Goal: Task Accomplishment & Management: Manage account settings

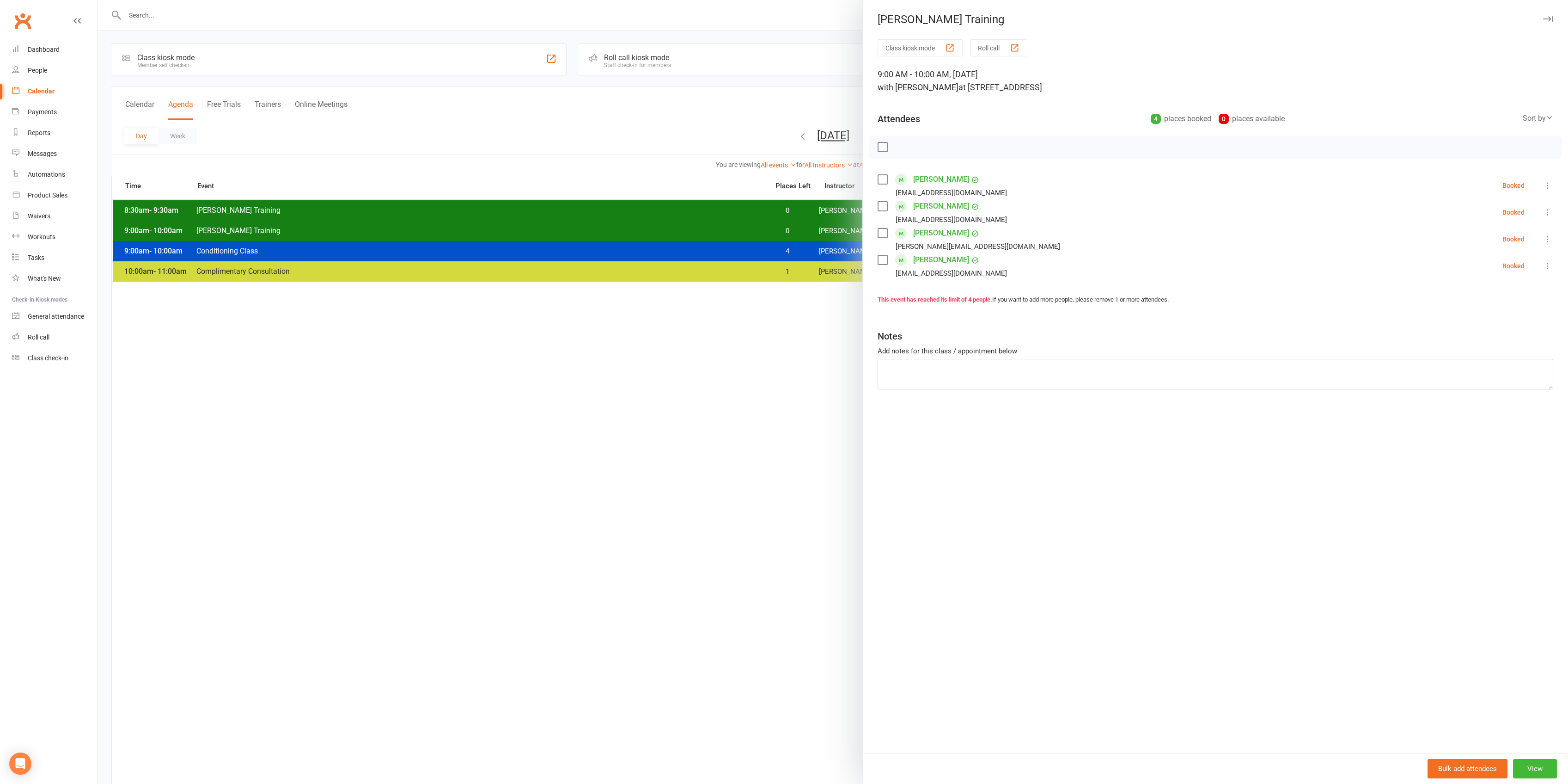
click at [729, 230] on div at bounding box center [832, 392] width 1470 height 784
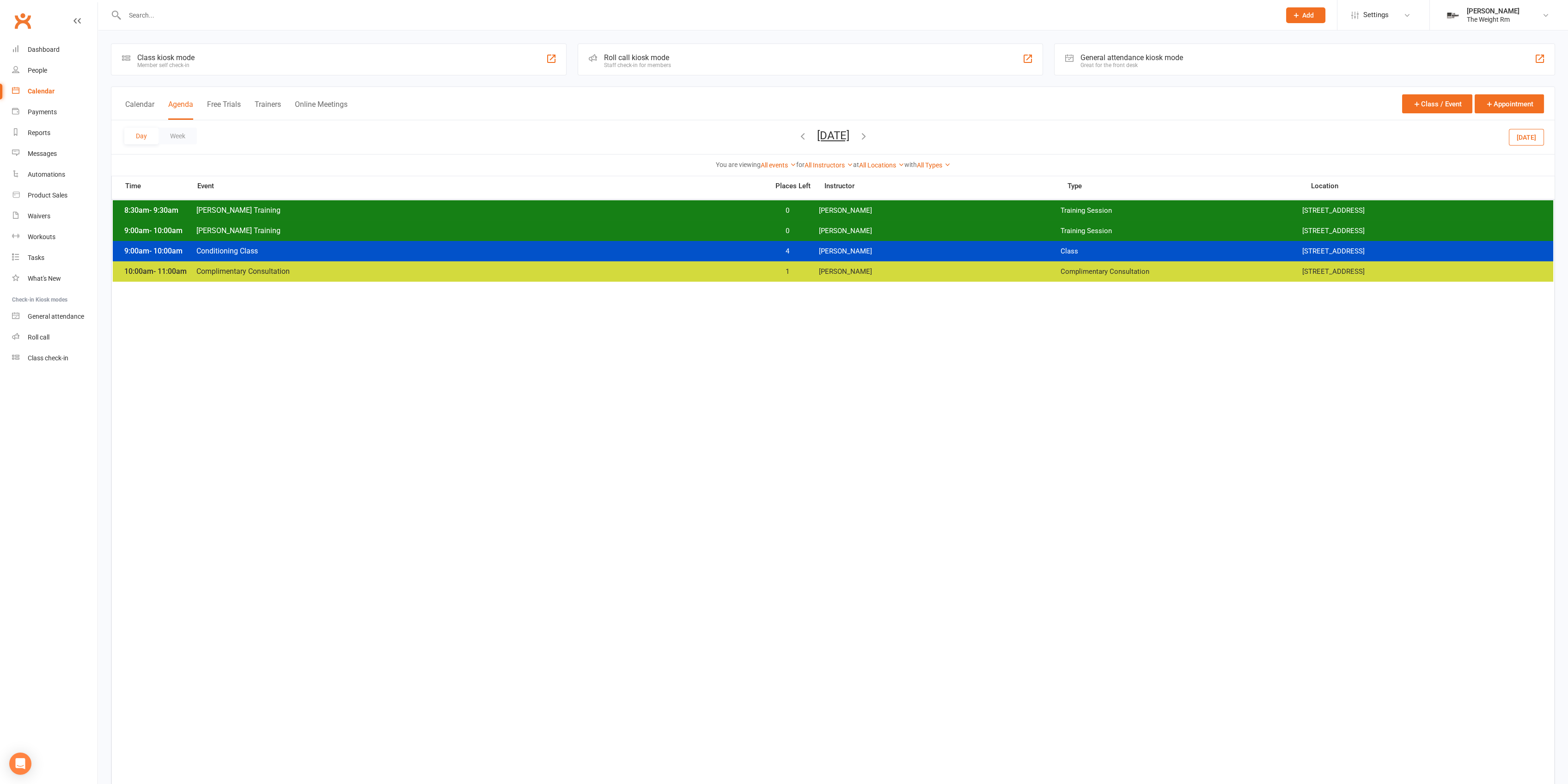
click at [729, 230] on span "[PERSON_NAME] Training" at bounding box center [480, 231] width 567 height 9
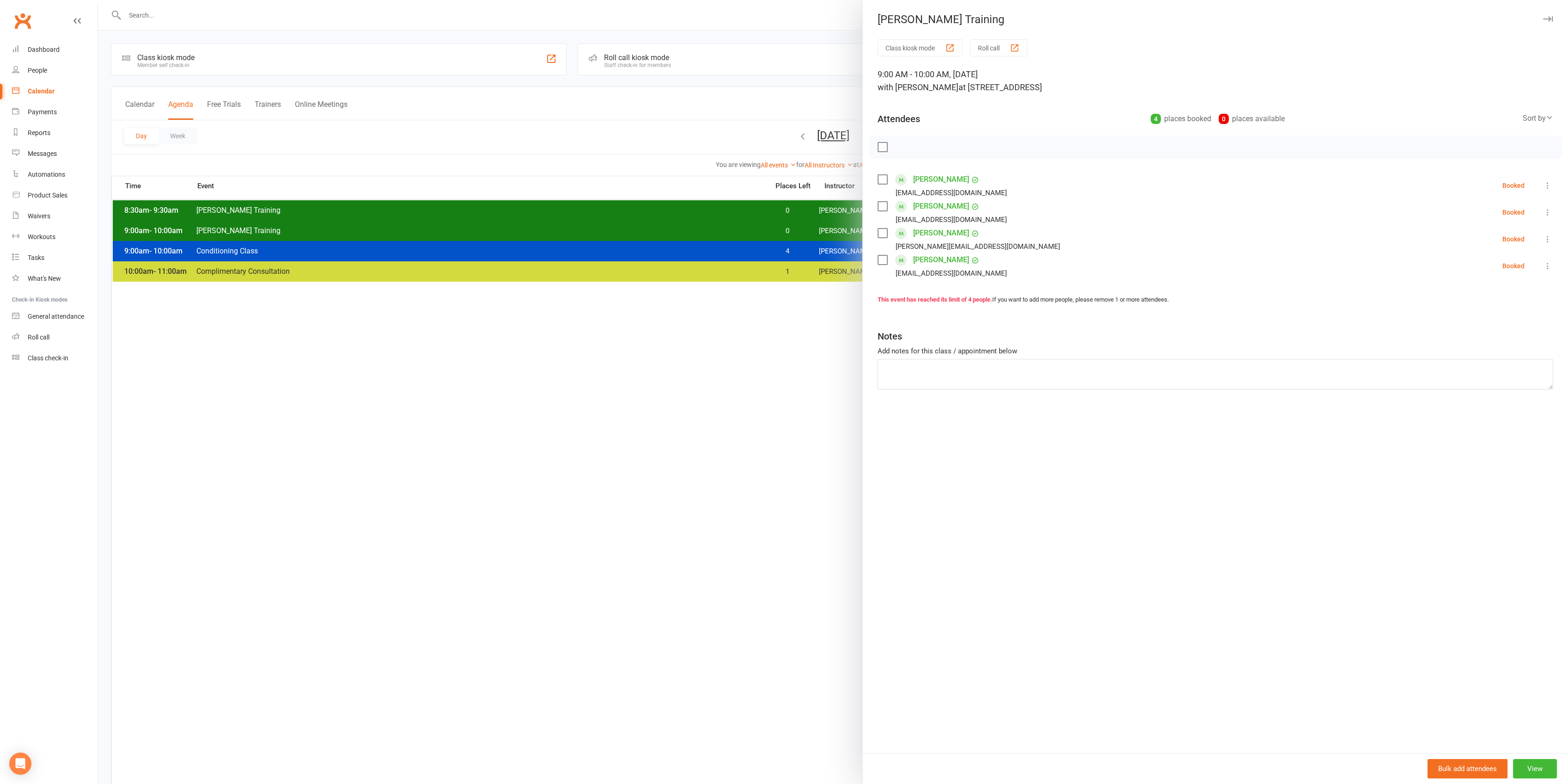
click at [729, 230] on div at bounding box center [832, 392] width 1470 height 784
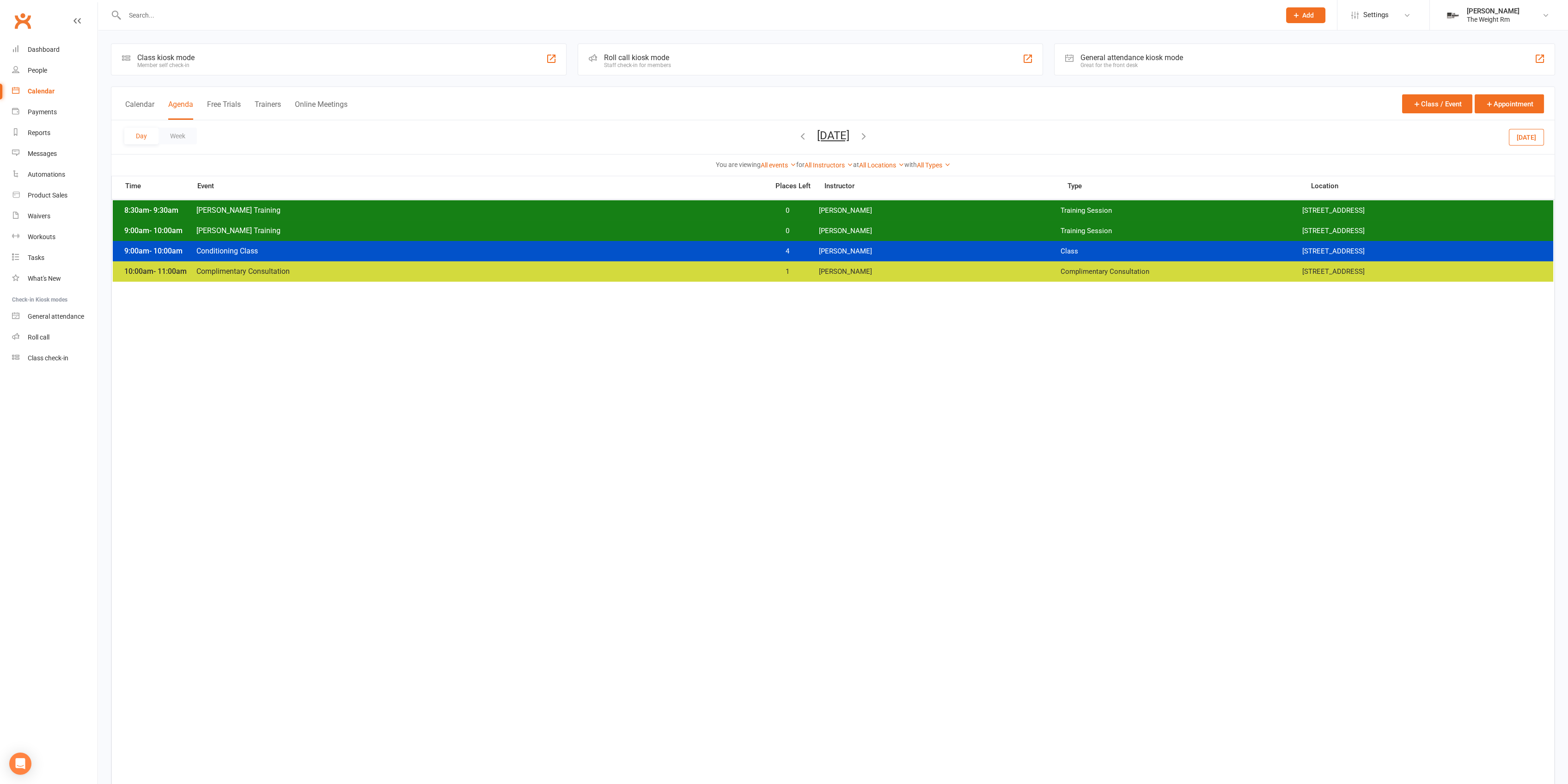
click at [909, 141] on div "Day Week [DATE] [DATE] Sun Mon Tue Wed Thu Fri Sat 27 28 29 30 31 01 02 03 04 0…" at bounding box center [833, 137] width 1444 height 34
click at [198, 10] on input "text" at bounding box center [698, 15] width 1152 height 13
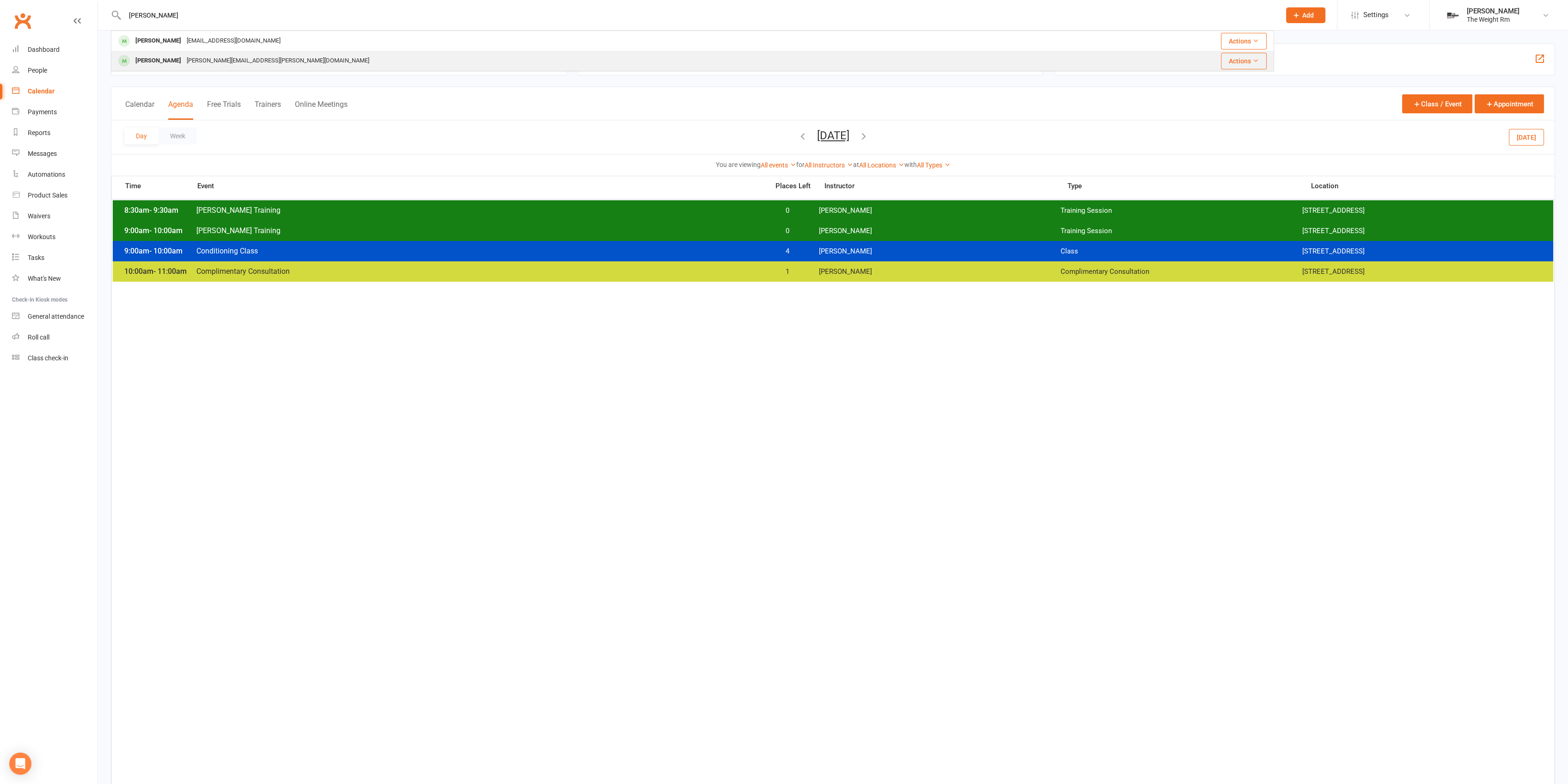
type input "[PERSON_NAME]"
click at [200, 57] on div "[PERSON_NAME][EMAIL_ADDRESS][PERSON_NAME][DOMAIN_NAME]" at bounding box center [278, 60] width 188 height 14
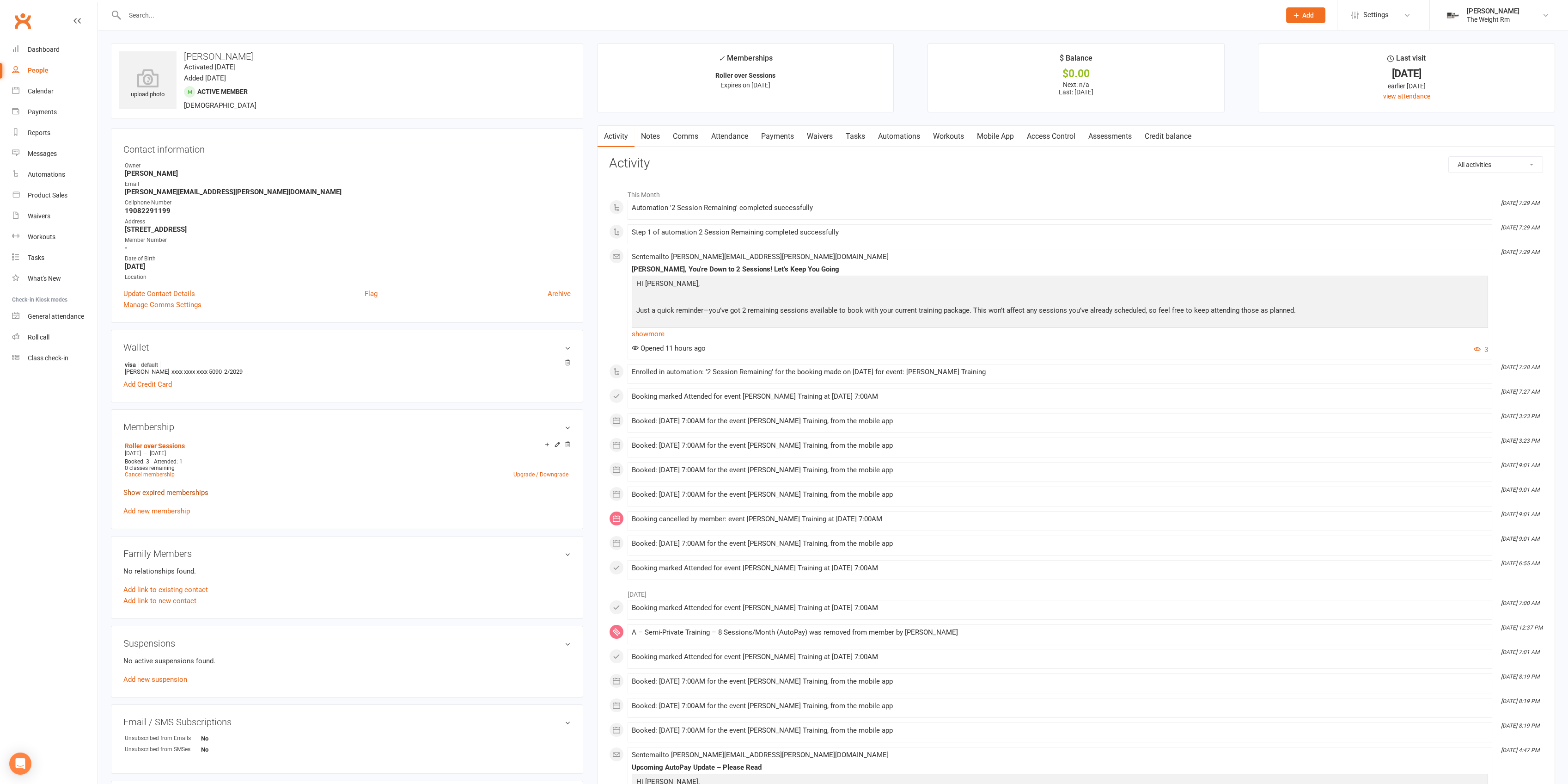
click at [203, 489] on link "Show expired memberships" at bounding box center [166, 492] width 85 height 9
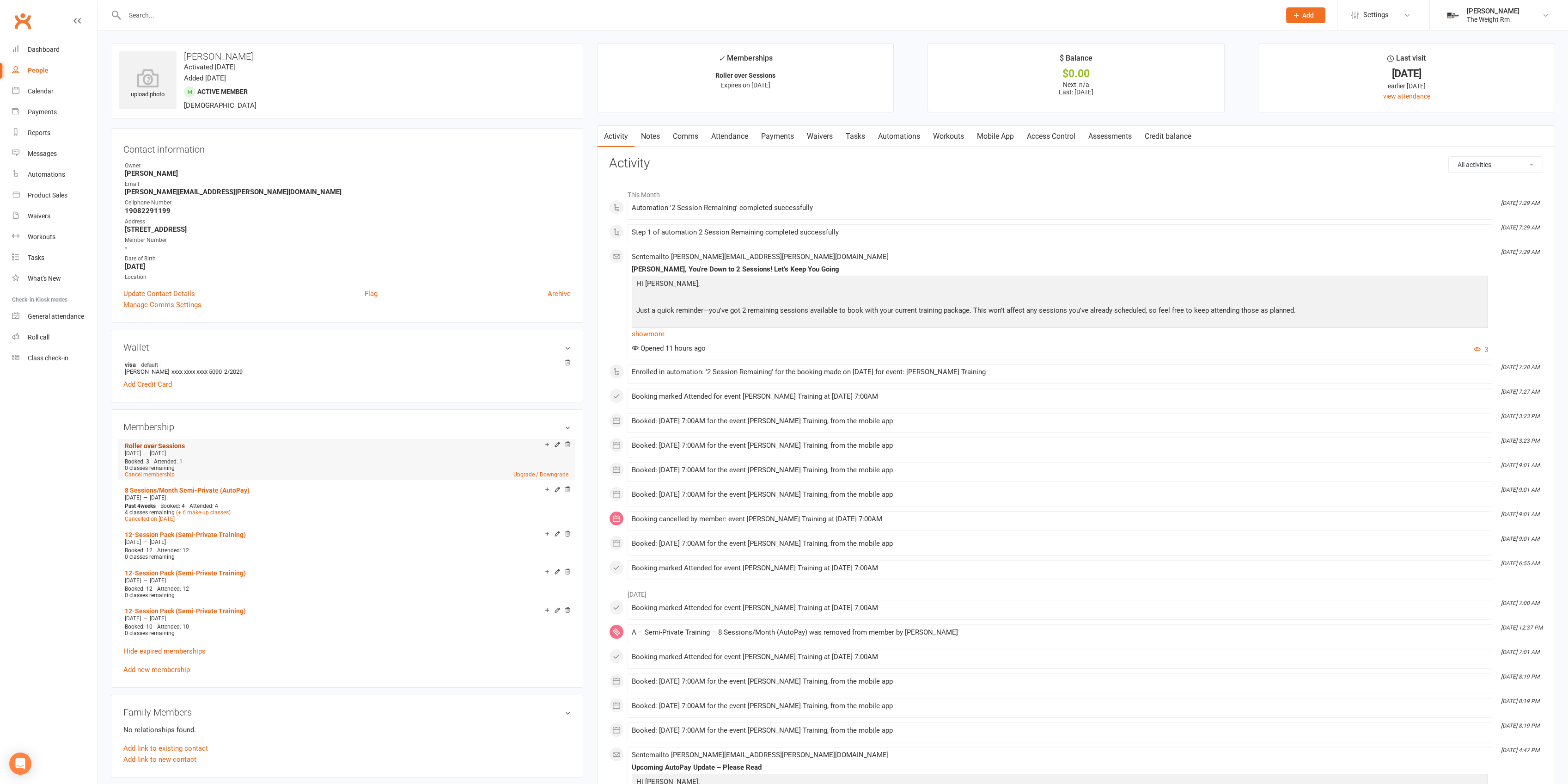
click at [172, 443] on link "Roller over Sessions" at bounding box center [155, 446] width 60 height 7
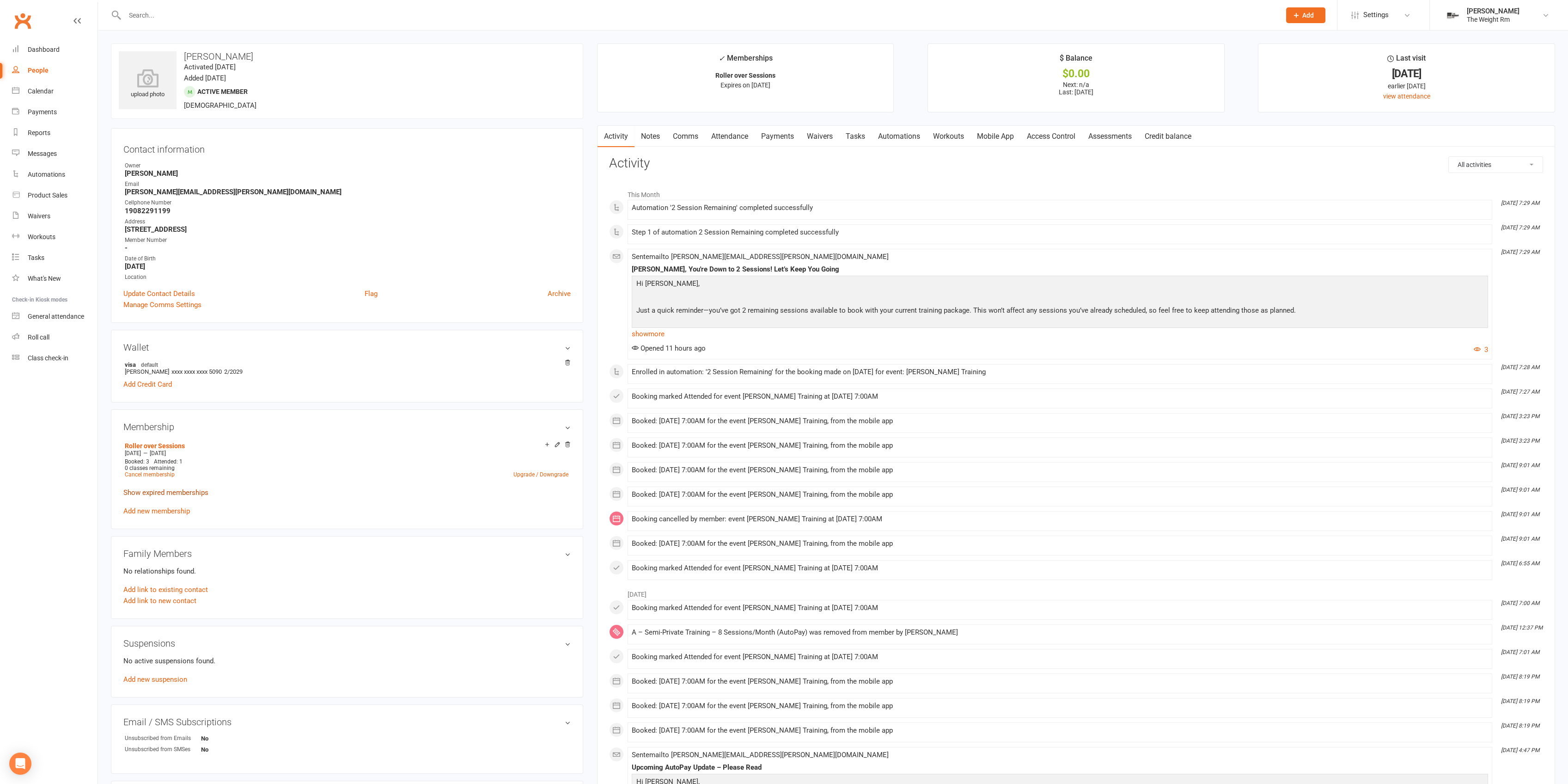
click at [161, 489] on link "Show expired memberships" at bounding box center [166, 492] width 85 height 9
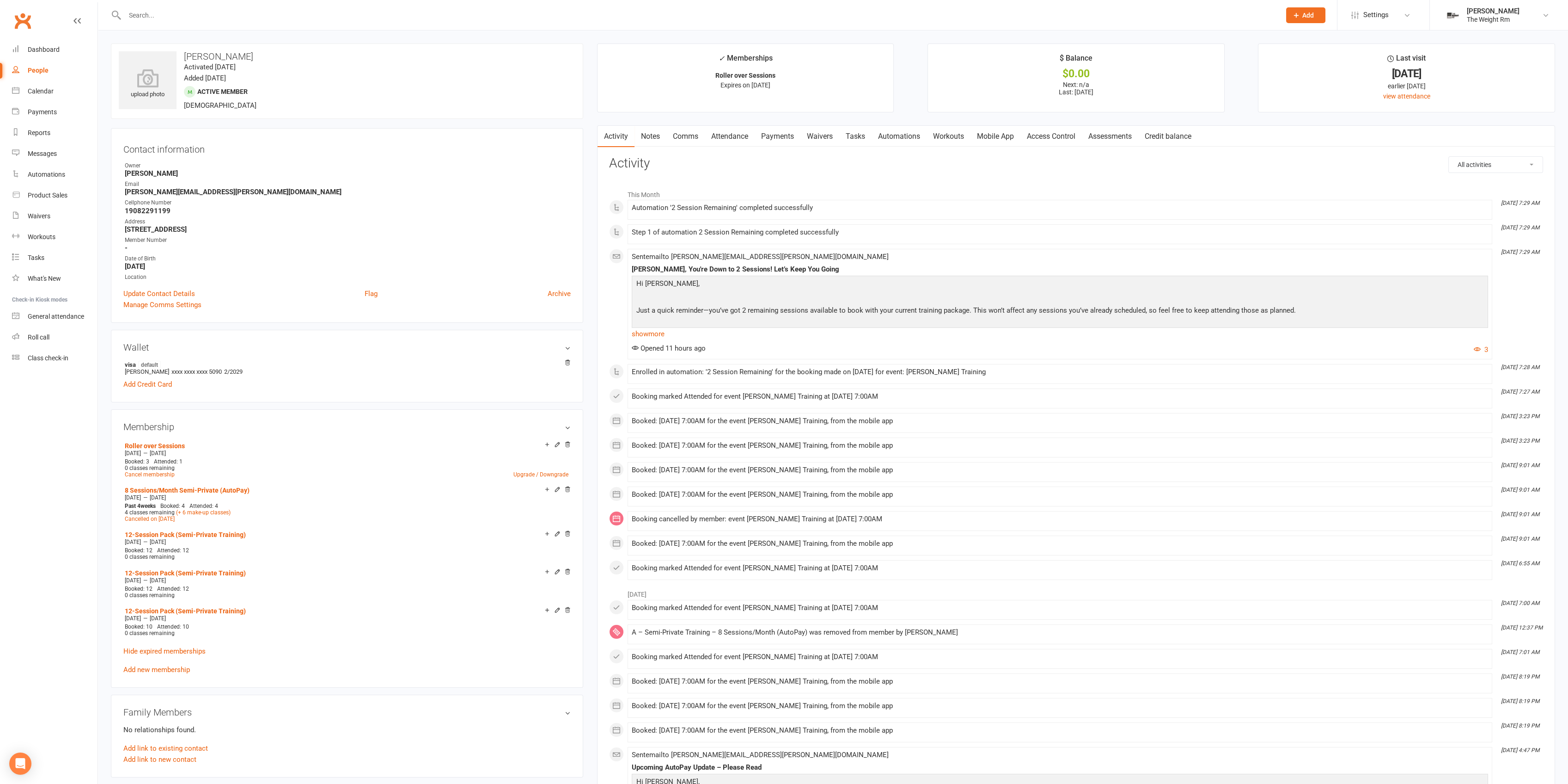
click at [787, 139] on link "Payments" at bounding box center [778, 137] width 46 height 22
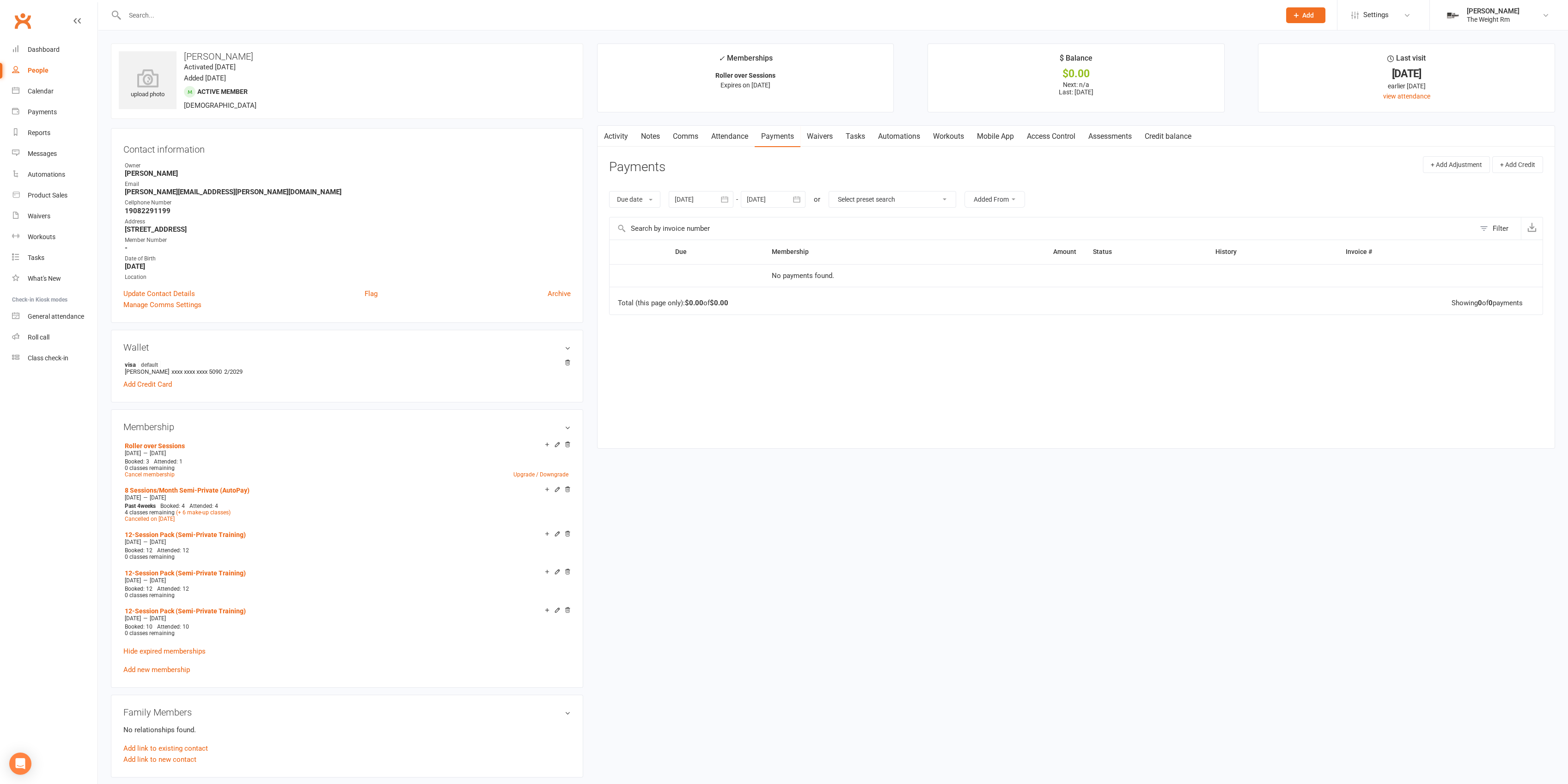
click at [720, 137] on link "Attendance" at bounding box center [729, 137] width 50 height 22
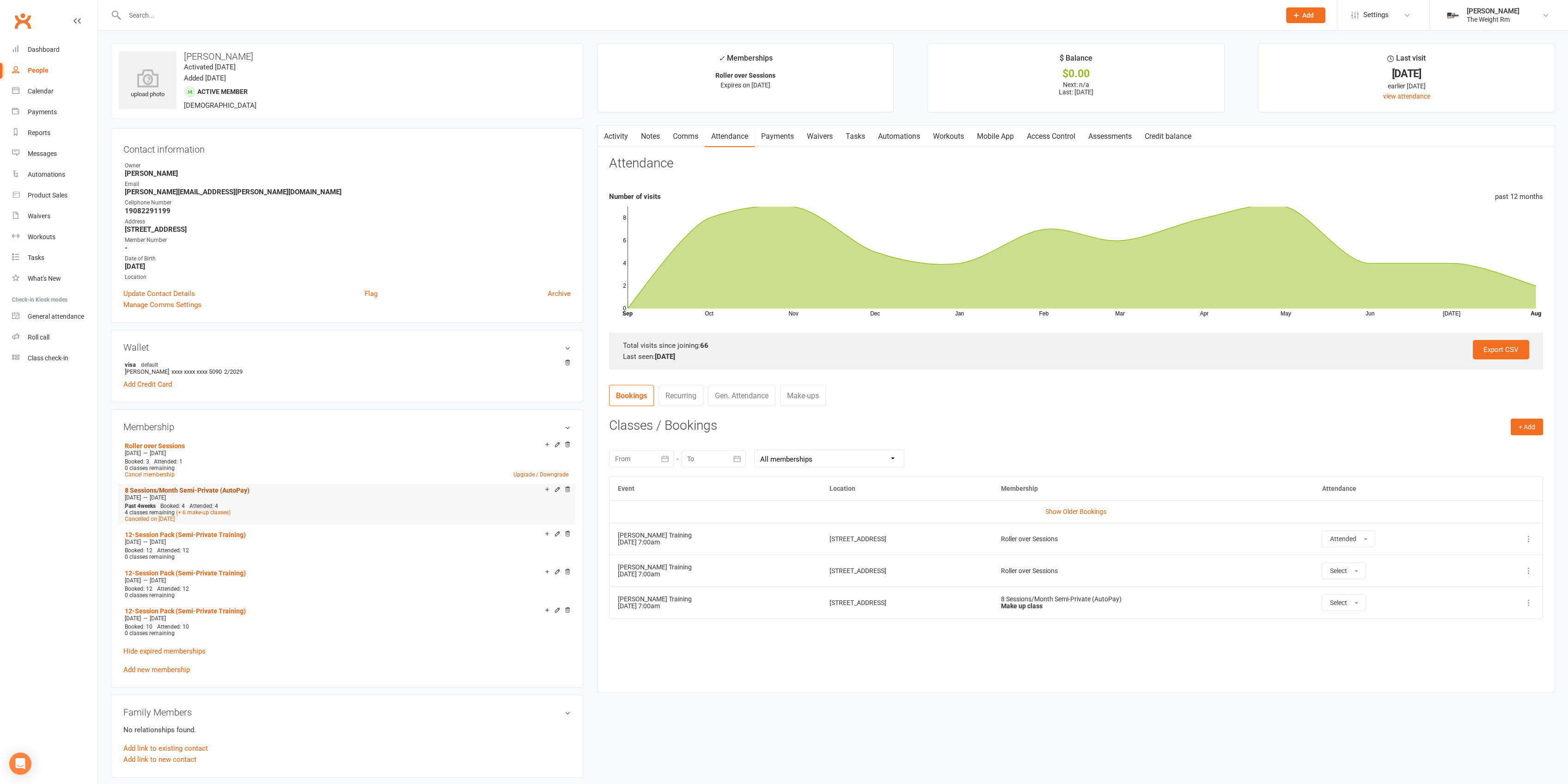
click at [222, 491] on link "8 Sessions/Month Semi-Private (AutoPay)" at bounding box center [187, 490] width 125 height 7
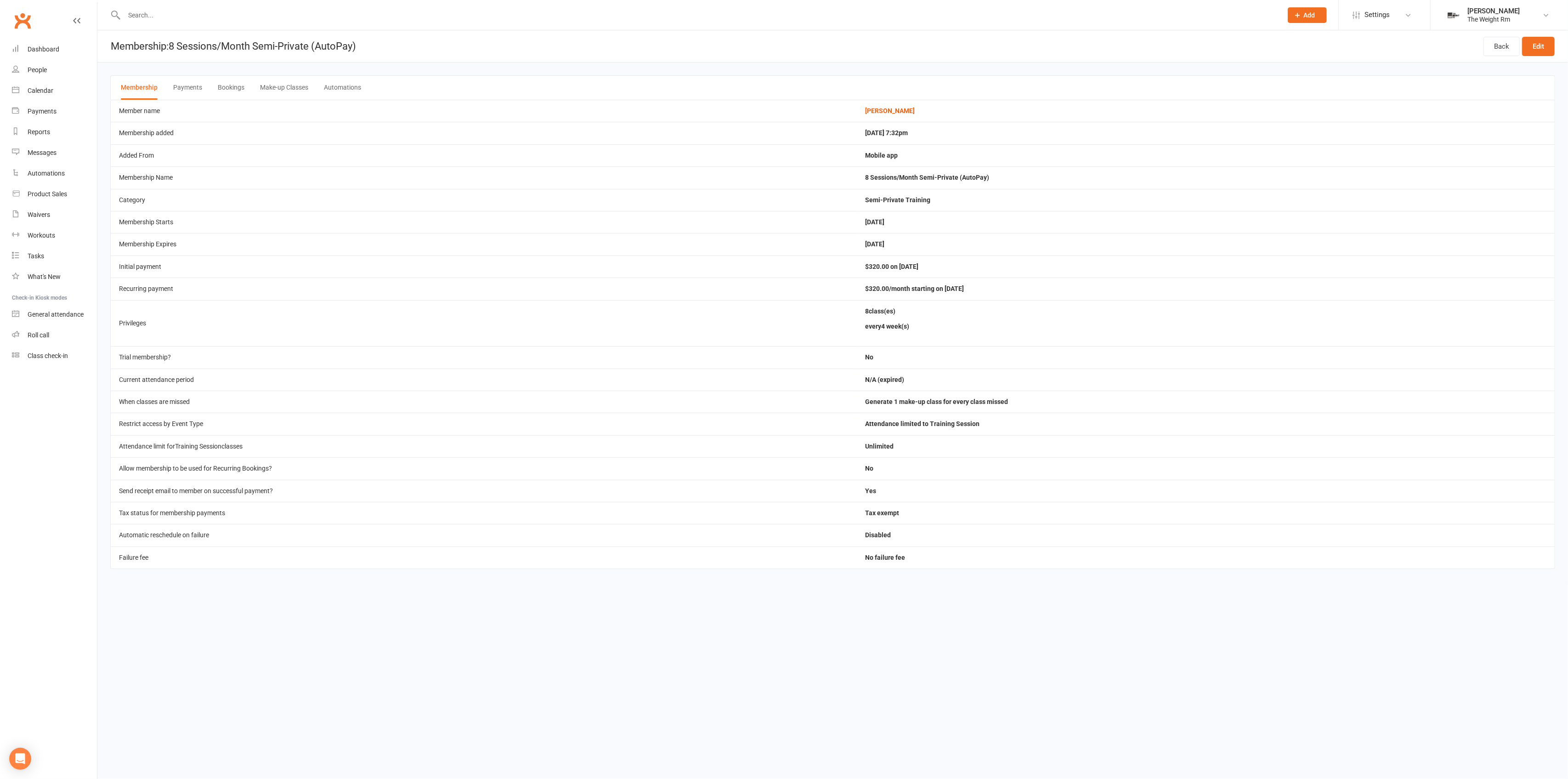
click at [188, 76] on button "Payments" at bounding box center [188, 87] width 29 height 24
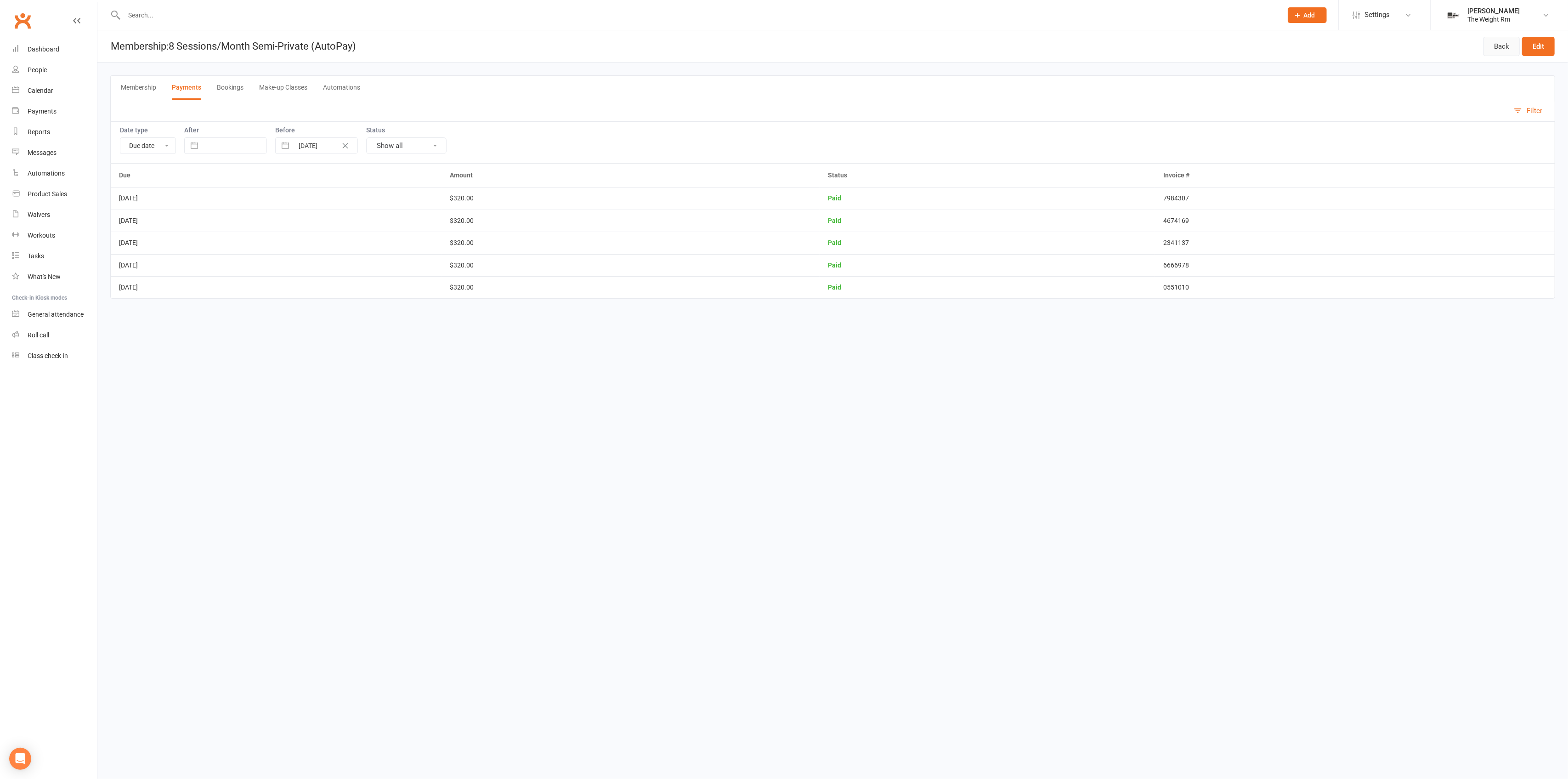
click at [1495, 41] on link "Back" at bounding box center [1502, 46] width 36 height 19
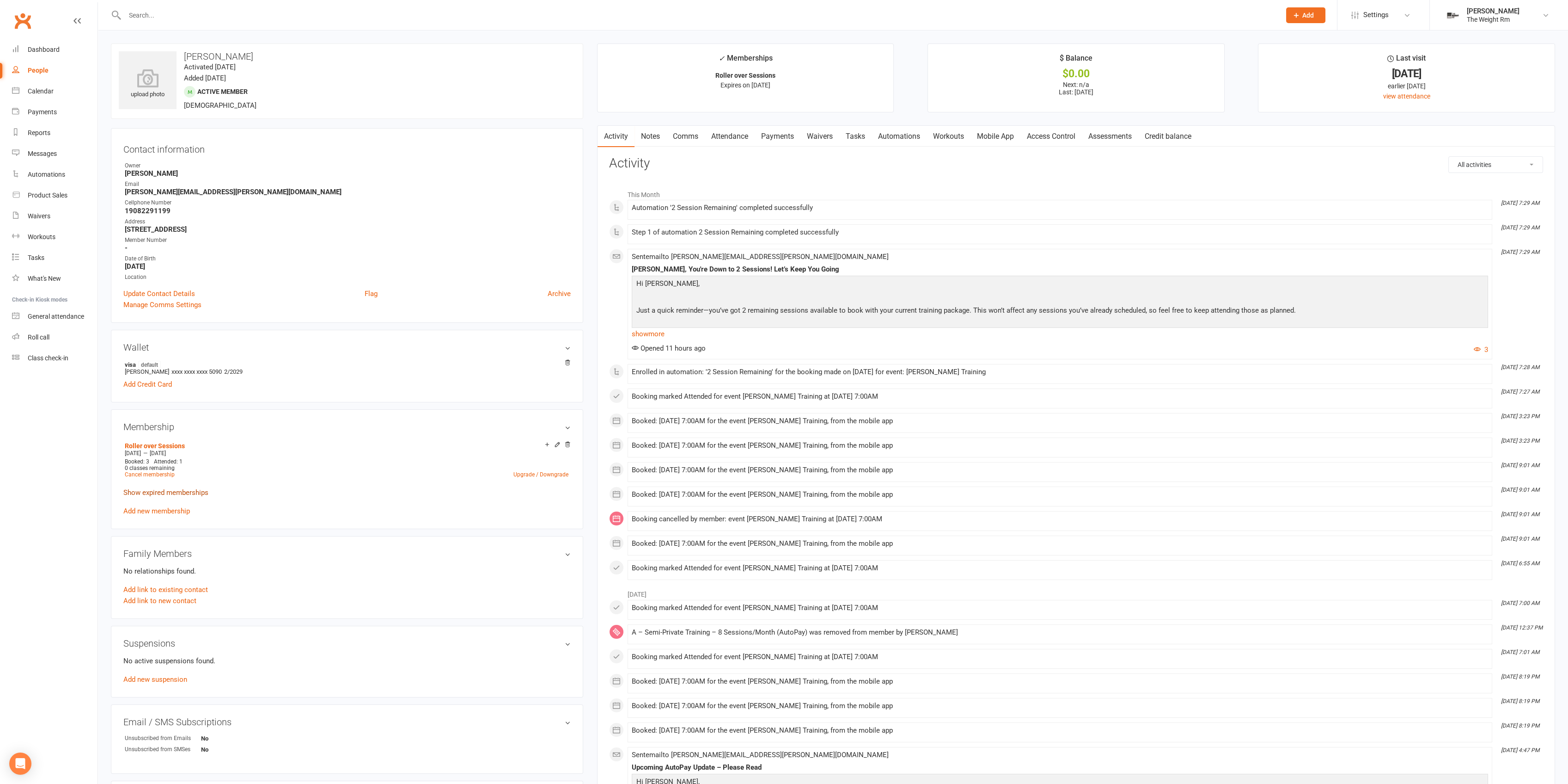
click at [167, 494] on link "Show expired memberships" at bounding box center [166, 492] width 85 height 9
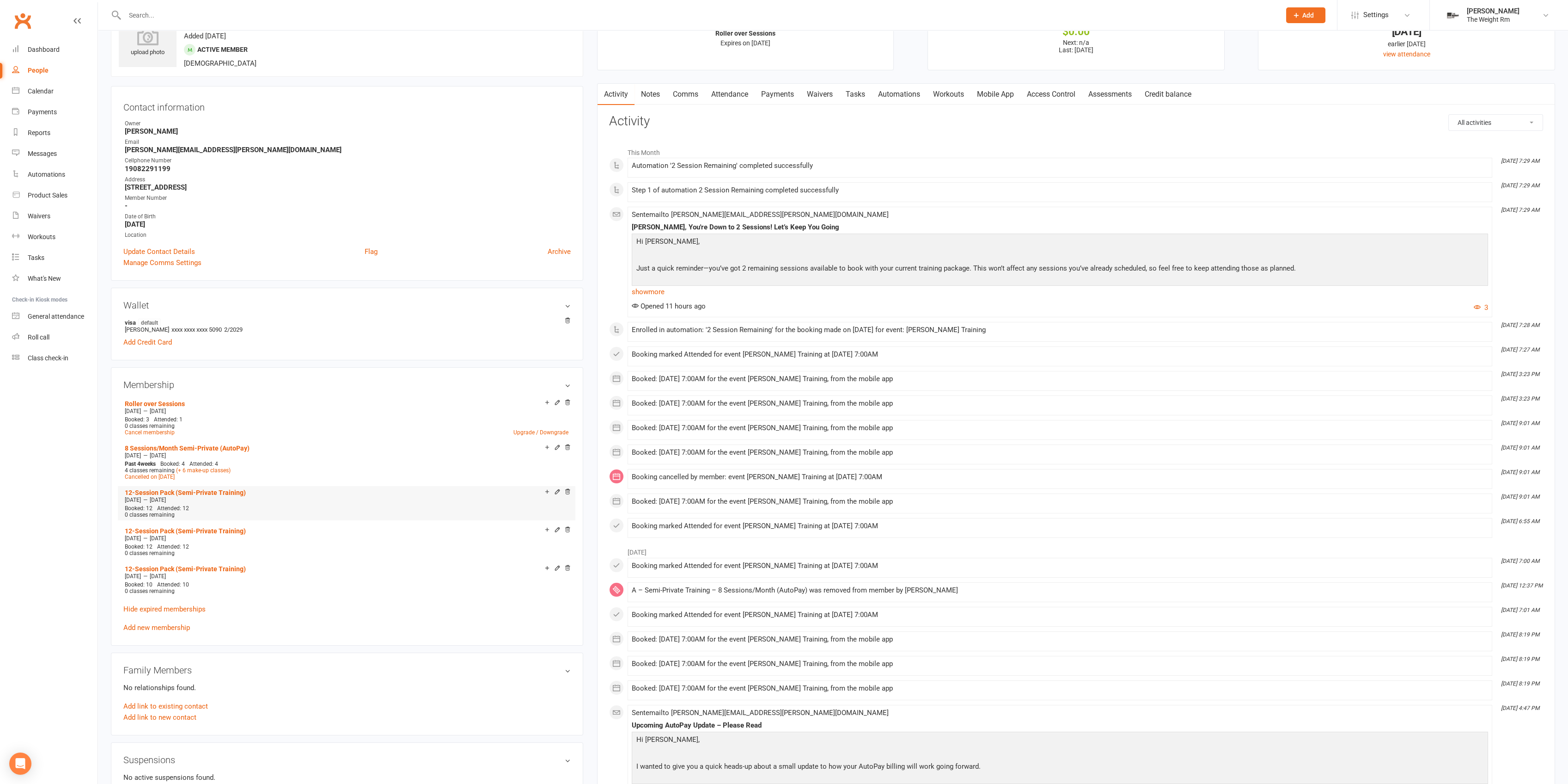
scroll to position [62, 0]
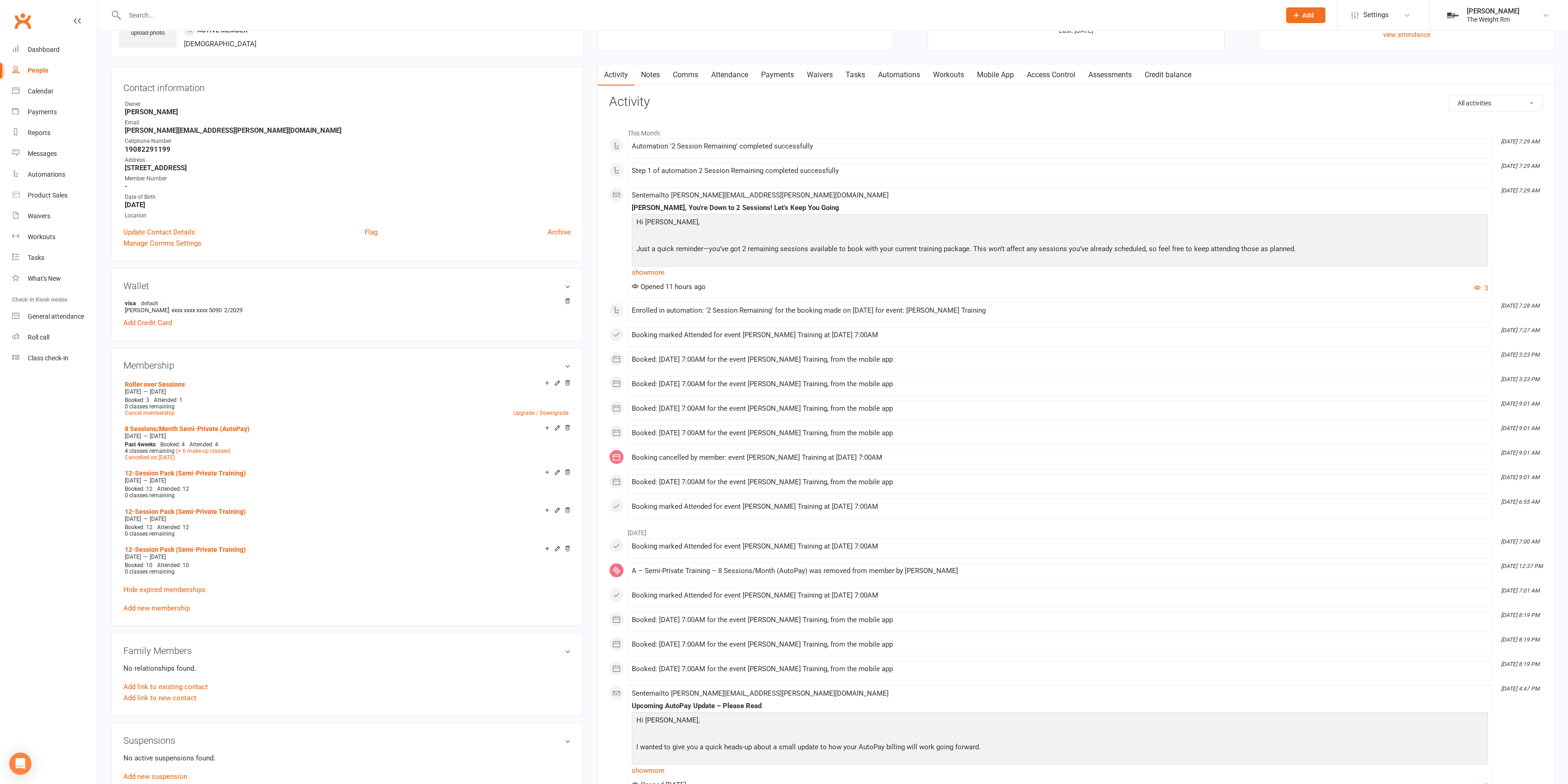
click at [747, 75] on link "Attendance" at bounding box center [729, 75] width 50 height 22
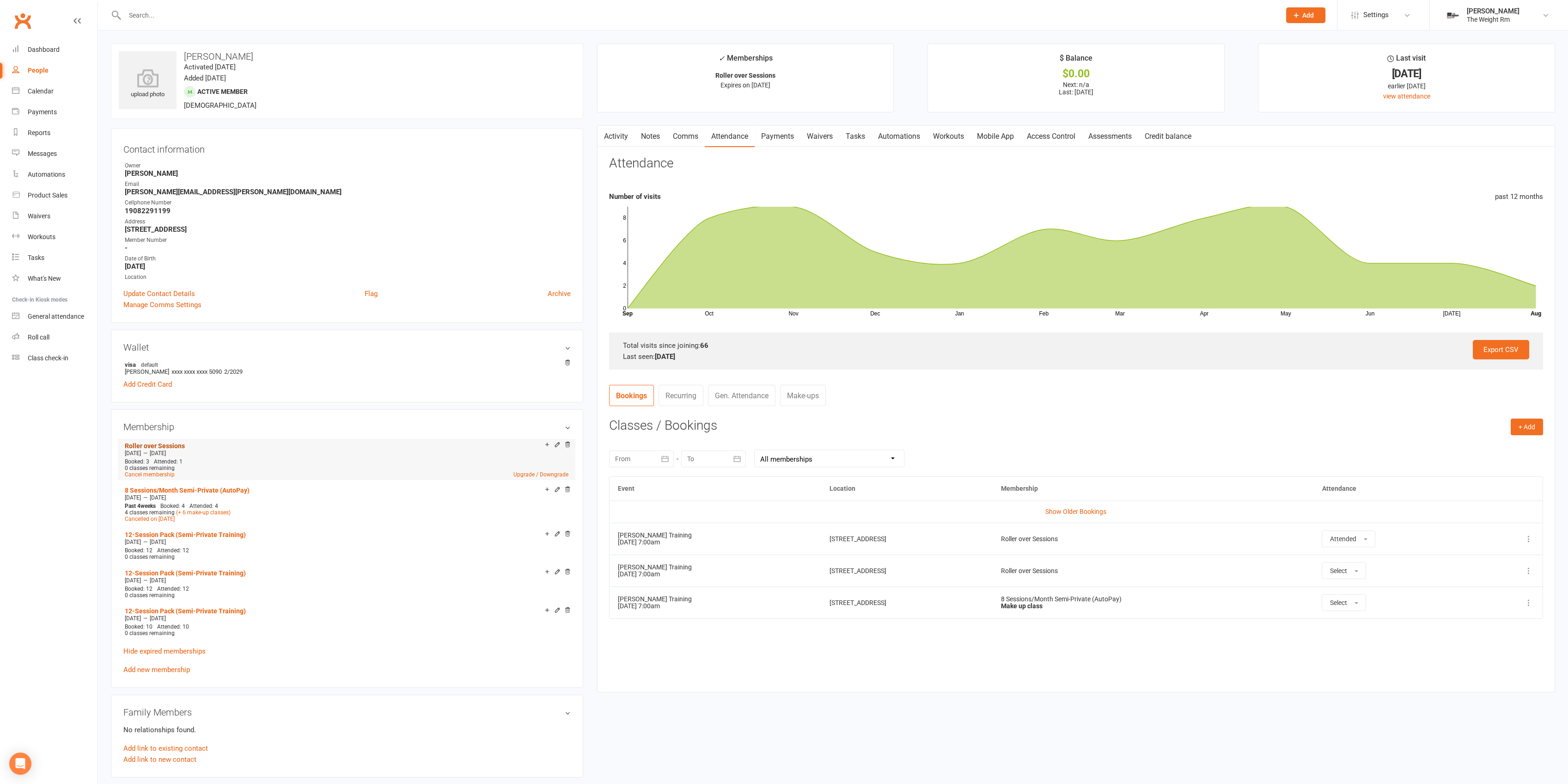
click at [168, 444] on link "Roller over Sessions" at bounding box center [155, 446] width 60 height 7
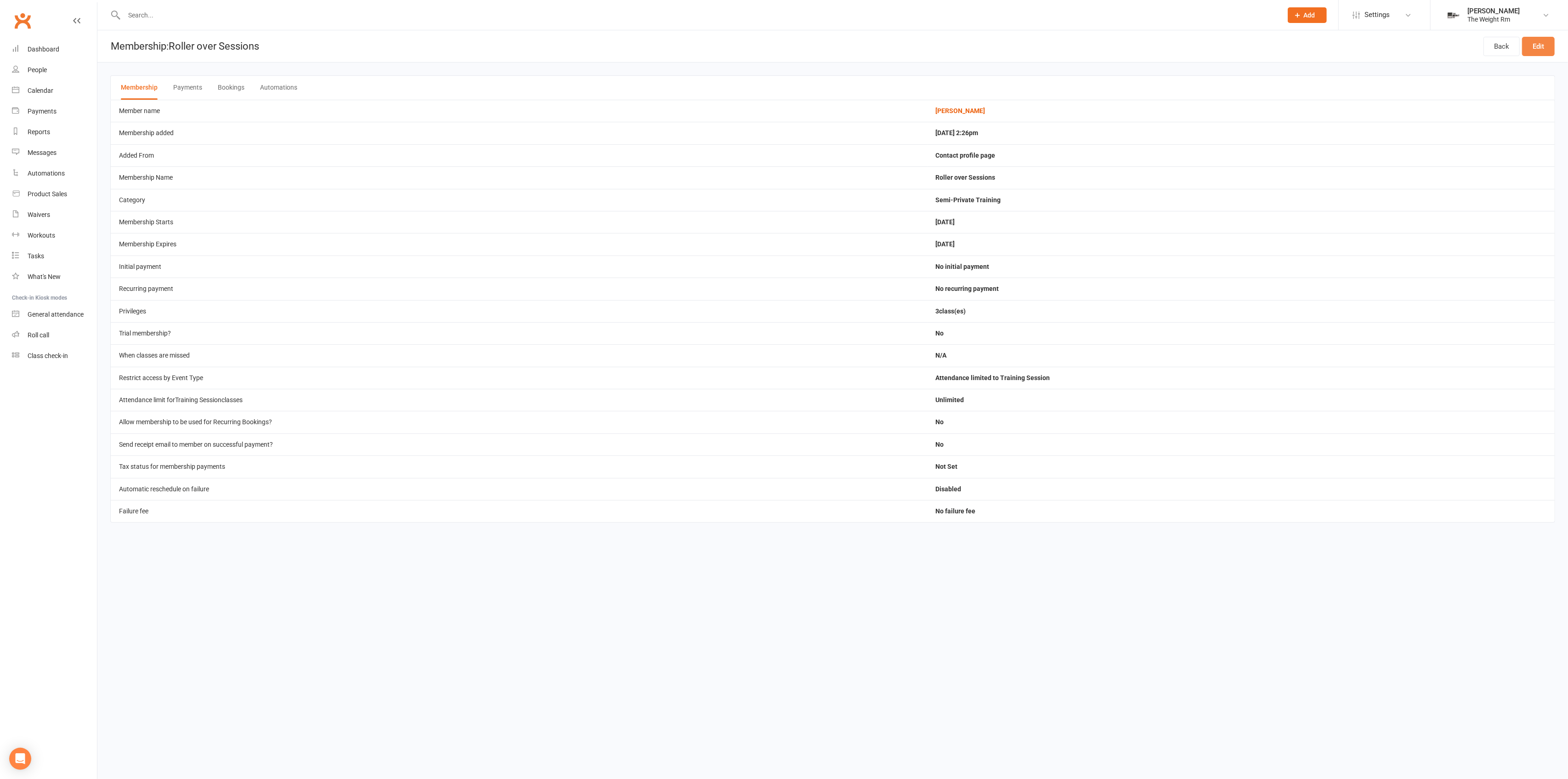
click at [1539, 42] on link "Edit" at bounding box center [1539, 46] width 33 height 19
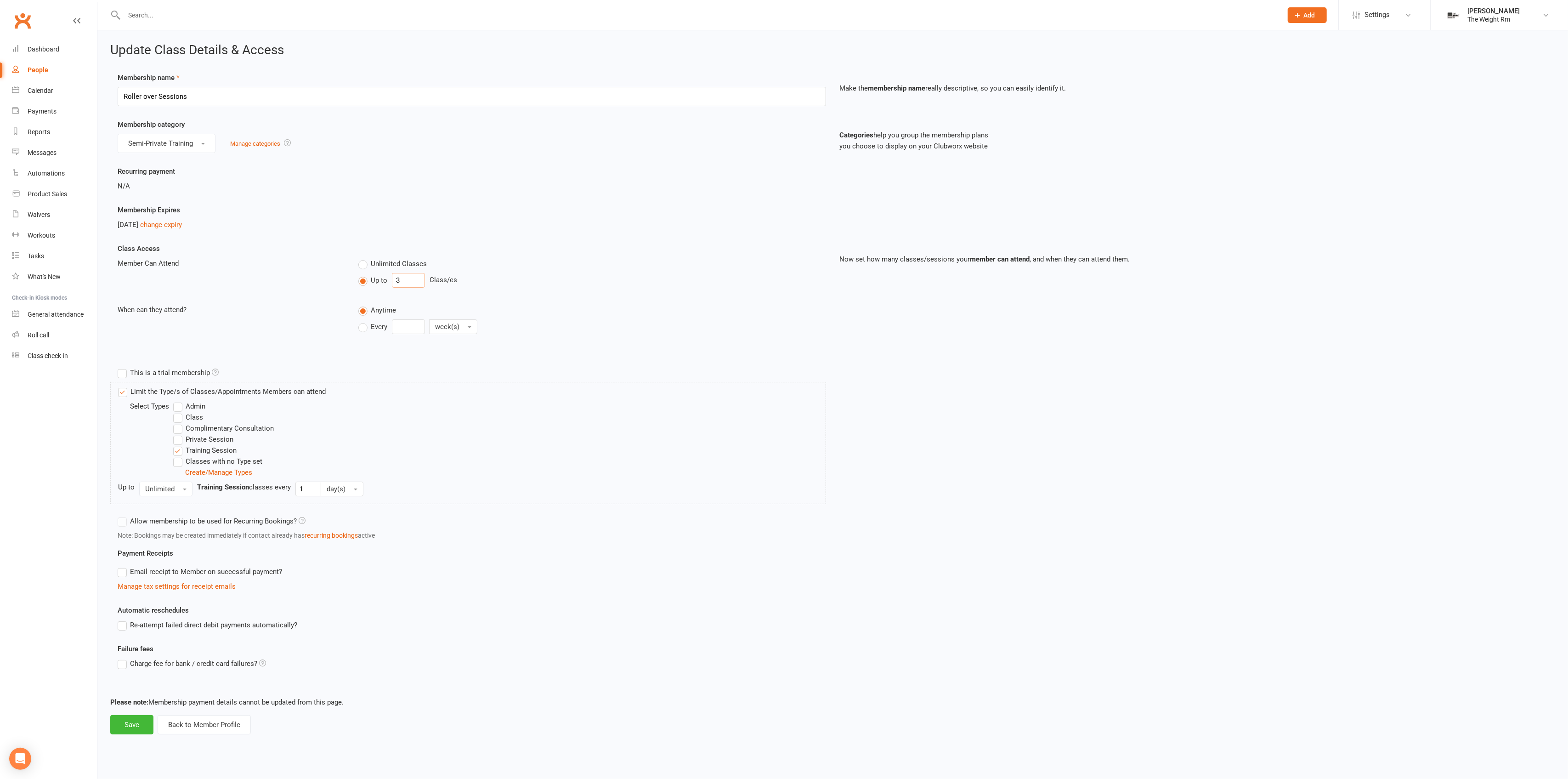
click at [401, 285] on input "3" at bounding box center [408, 280] width 33 height 15
type input "10"
click at [134, 722] on button "Save" at bounding box center [131, 724] width 43 height 19
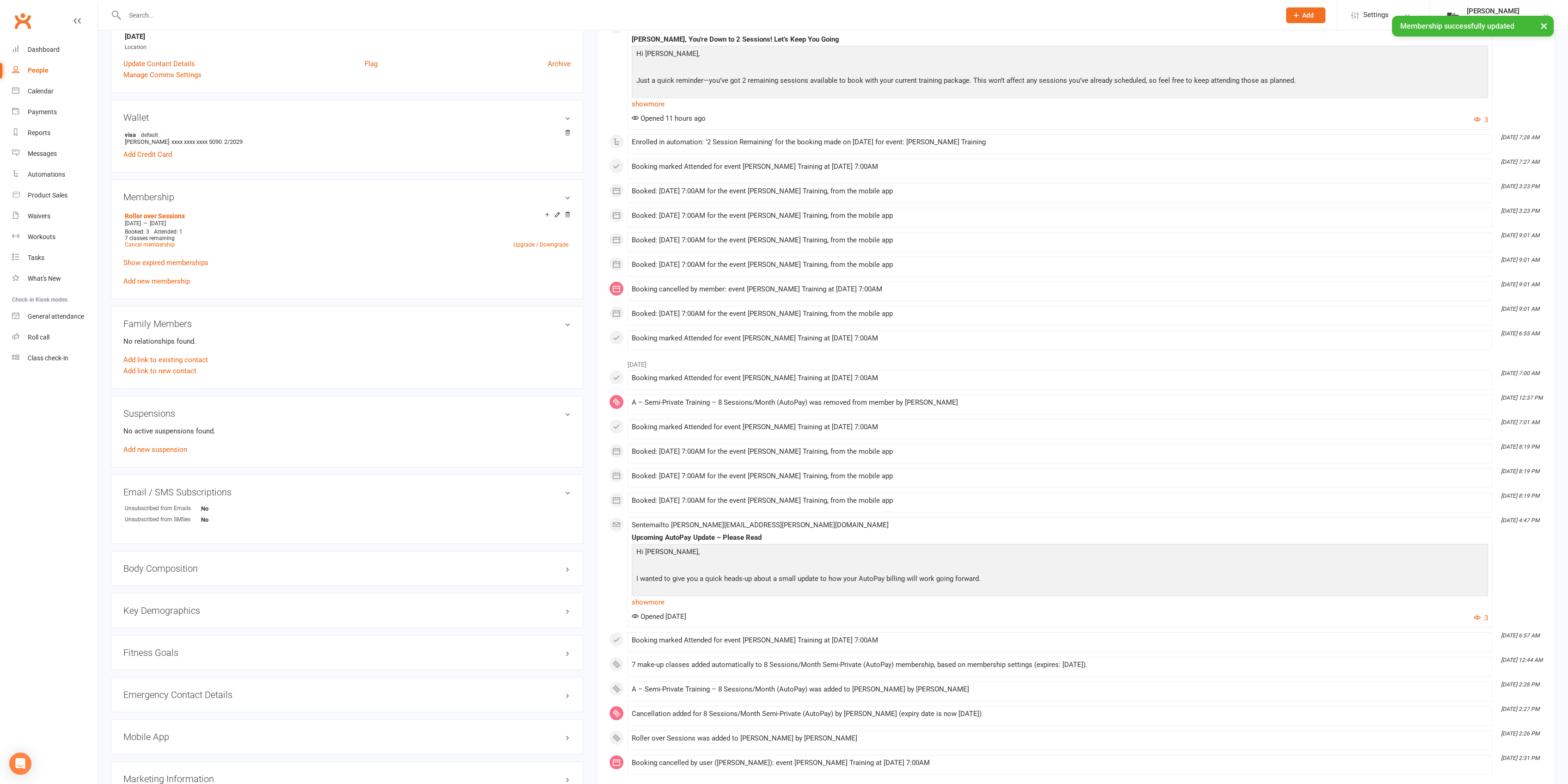
scroll to position [62, 0]
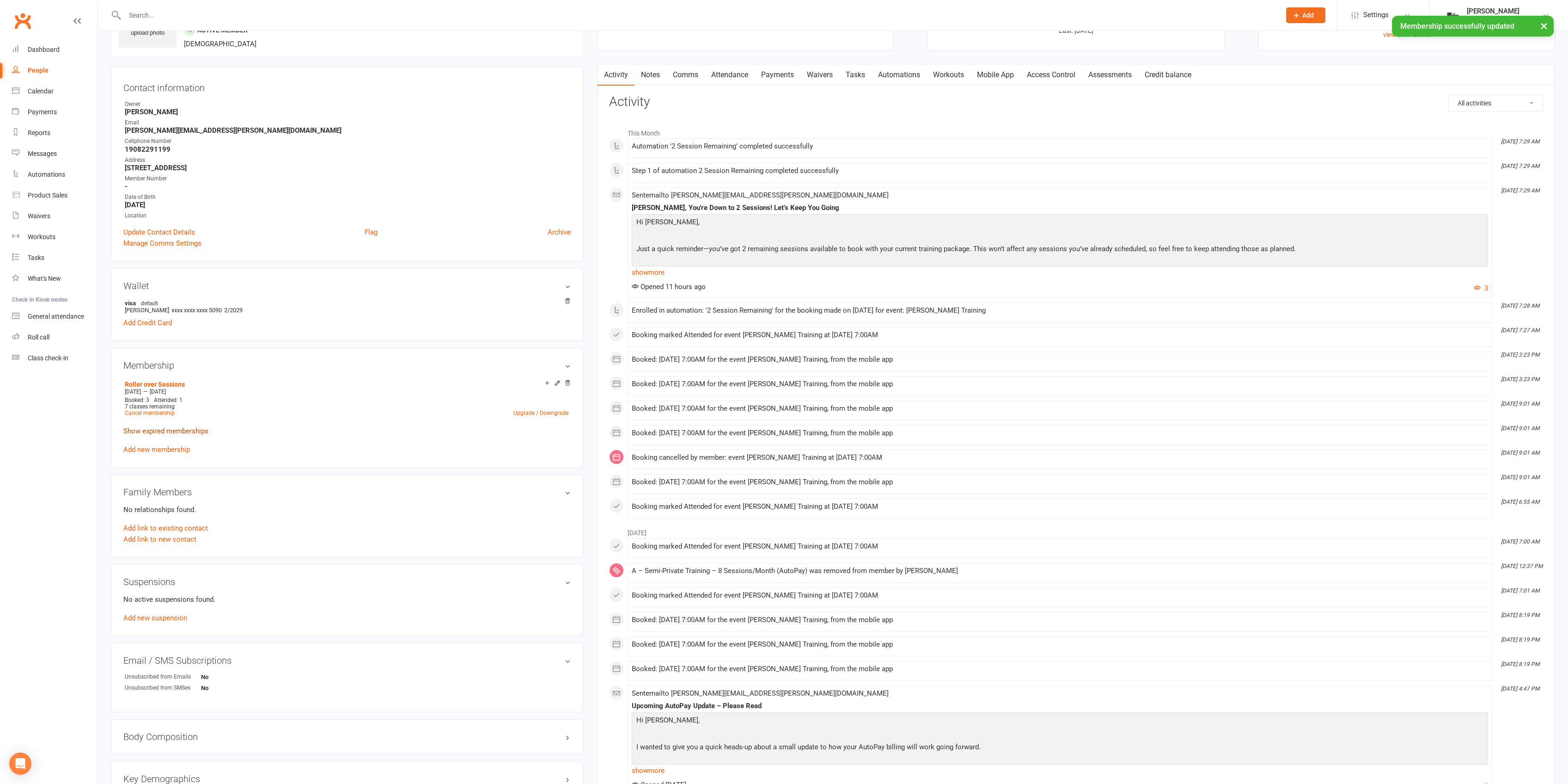
click at [185, 432] on link "Show expired memberships" at bounding box center [166, 431] width 85 height 9
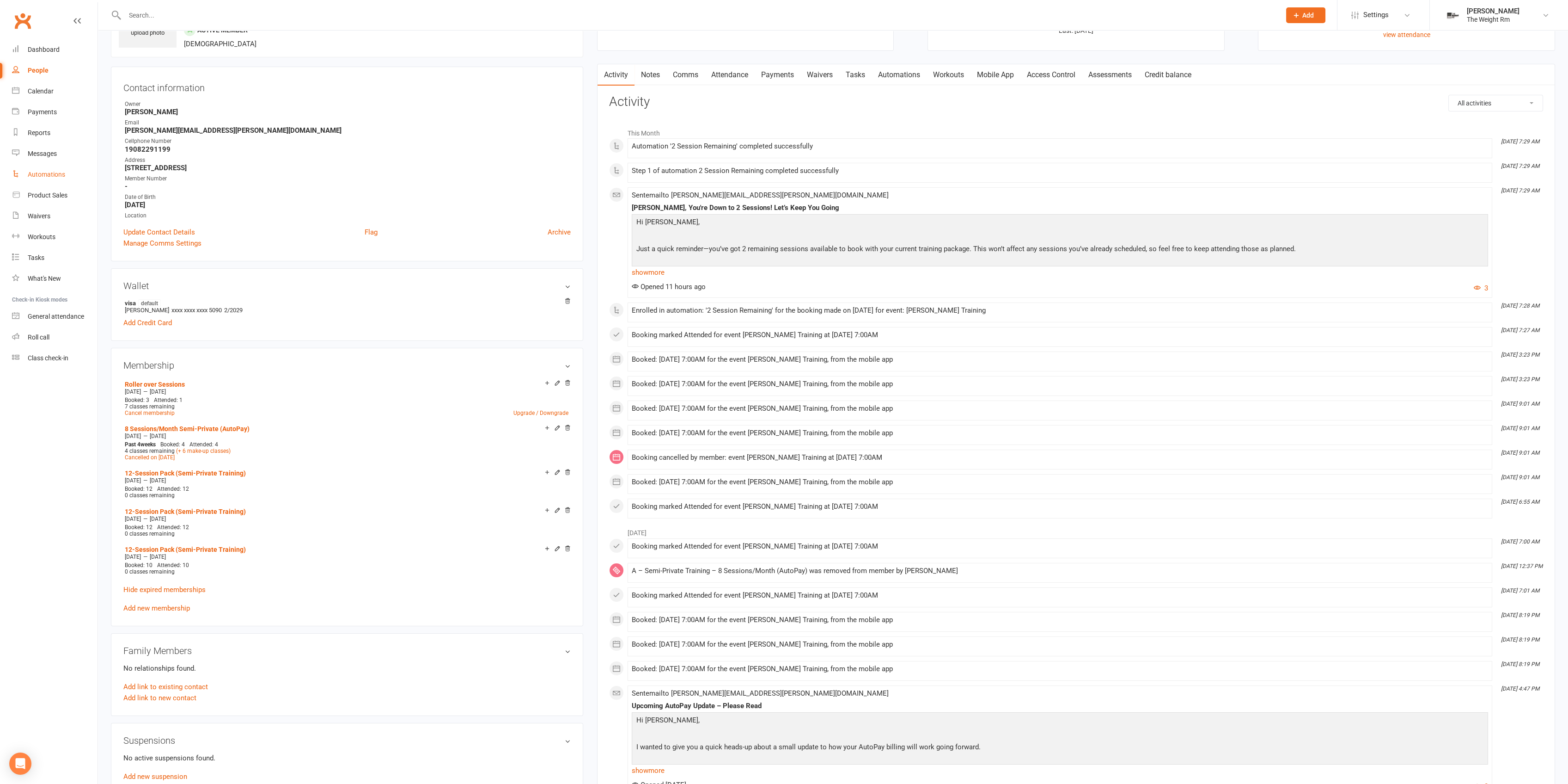
click at [57, 177] on div "Automations" at bounding box center [47, 174] width 37 height 7
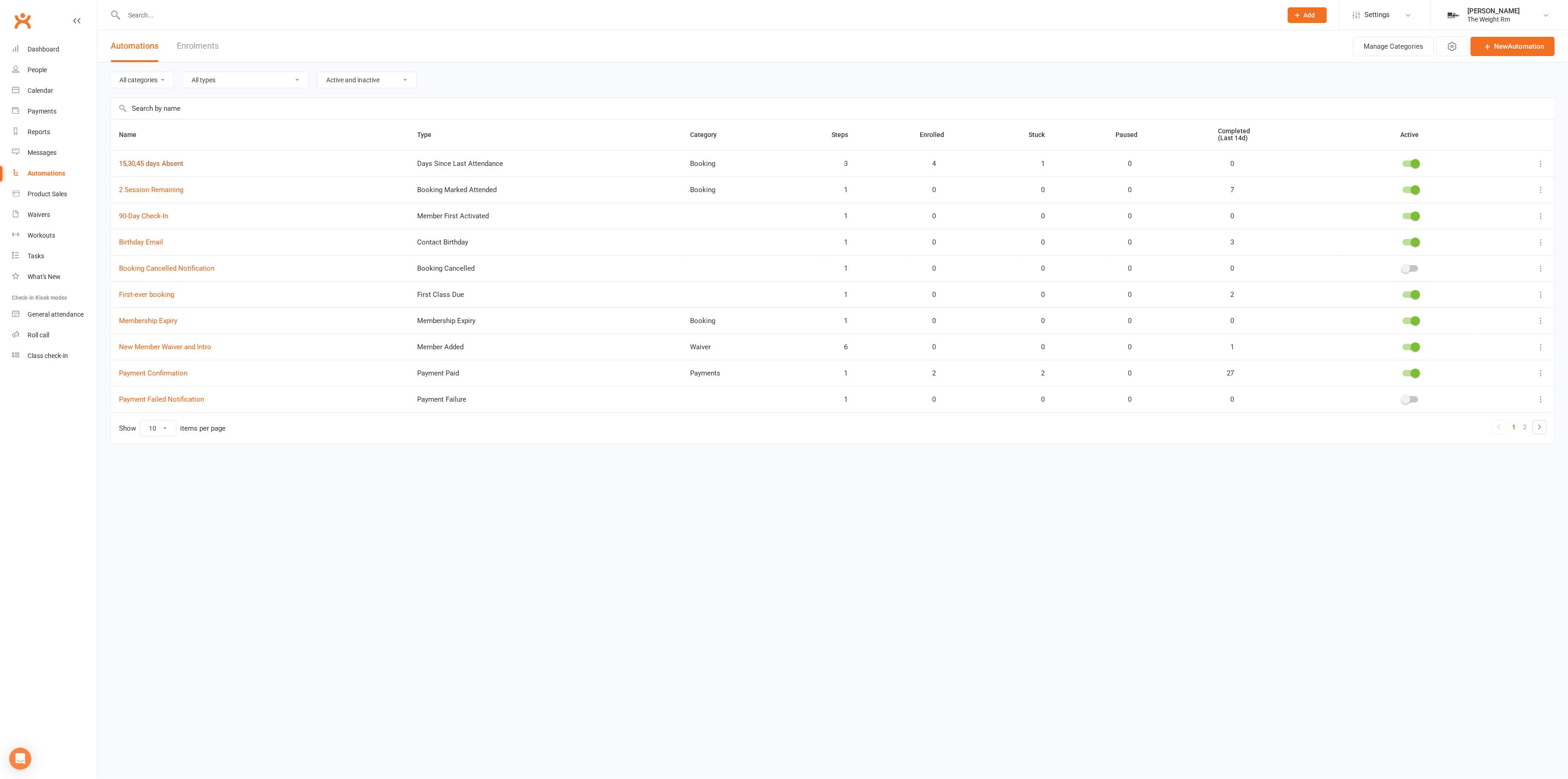
click at [180, 160] on link "15,30,45 days Absent" at bounding box center [151, 164] width 64 height 9
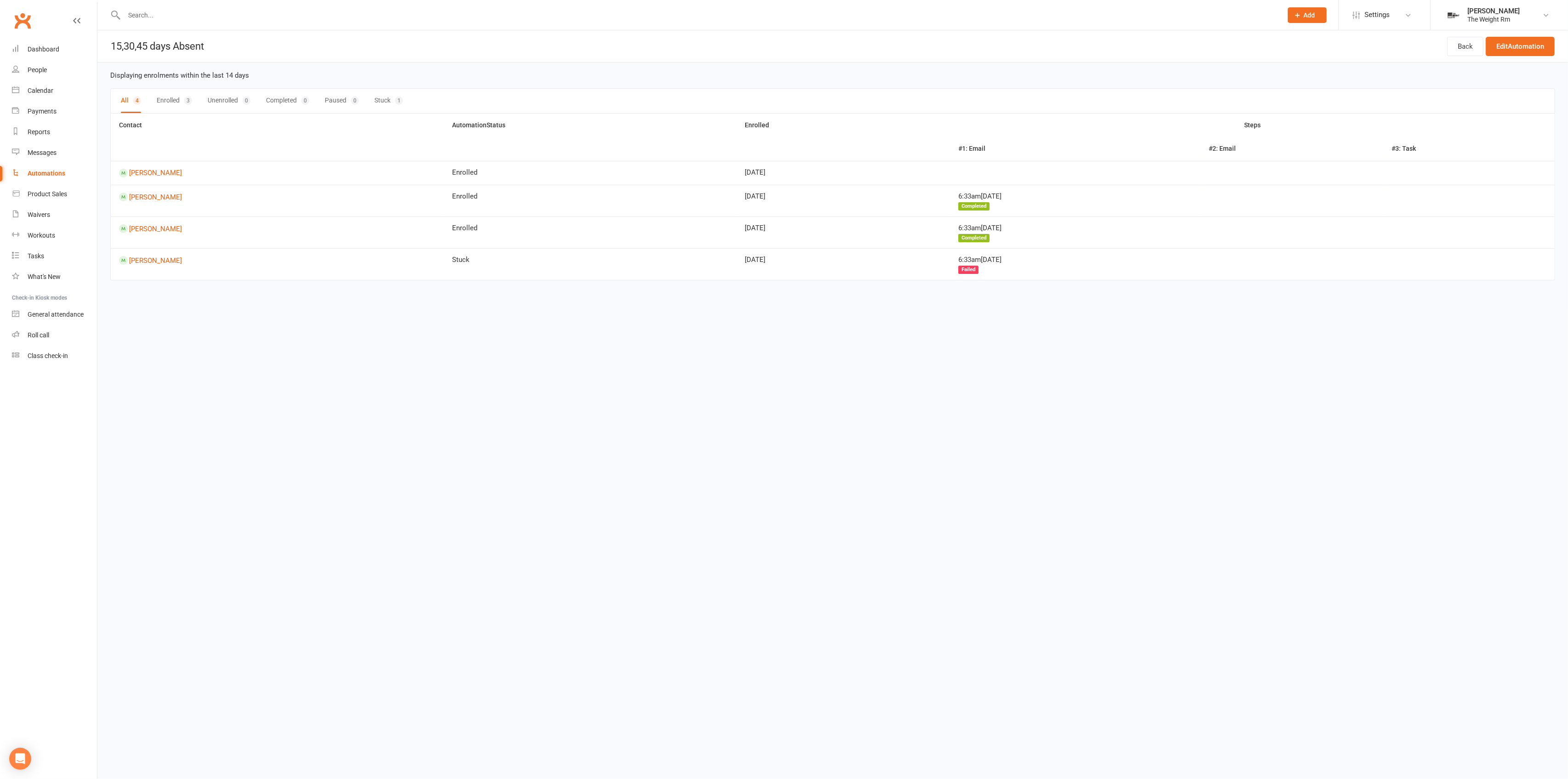
click at [62, 177] on link "Automations" at bounding box center [54, 173] width 85 height 21
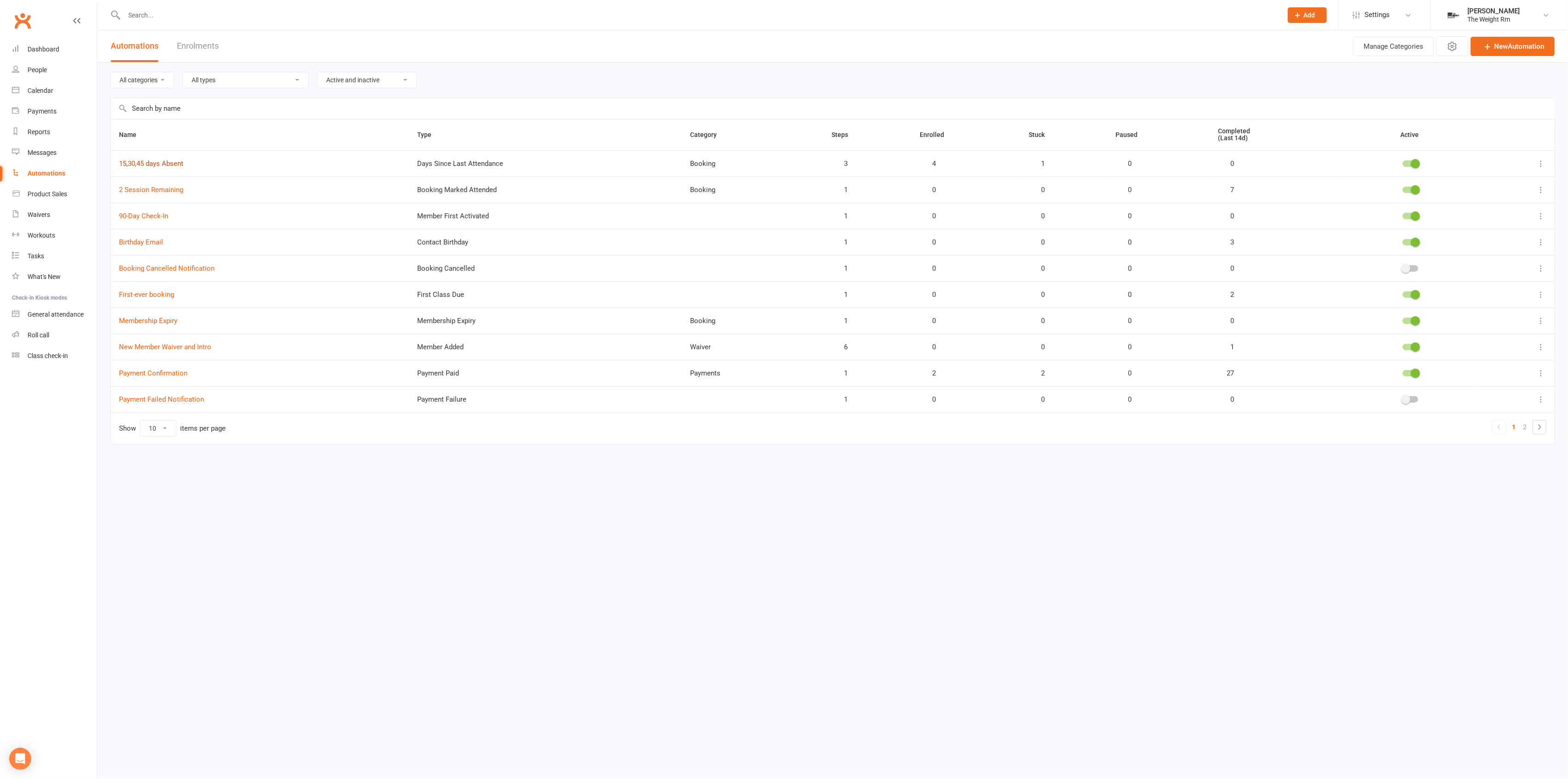
click at [172, 164] on link "15,30,45 days Absent" at bounding box center [151, 164] width 64 height 9
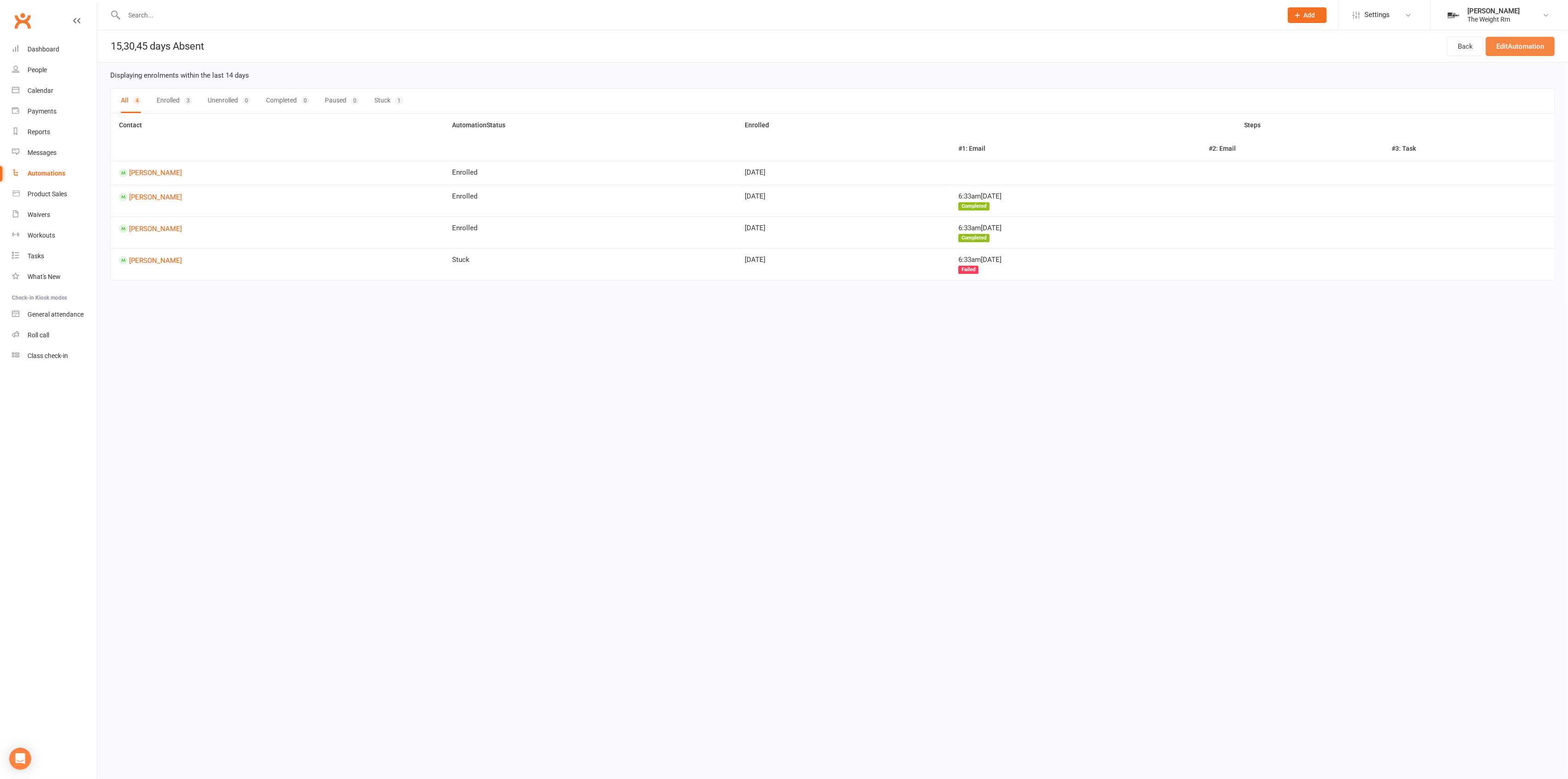
click at [1529, 44] on link "Edit Automation" at bounding box center [1520, 46] width 69 height 19
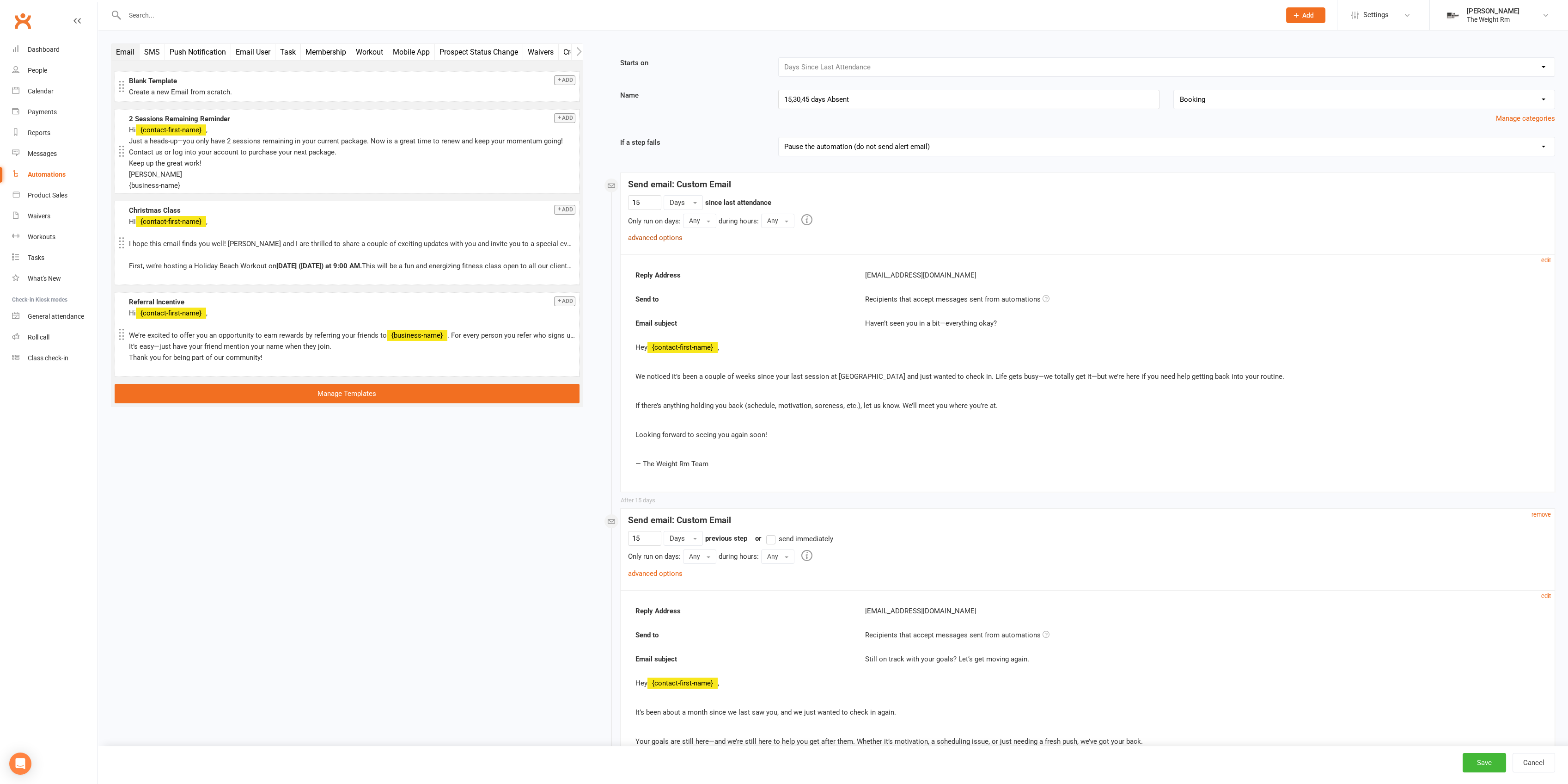
click at [676, 239] on link "advanced options" at bounding box center [655, 238] width 55 height 9
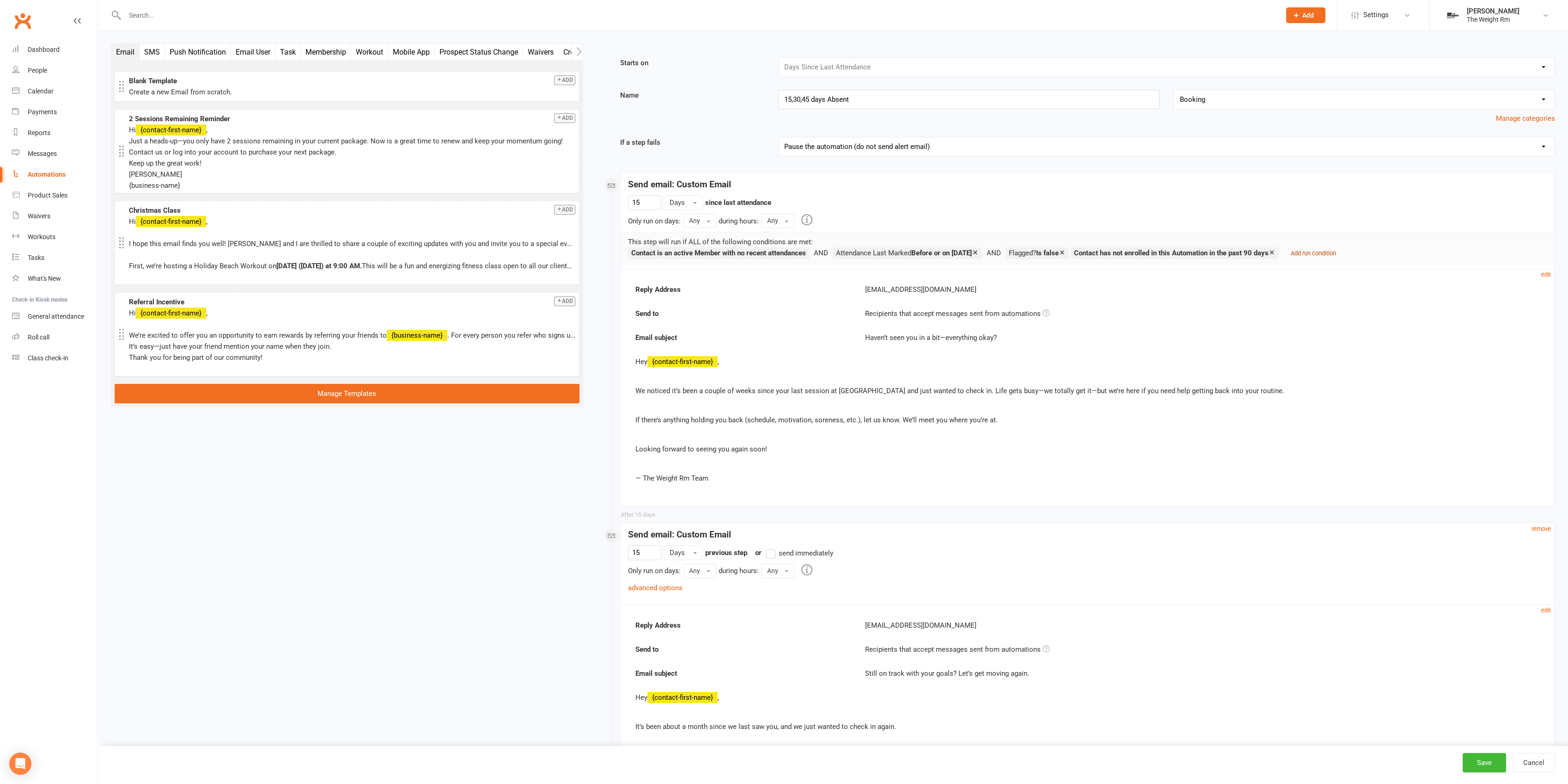
click at [1336, 251] on small "Add run condition" at bounding box center [1313, 253] width 45 height 7
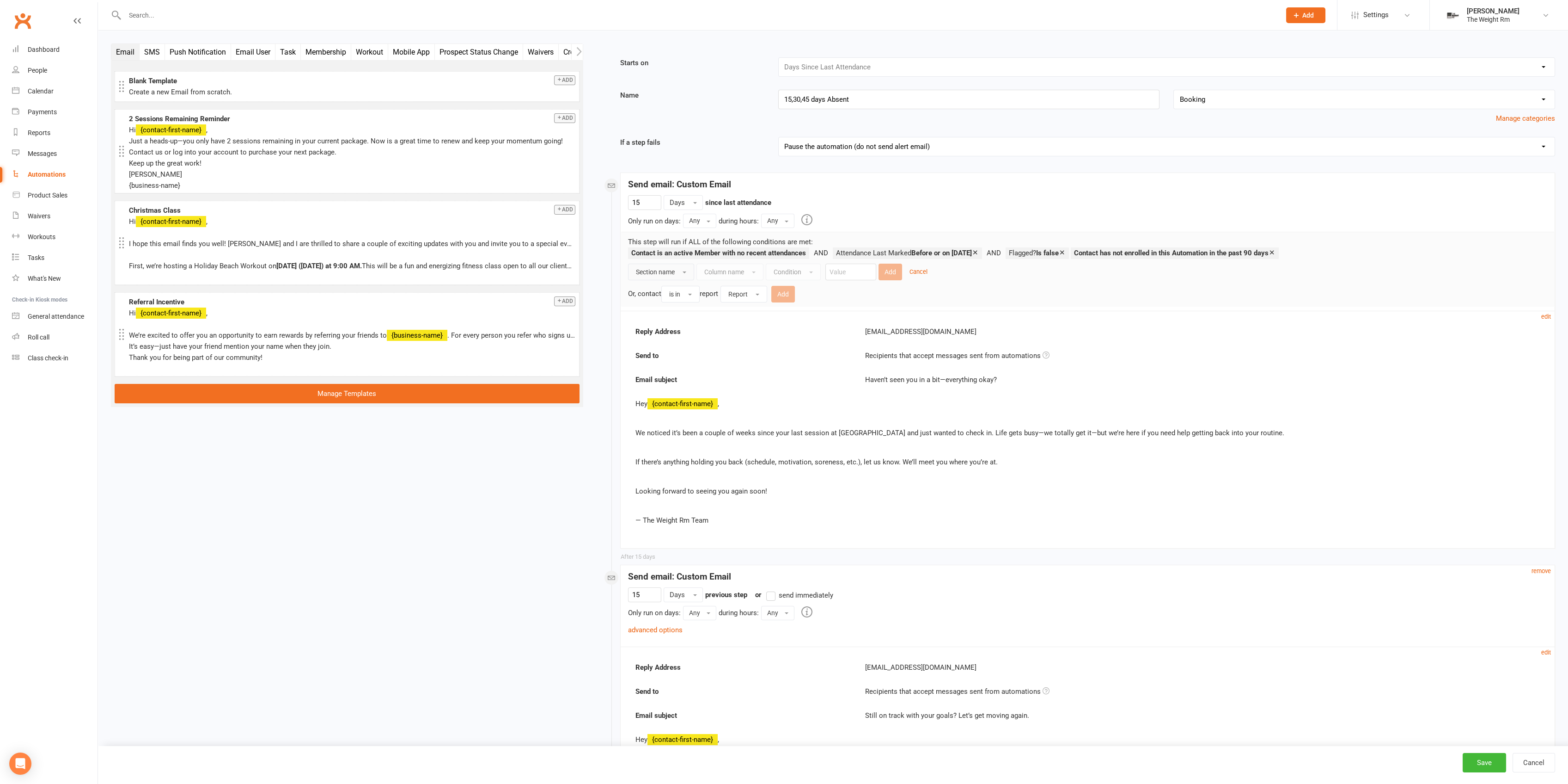
click at [677, 267] on button "Section name" at bounding box center [661, 272] width 66 height 17
click at [687, 292] on link "Contact" at bounding box center [678, 292] width 99 height 19
click at [666, 273] on button "Contact" at bounding box center [653, 272] width 50 height 17
click at [663, 291] on link "Contact" at bounding box center [678, 292] width 99 height 19
click at [710, 273] on span "Column name" at bounding box center [708, 272] width 40 height 7
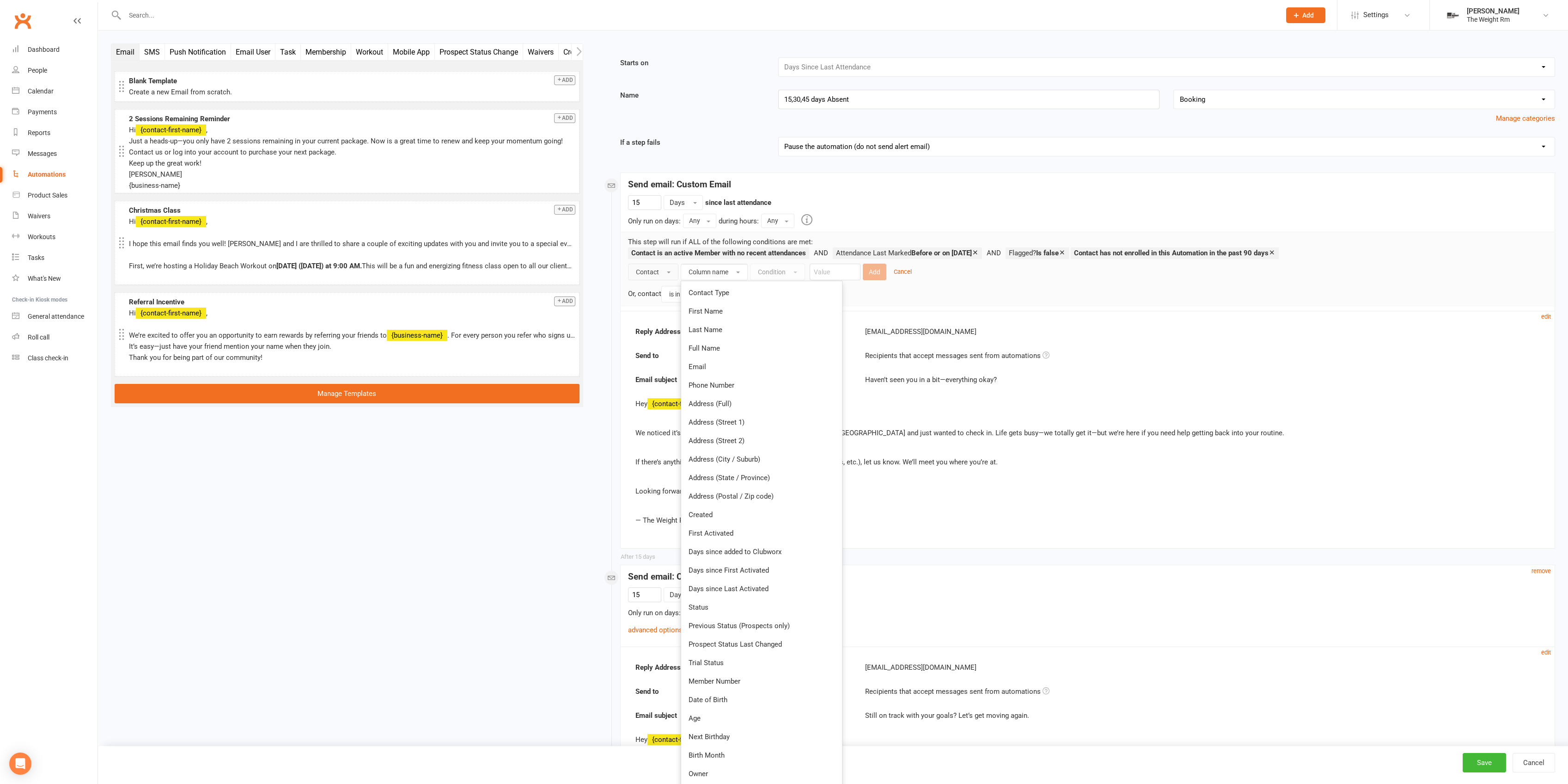
click at [652, 275] on span "Contact" at bounding box center [647, 272] width 23 height 7
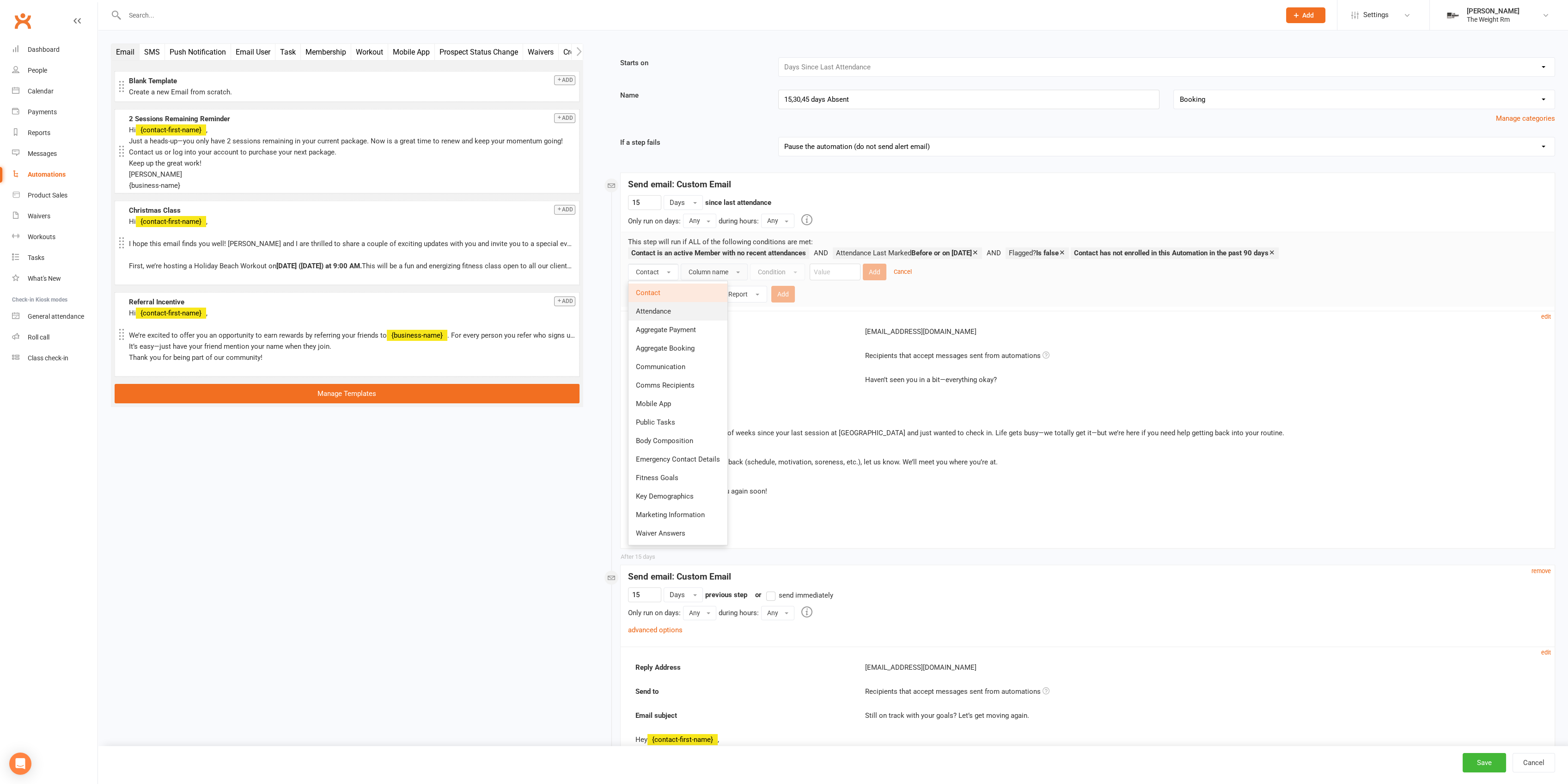
click at [679, 308] on link "Attendance" at bounding box center [678, 311] width 99 height 19
click at [742, 265] on button "Column name" at bounding box center [724, 272] width 67 height 17
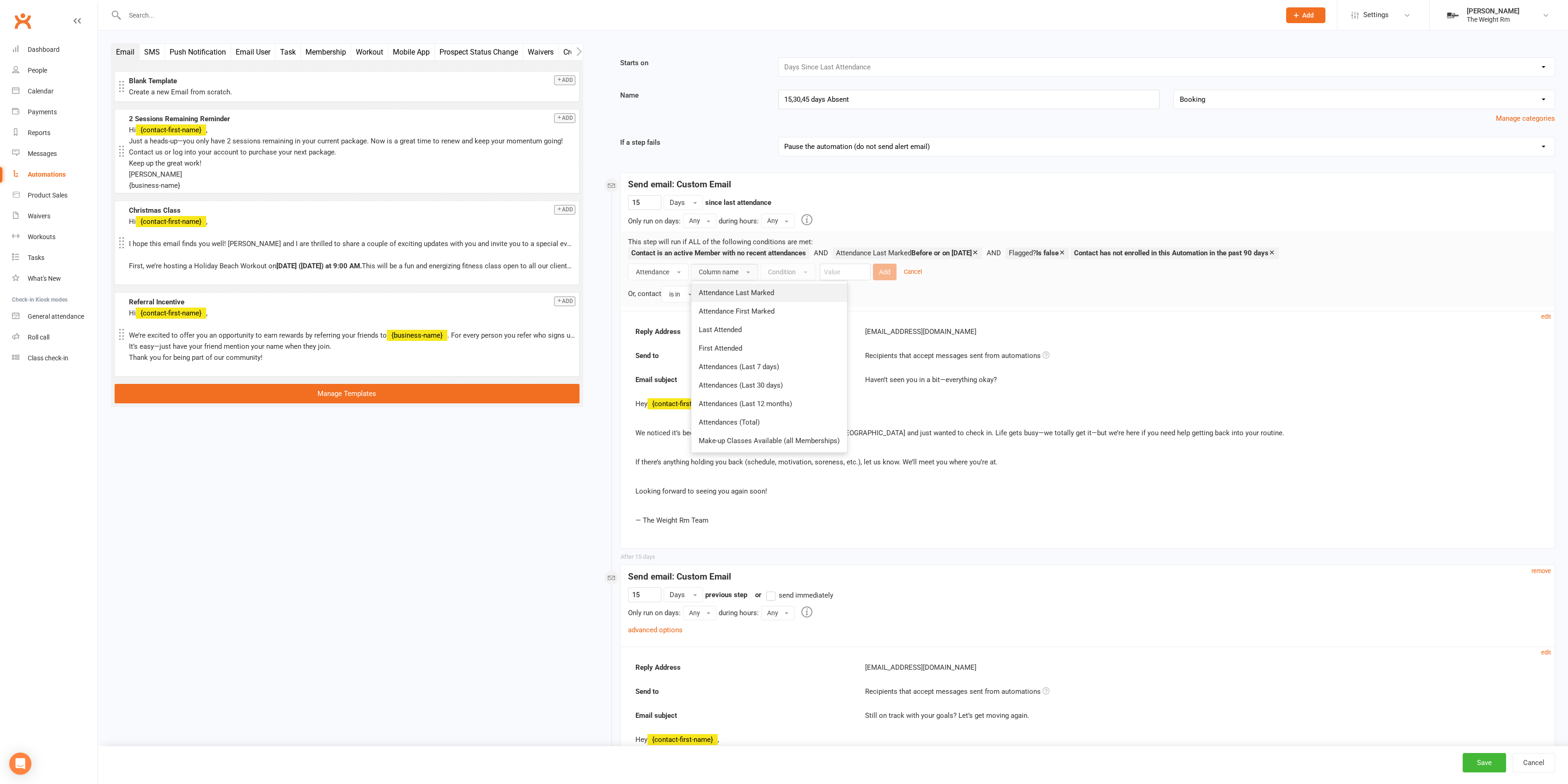
click at [768, 291] on span "Attendance Last Marked" at bounding box center [736, 293] width 75 height 9
click at [817, 270] on span "Condition" at bounding box center [813, 272] width 28 height 7
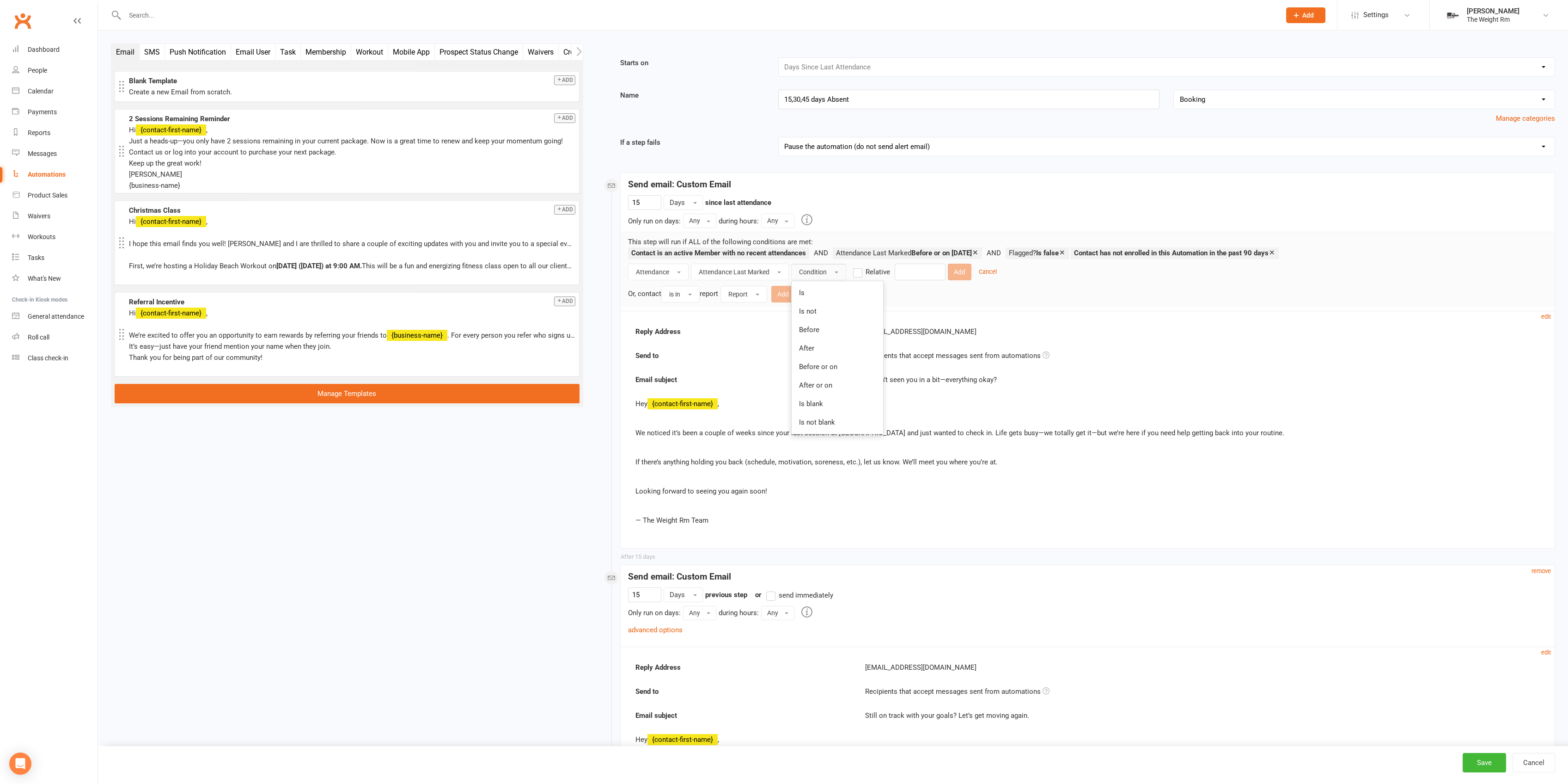
click at [818, 285] on link "Is" at bounding box center [837, 292] width 91 height 19
click at [913, 272] on input "text" at bounding box center [897, 272] width 51 height 17
click at [806, 272] on button "Is" at bounding box center [807, 272] width 32 height 17
click at [736, 269] on span "Attendance Last Marked" at bounding box center [734, 272] width 70 height 7
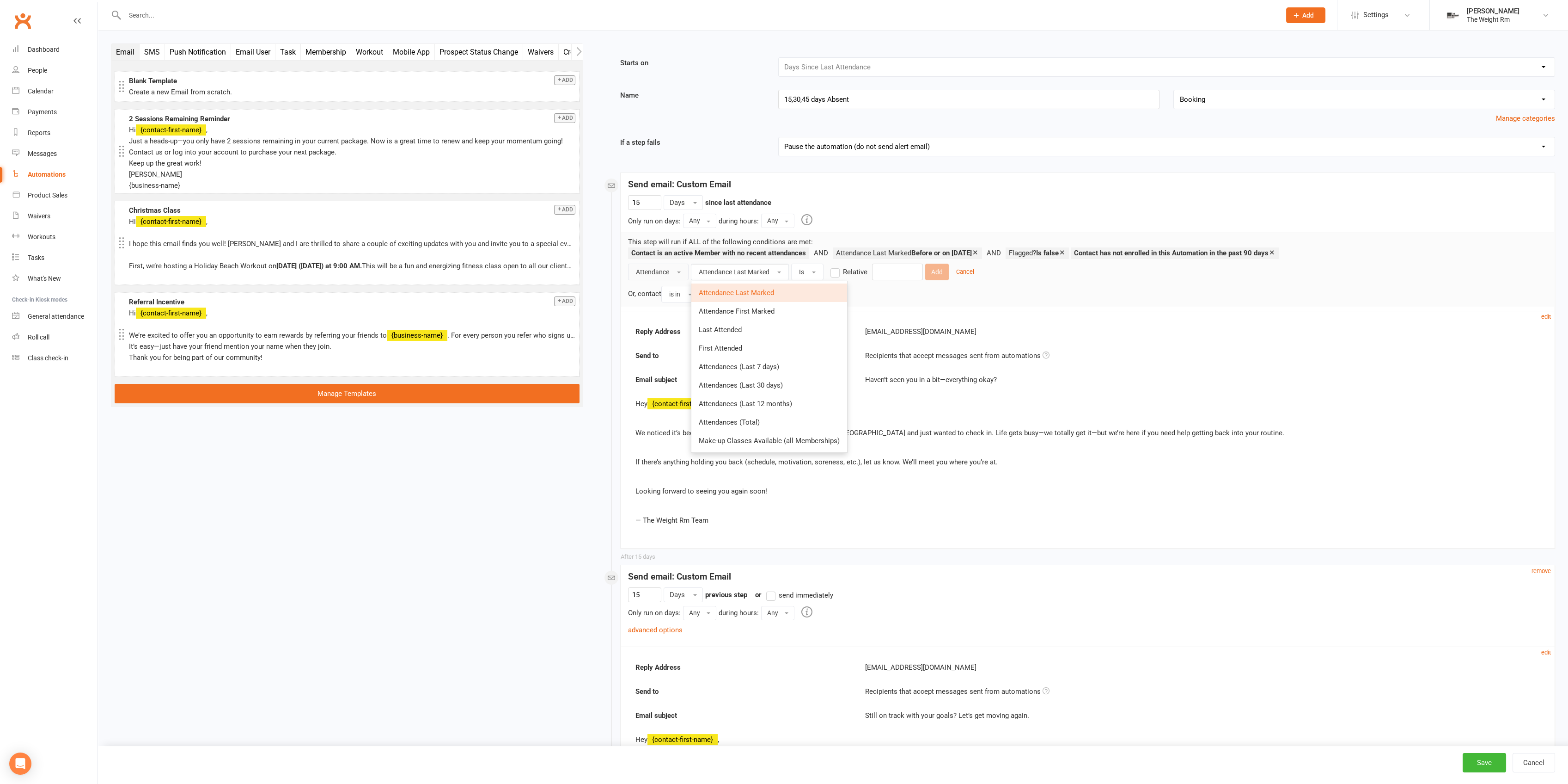
click at [664, 273] on span "Attendance" at bounding box center [652, 272] width 33 height 7
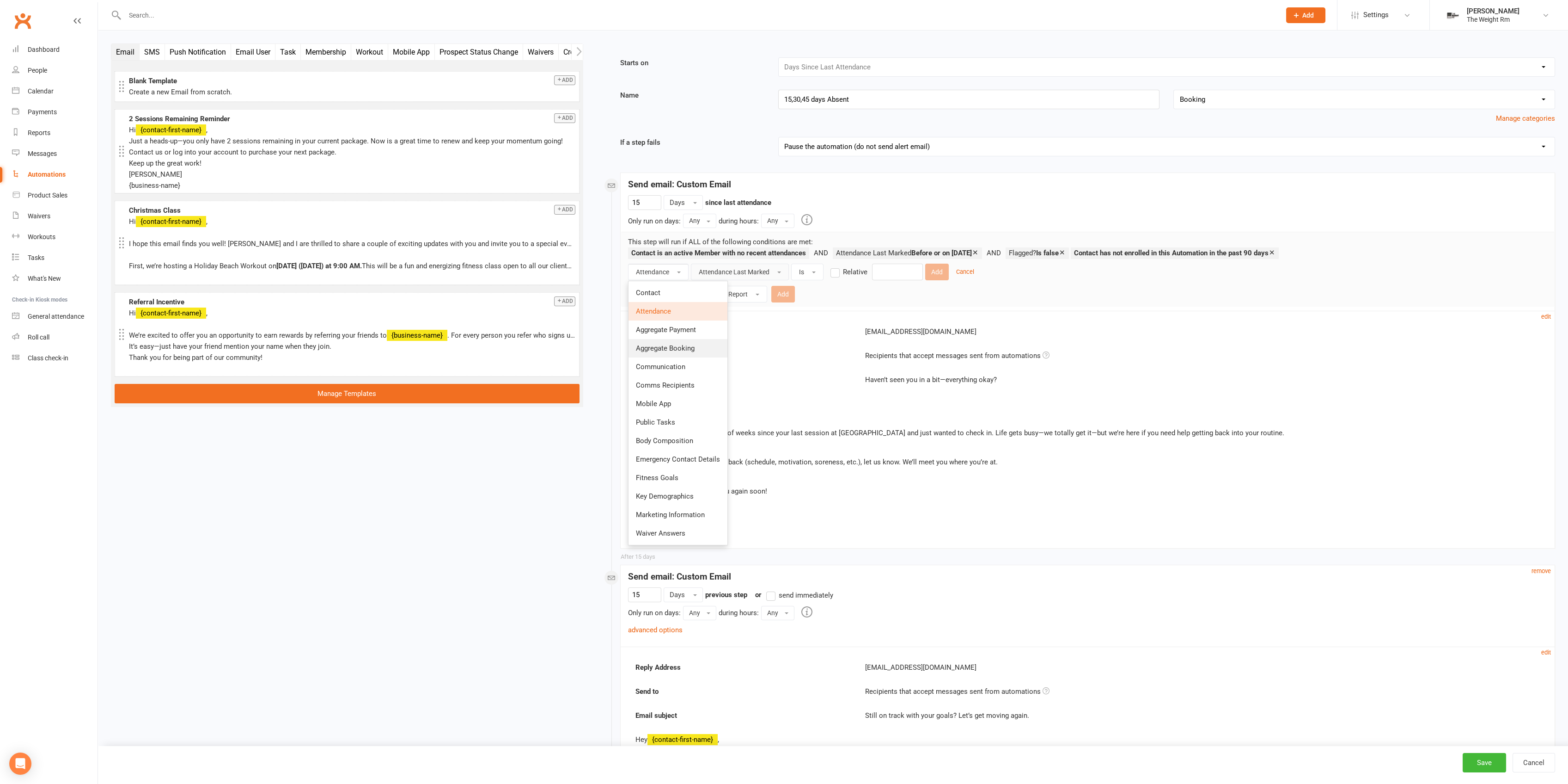
click at [680, 349] on span "Aggregate Booking" at bounding box center [665, 349] width 59 height 9
click at [733, 269] on span "Column name" at bounding box center [740, 272] width 40 height 7
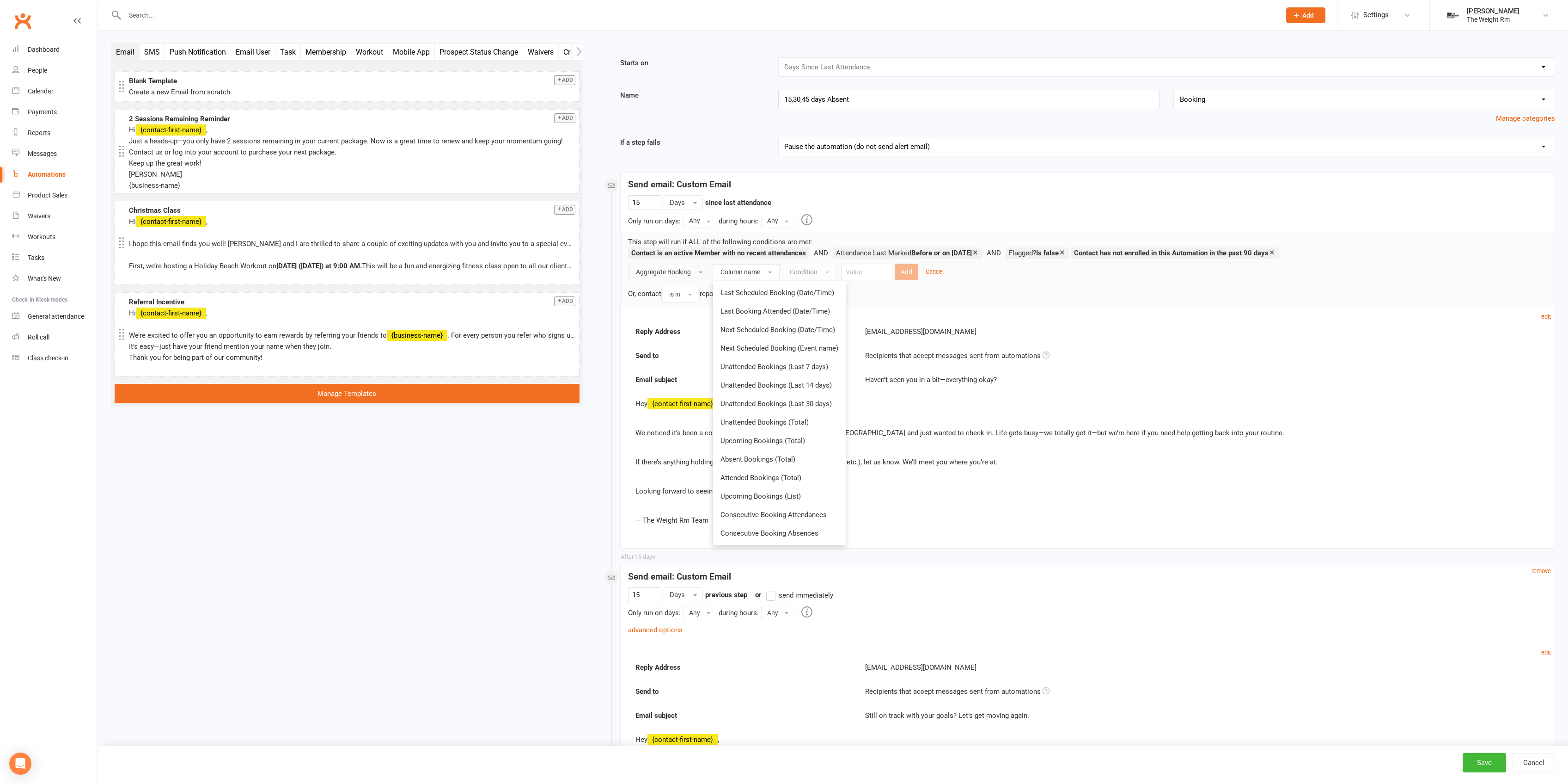
drag, startPoint x: 680, startPoint y: 264, endPoint x: 681, endPoint y: 272, distance: 8.1
click at [681, 265] on button "Aggregate Booking" at bounding box center [669, 272] width 83 height 17
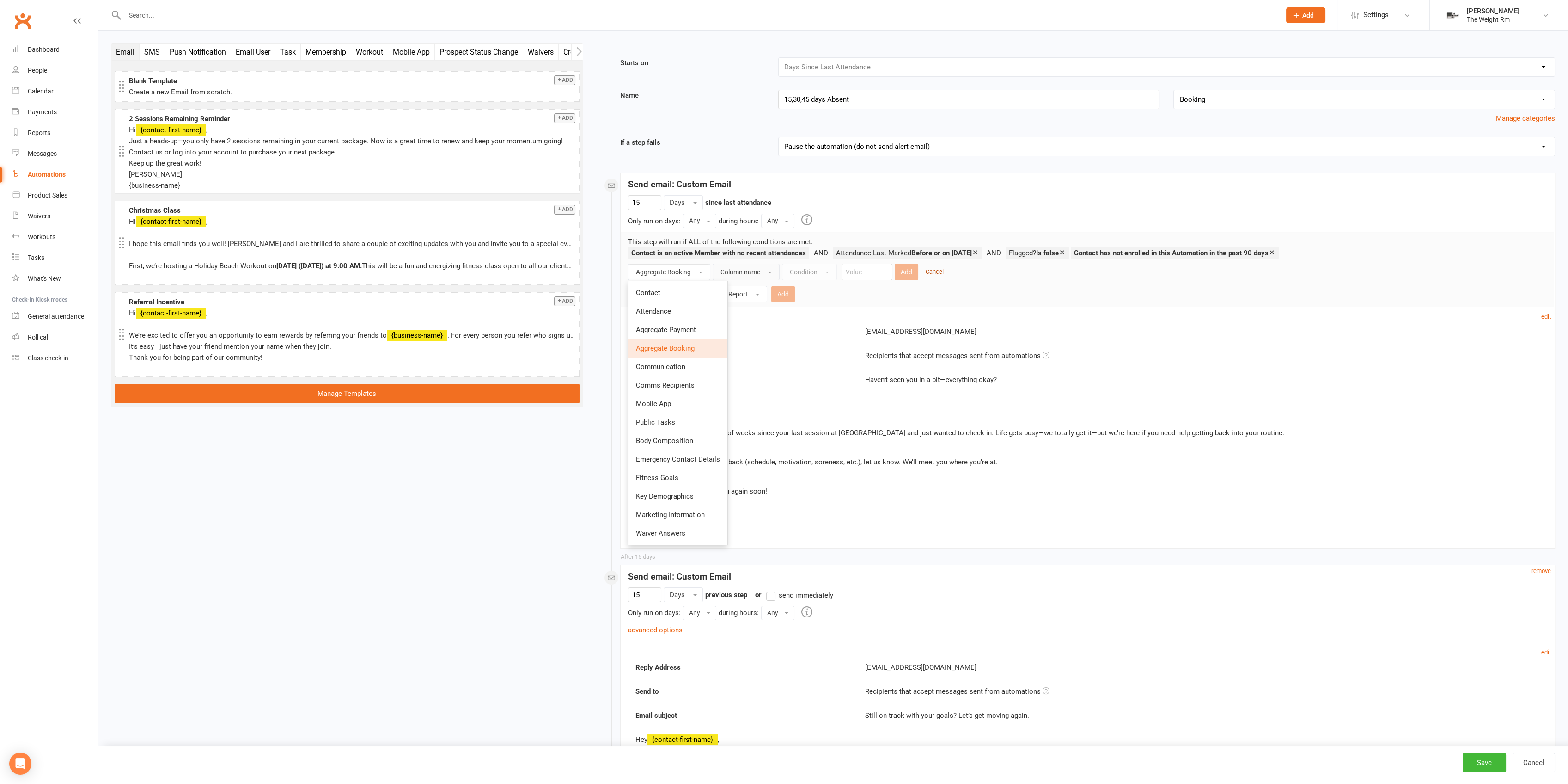
click at [929, 270] on small "Cancel" at bounding box center [934, 272] width 18 height 7
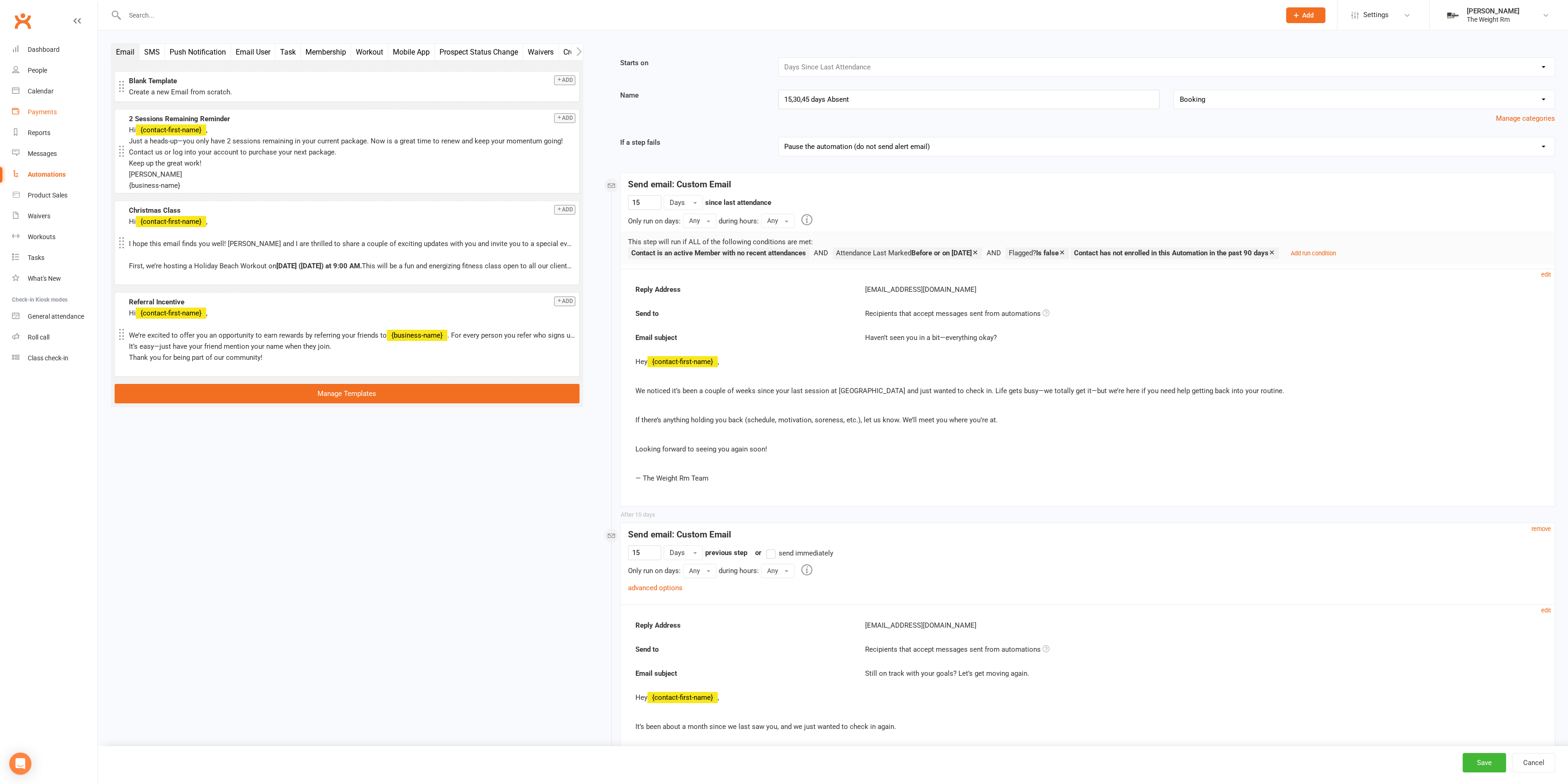
click at [51, 109] on div "Payments" at bounding box center [42, 112] width 29 height 7
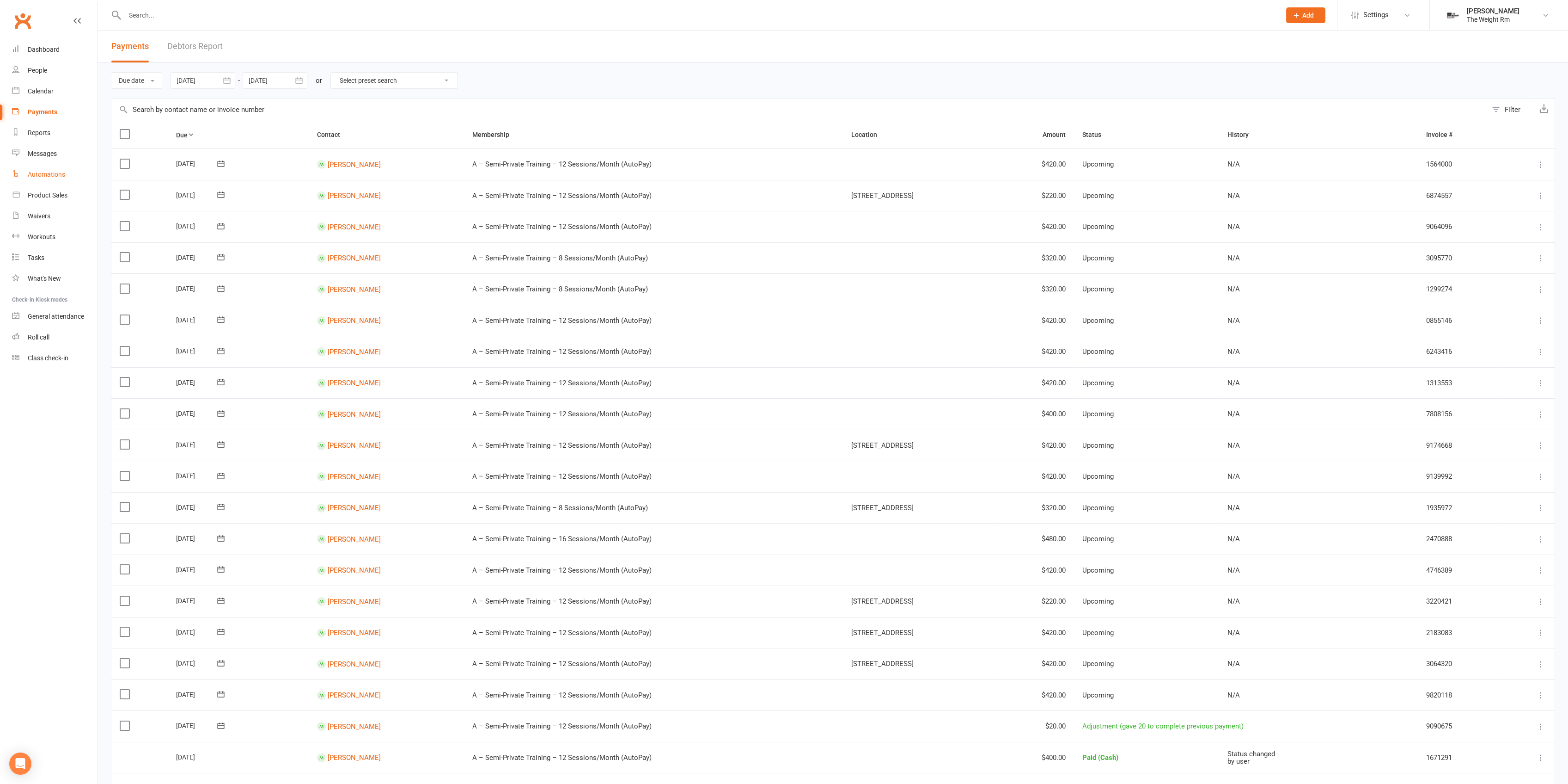
click at [52, 173] on div "Automations" at bounding box center [47, 174] width 37 height 7
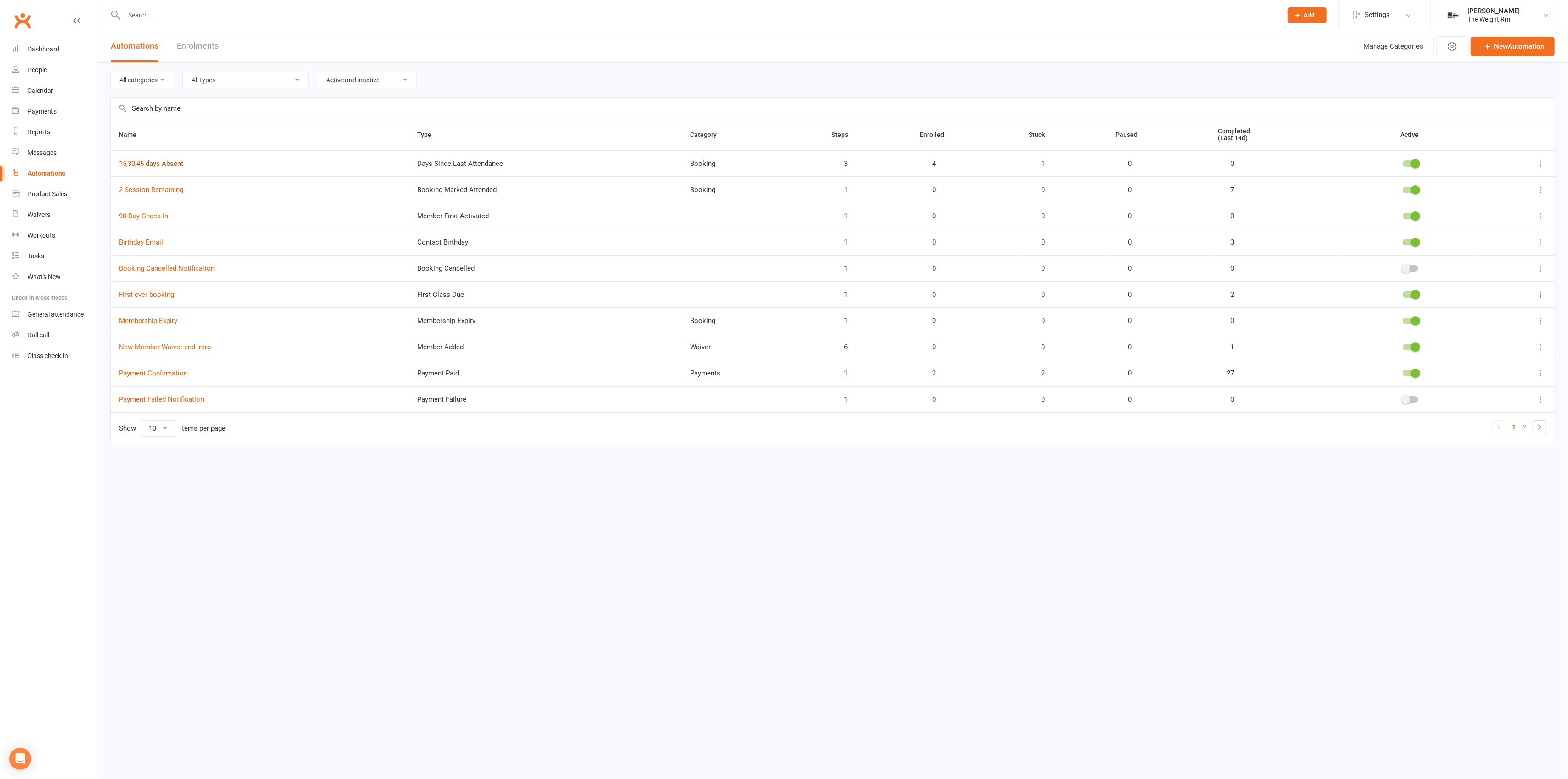
click at [160, 163] on link "15,30,45 days Absent" at bounding box center [151, 164] width 64 height 9
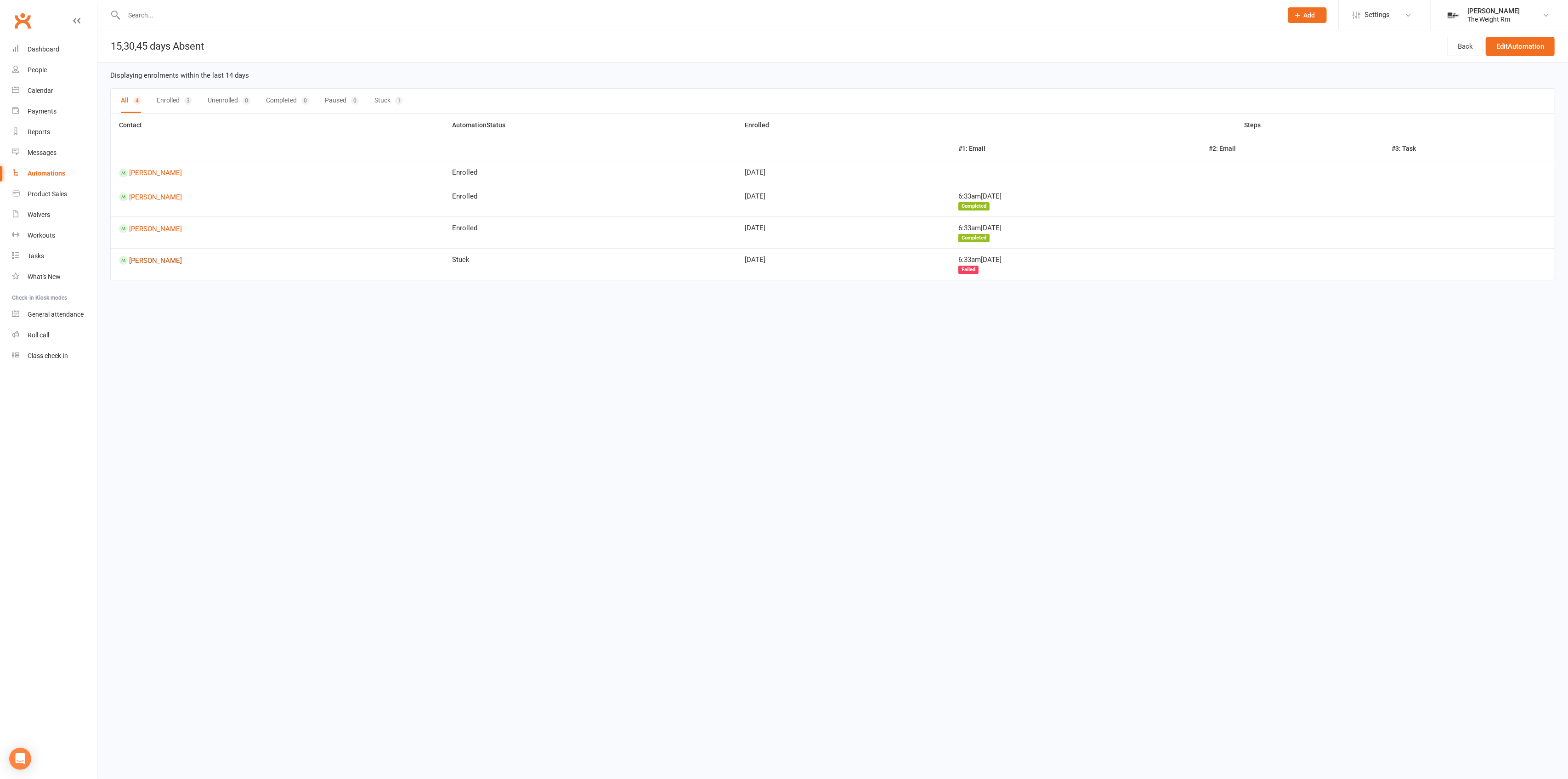
click at [149, 259] on link "[PERSON_NAME]" at bounding box center [277, 260] width 316 height 9
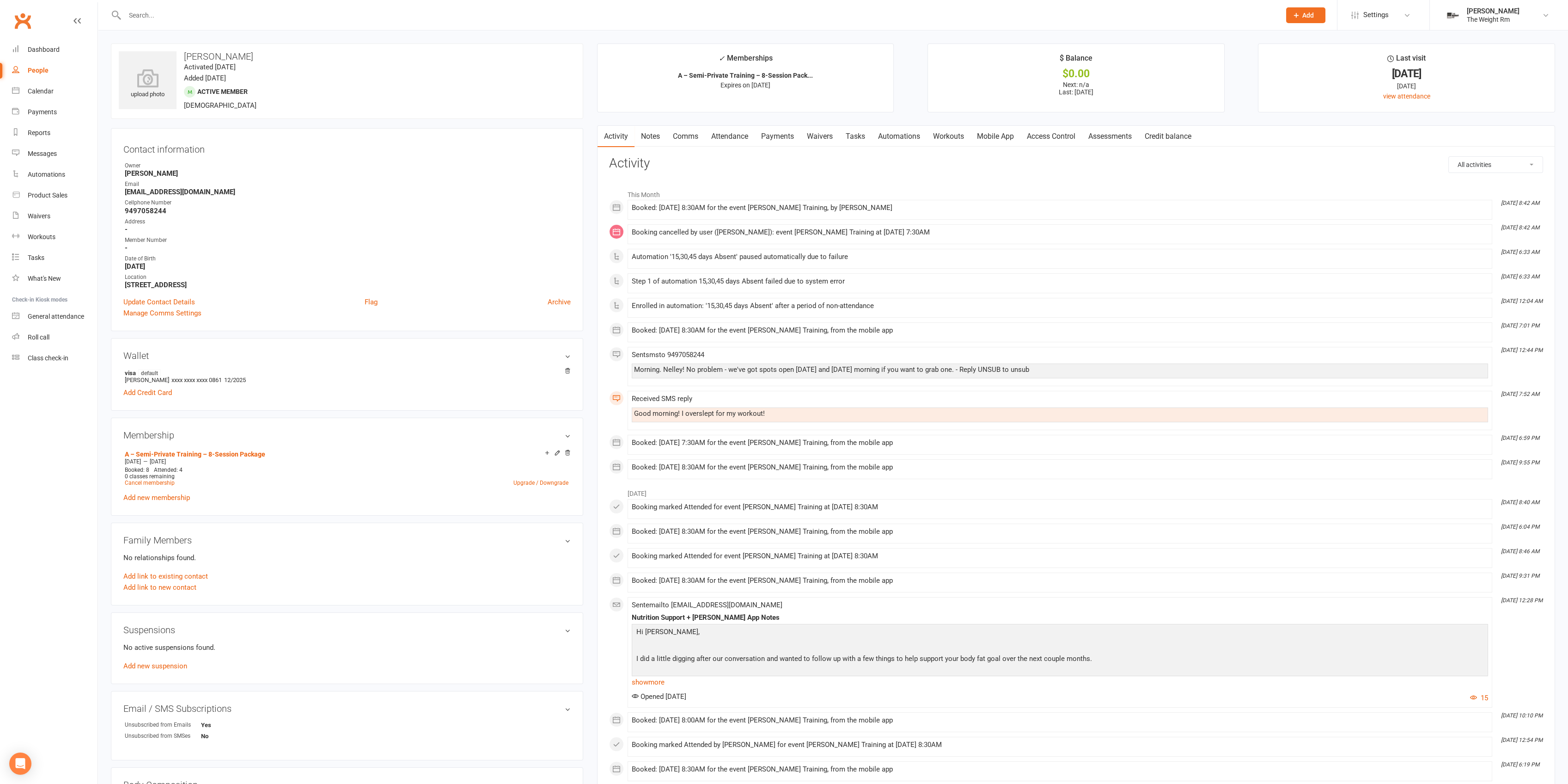
click at [738, 139] on link "Attendance" at bounding box center [729, 137] width 50 height 22
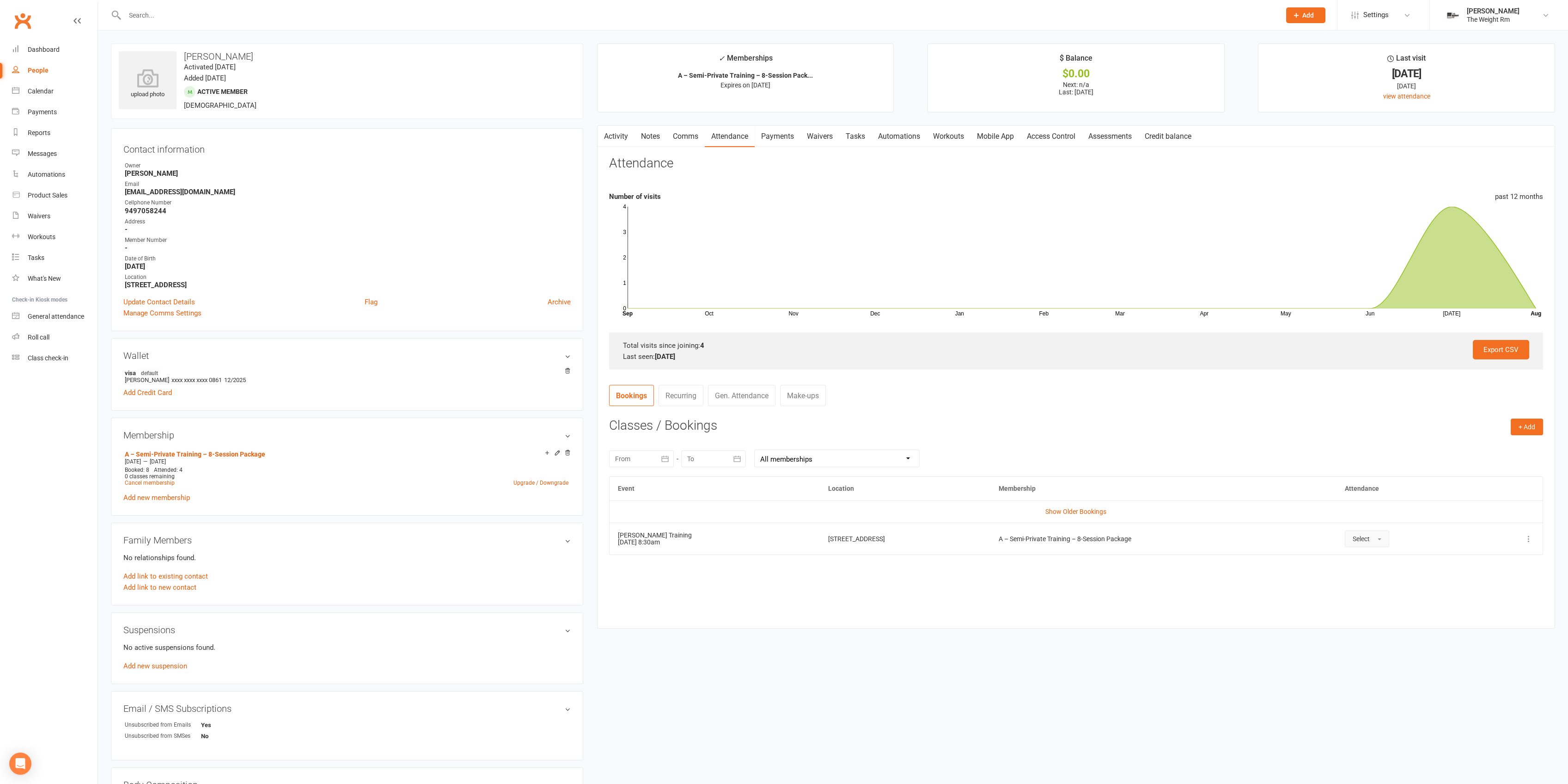
click at [1389, 543] on button "Select" at bounding box center [1367, 538] width 45 height 17
click at [1381, 562] on span "Attended" at bounding box center [1366, 560] width 28 height 9
click at [70, 180] on link "Automations" at bounding box center [55, 174] width 85 height 21
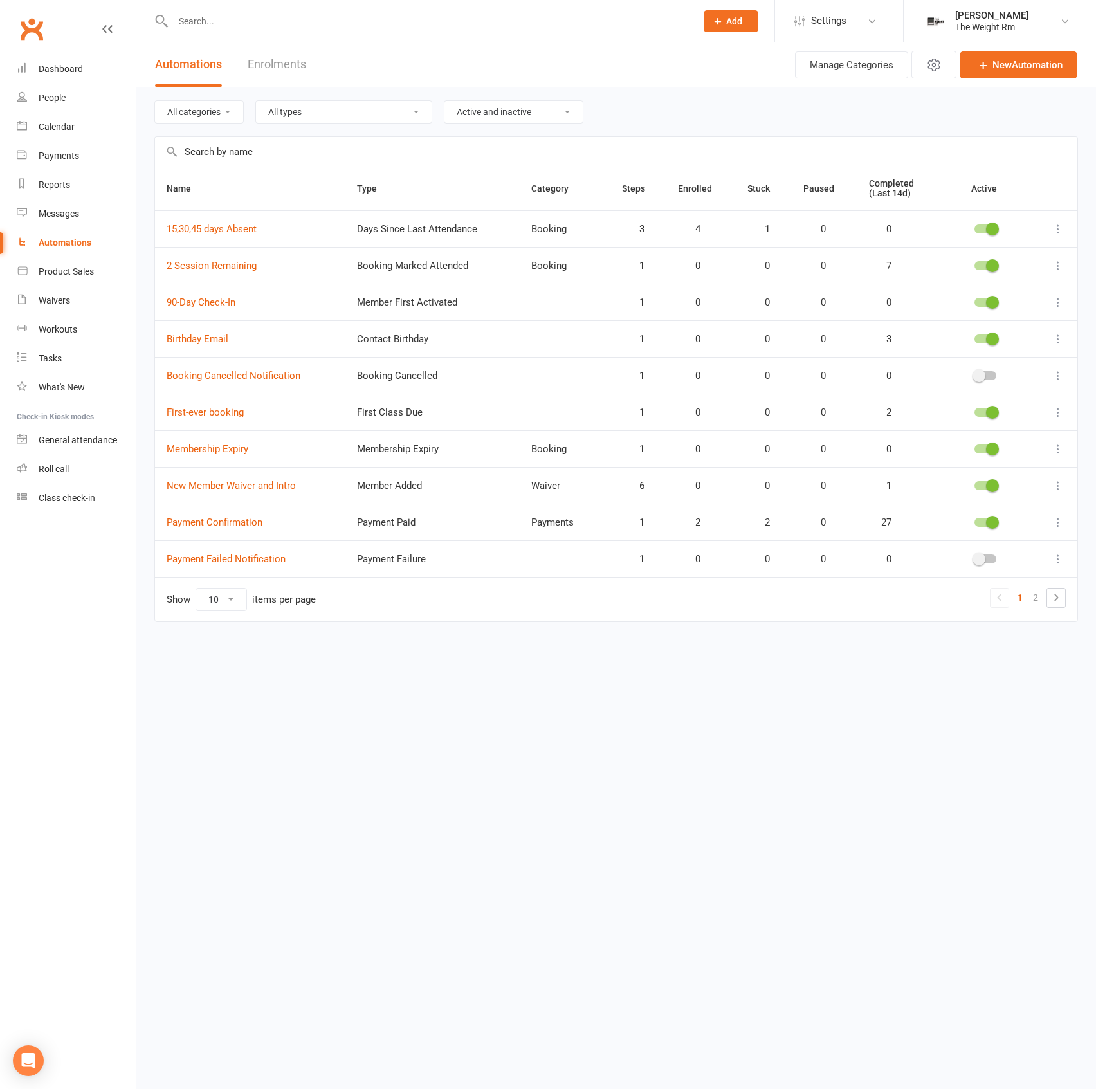
click at [299, 28] on input "text" at bounding box center [428, 21] width 518 height 18
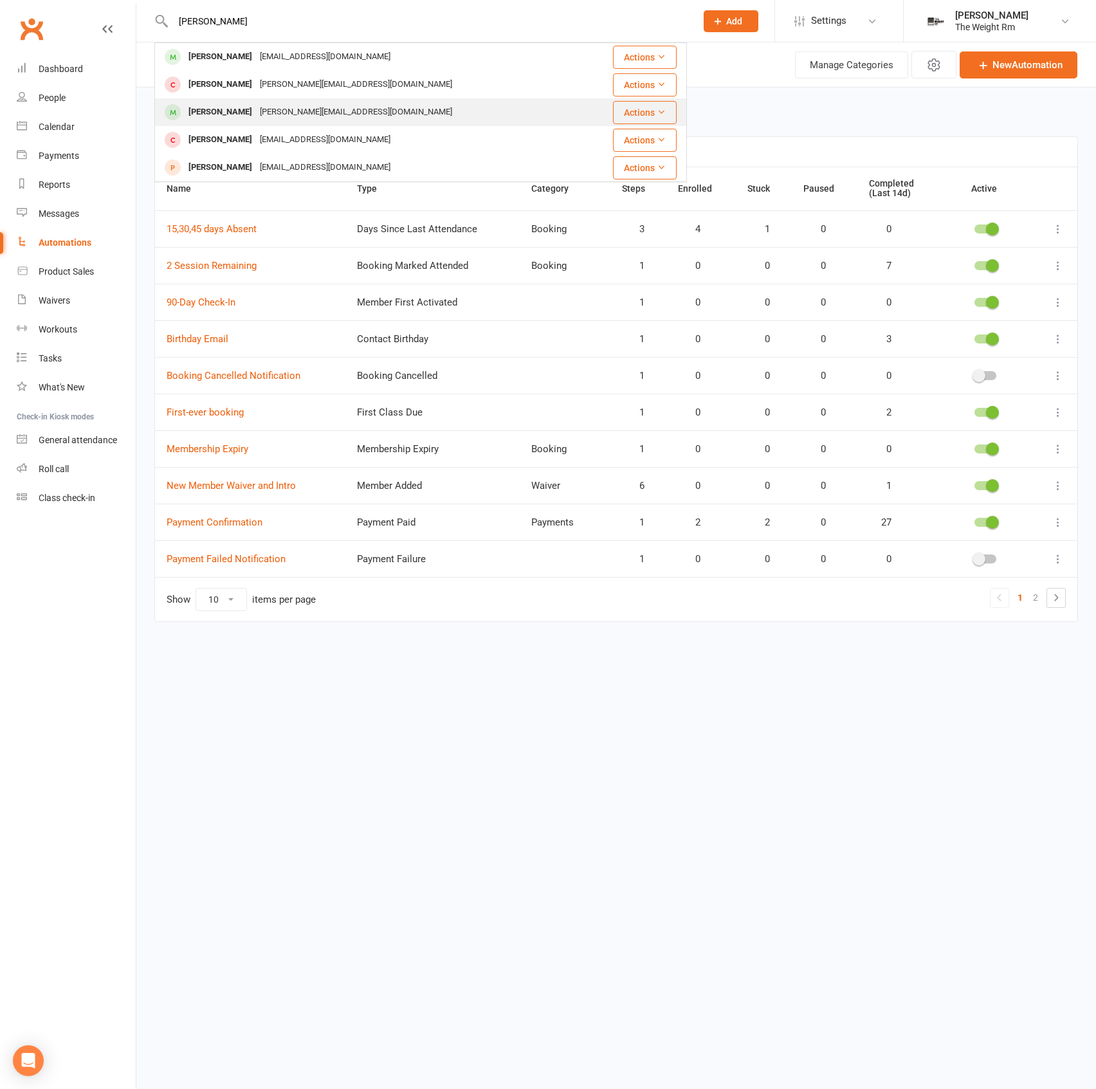
type input "[PERSON_NAME]"
click at [291, 109] on div "[PERSON_NAME][EMAIL_ADDRESS][DOMAIN_NAME]" at bounding box center [356, 112] width 200 height 19
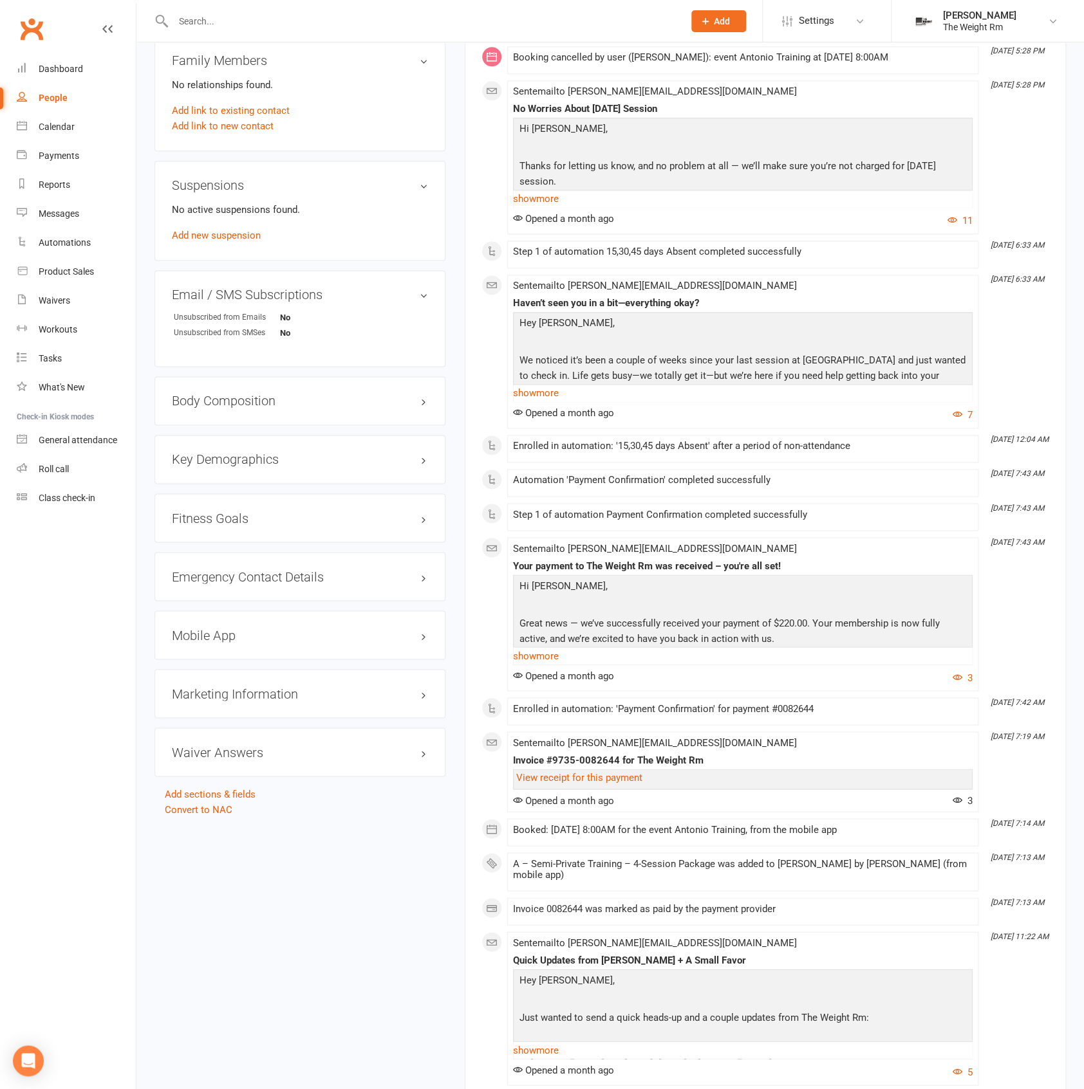
scroll to position [439, 0]
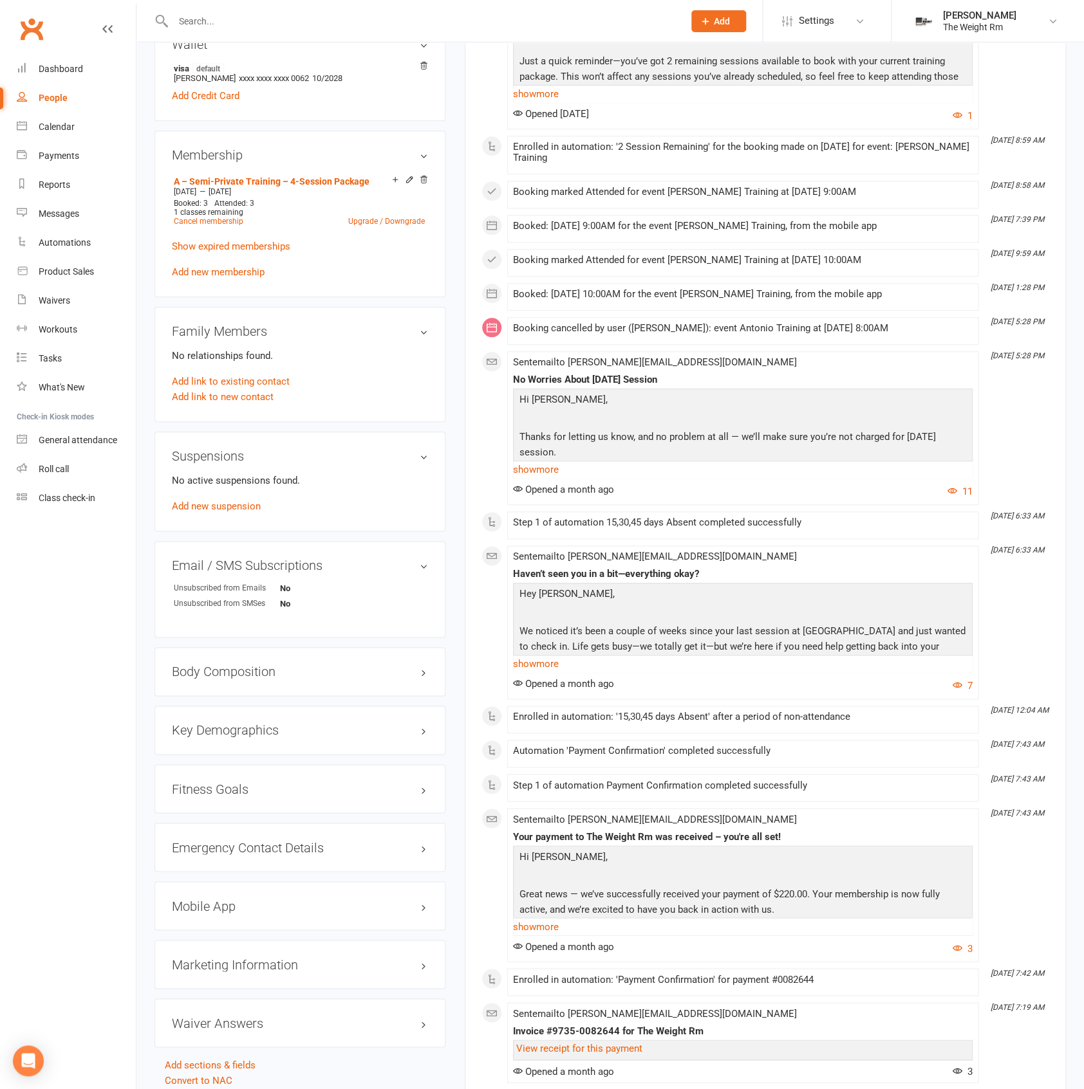
click at [239, 26] on input "text" at bounding box center [421, 21] width 505 height 18
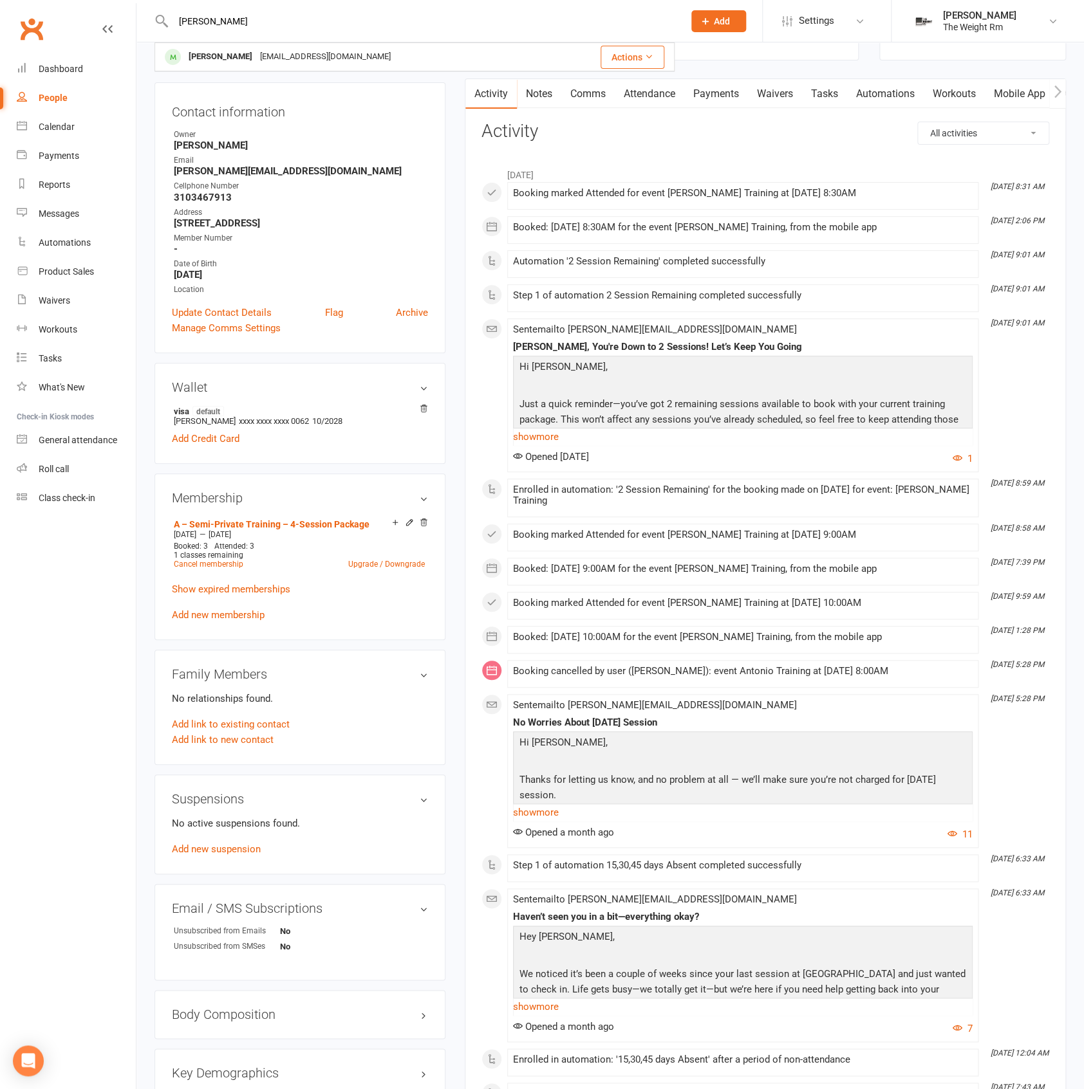
scroll to position [0, 0]
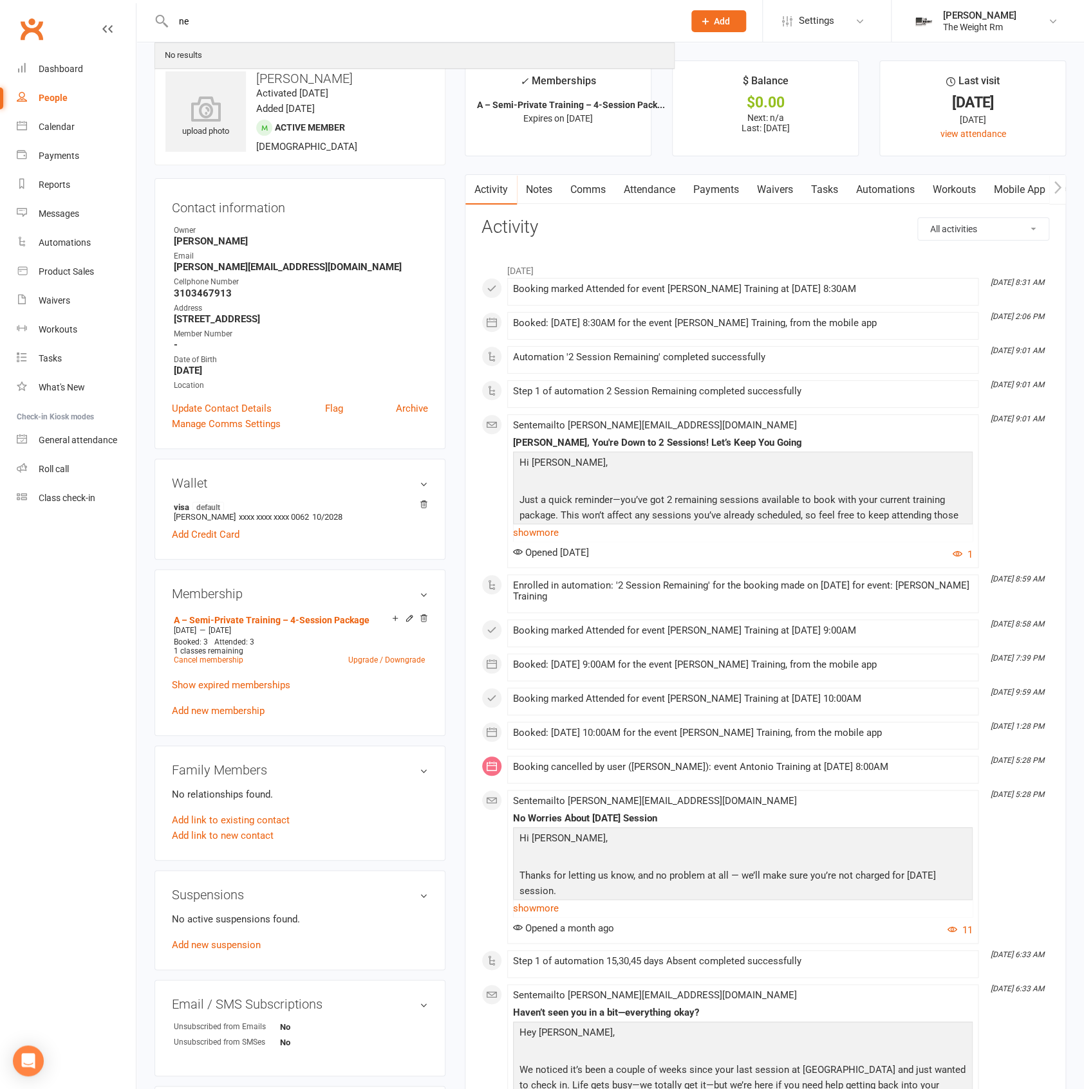
type input "n"
type input "a"
click at [232, 14] on input "bar" at bounding box center [421, 21] width 505 height 18
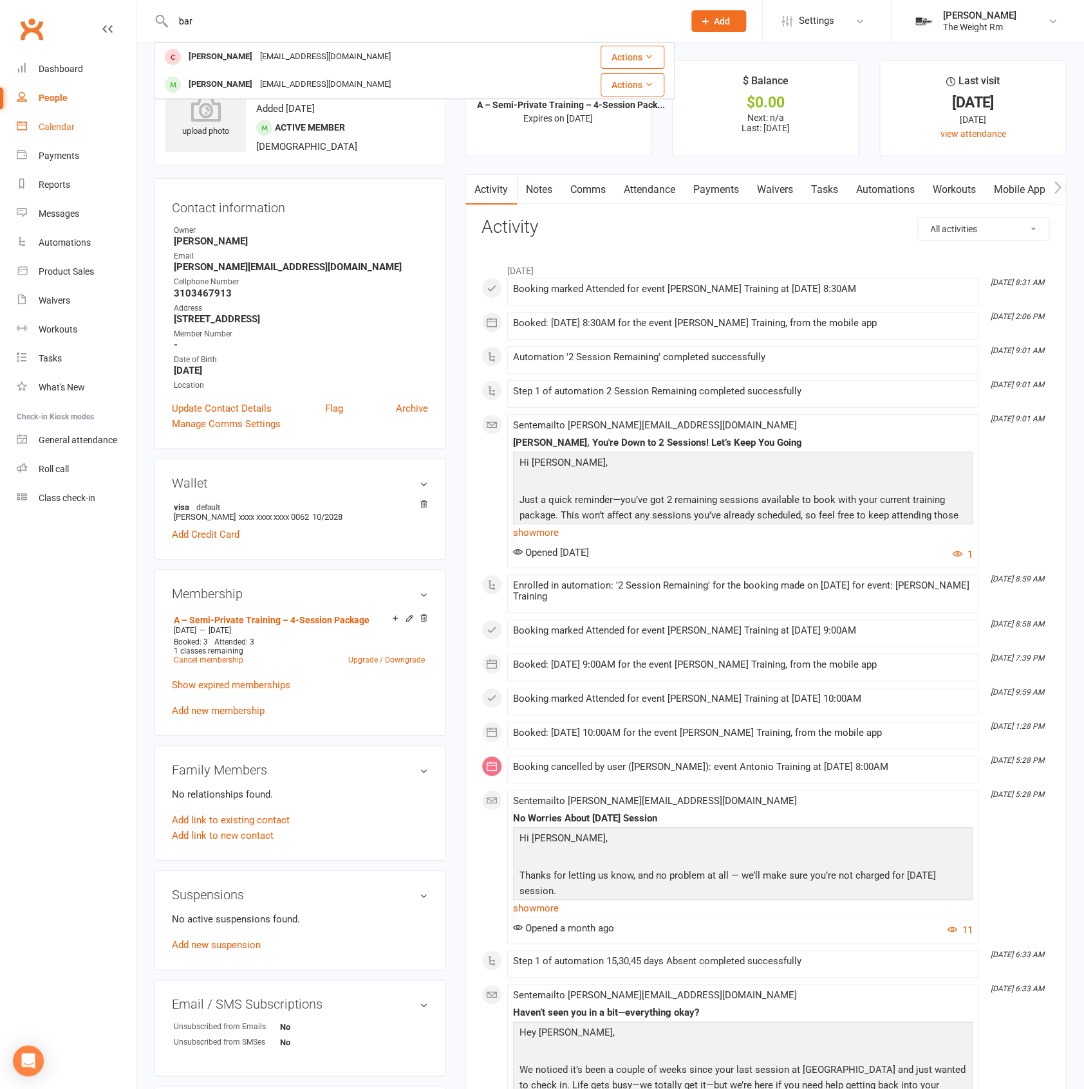
type input "bar"
click at [93, 130] on link "Calendar" at bounding box center [76, 127] width 119 height 29
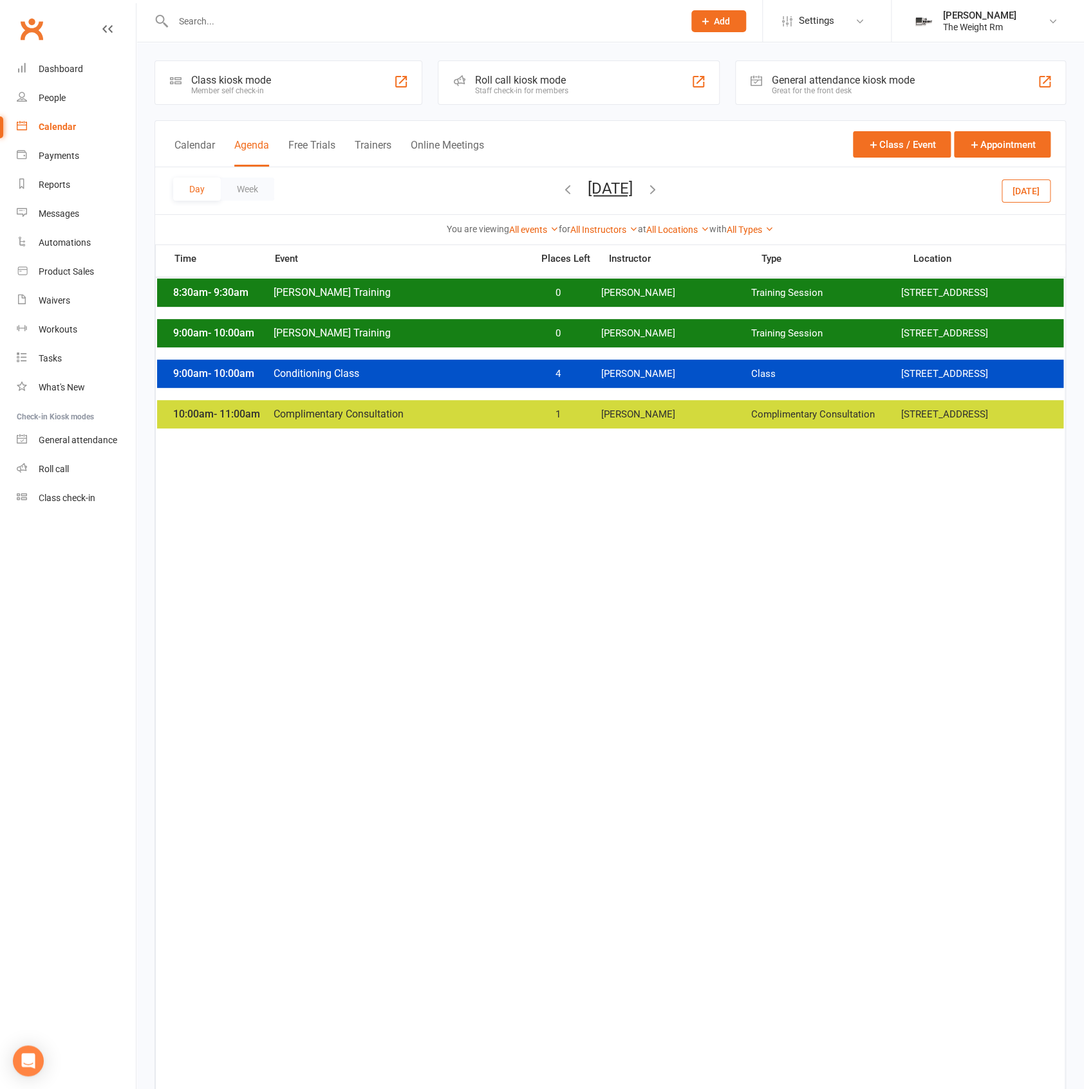
click at [683, 340] on span "[PERSON_NAME]" at bounding box center [676, 334] width 150 height 12
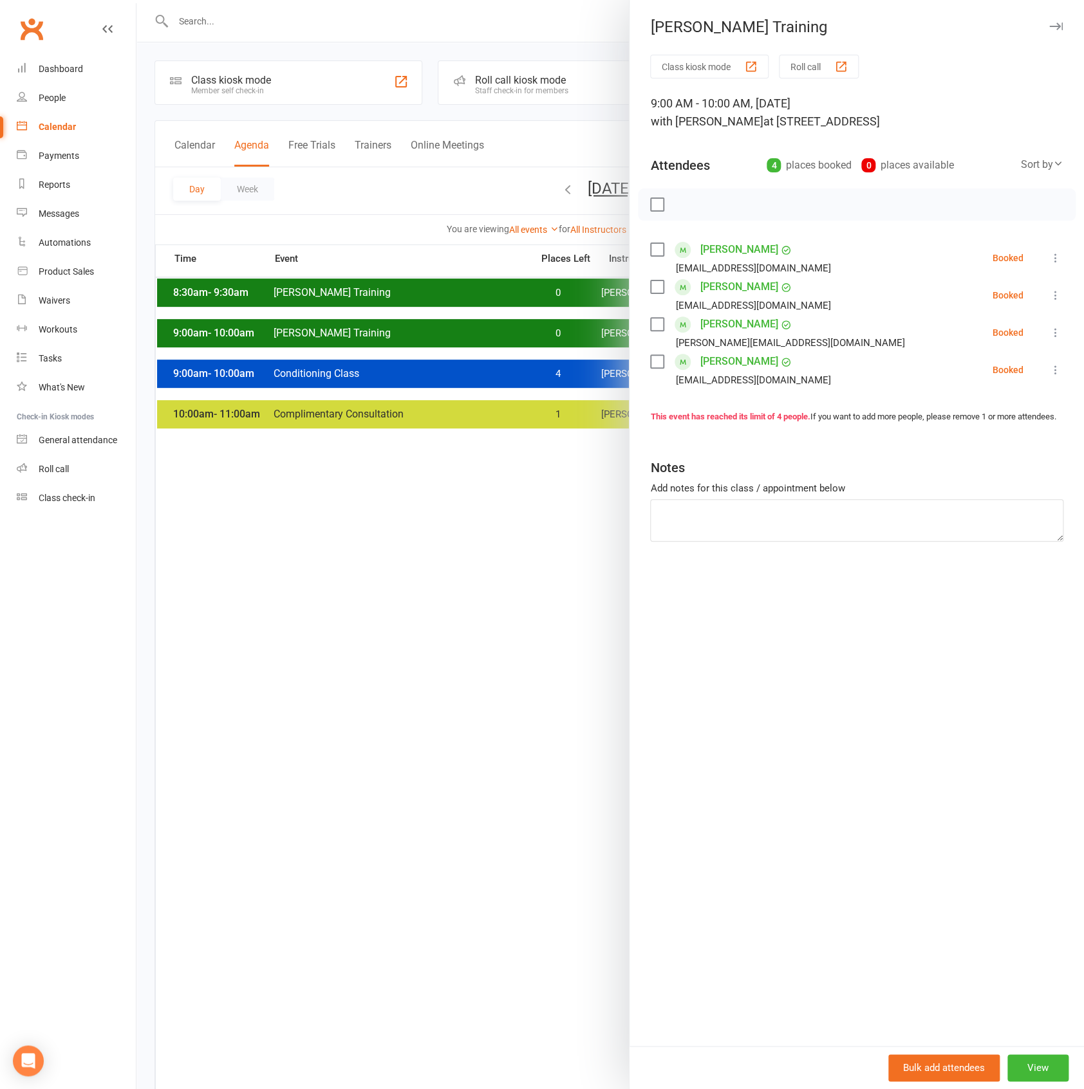
click at [531, 329] on div at bounding box center [609, 544] width 947 height 1089
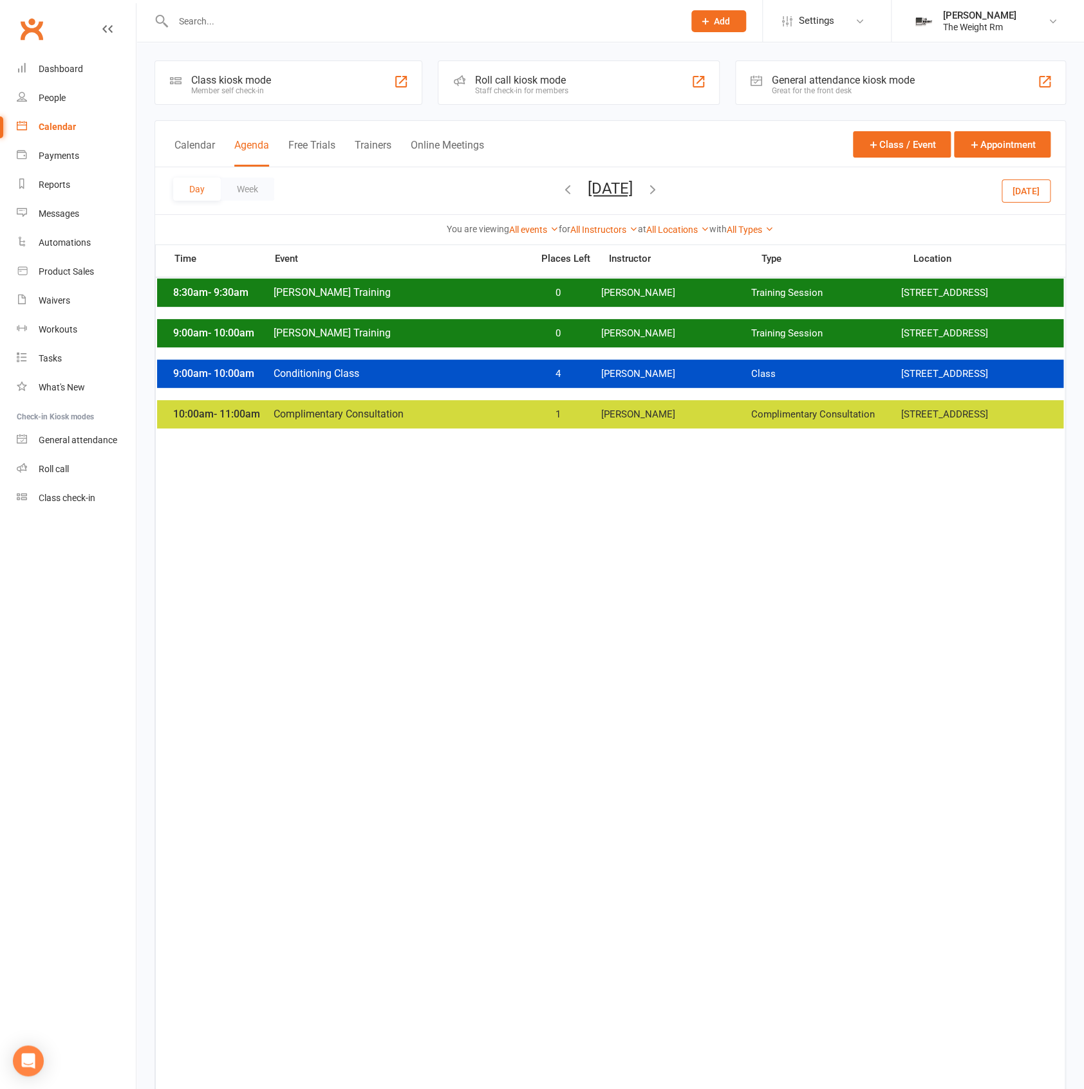
click at [560, 184] on icon "button" at bounding box center [567, 189] width 14 height 14
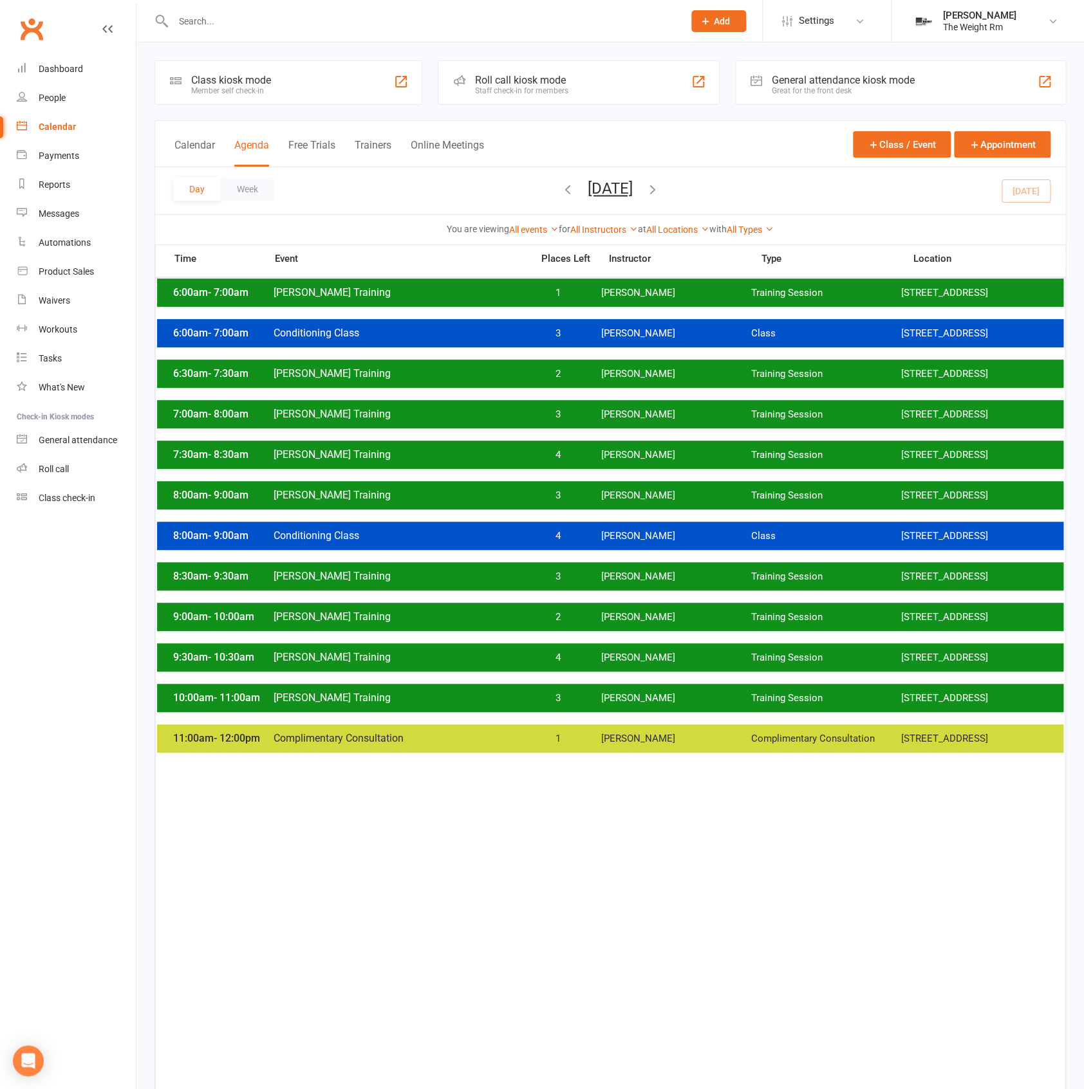
click at [655, 624] on span "[PERSON_NAME]" at bounding box center [676, 617] width 150 height 12
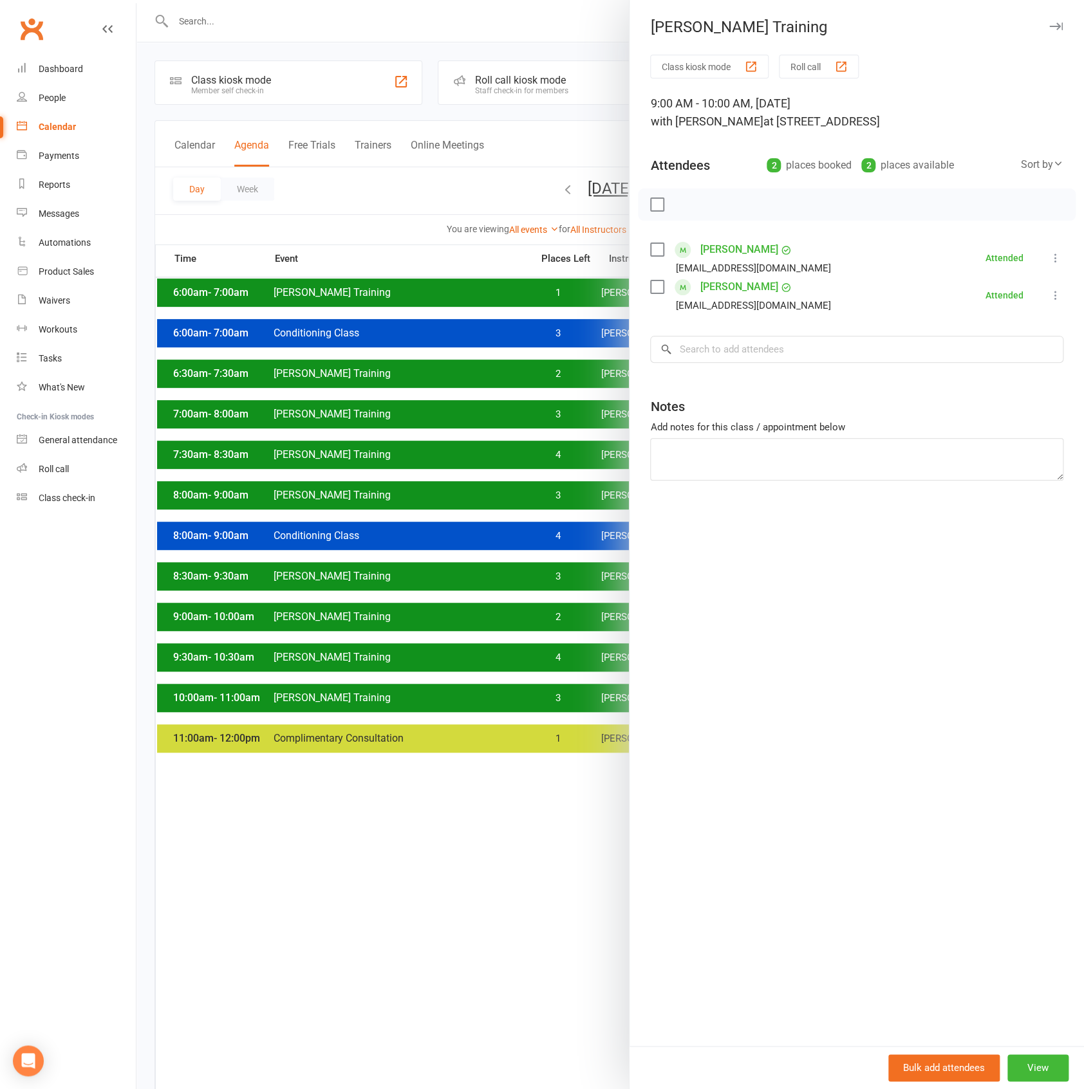
click at [539, 563] on div at bounding box center [609, 544] width 947 height 1089
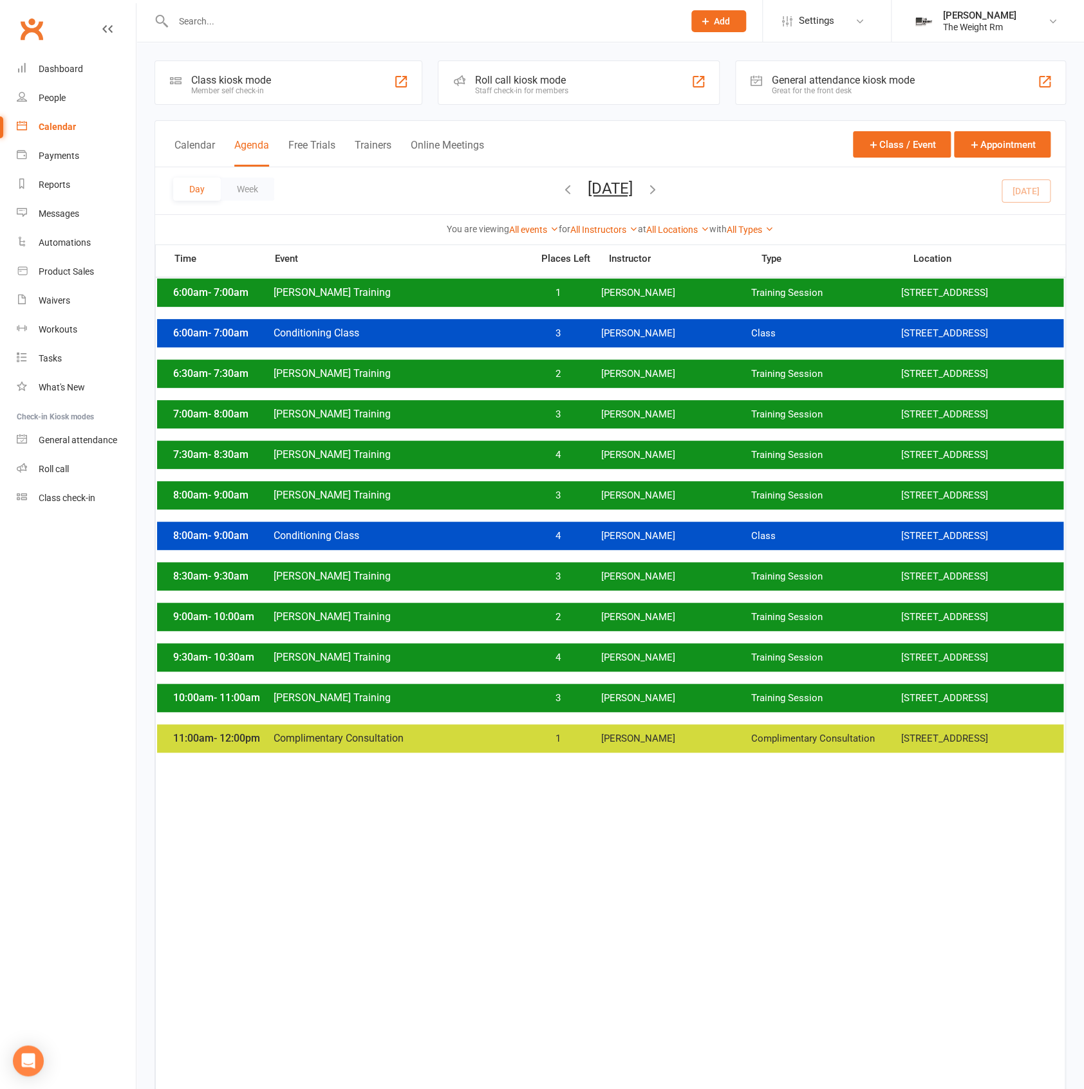
click at [551, 591] on div "8:30am - 9:30am [PERSON_NAME] Training 3 [PERSON_NAME] Training Session [STREET…" at bounding box center [610, 576] width 906 height 28
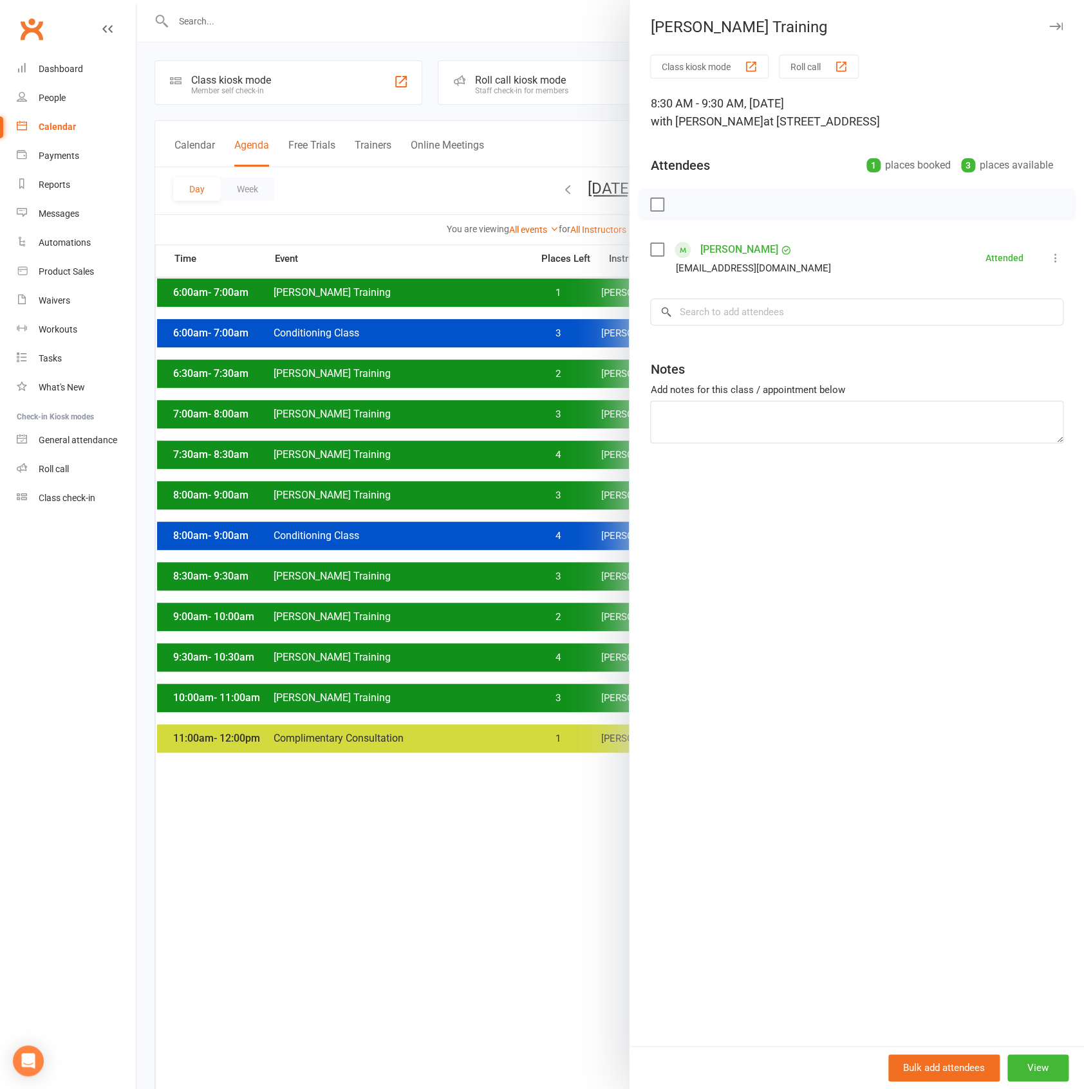
click at [720, 254] on link "[PERSON_NAME]" at bounding box center [738, 249] width 78 height 21
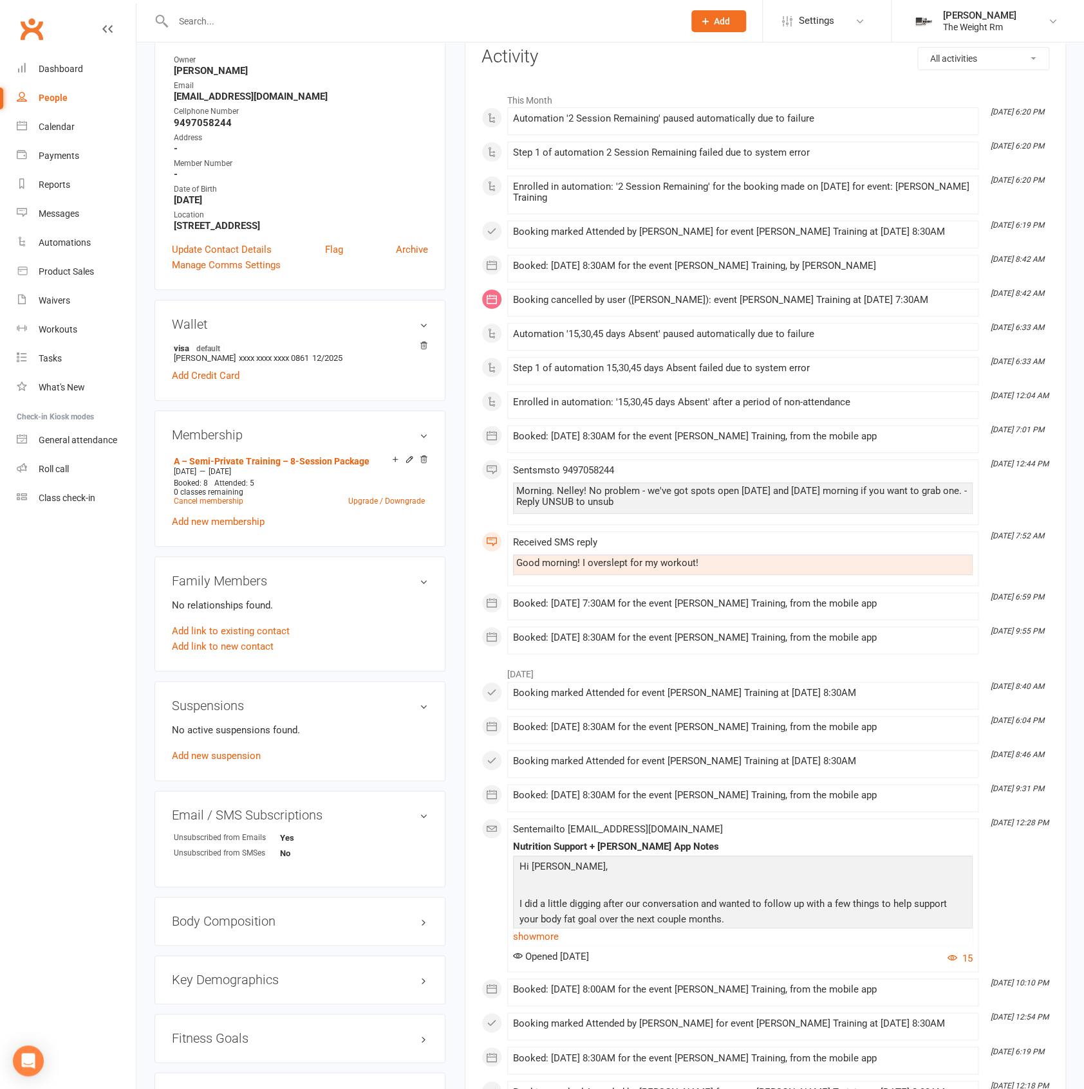
scroll to position [171, 0]
click at [403, 815] on link "edit" at bounding box center [404, 814] width 15 height 11
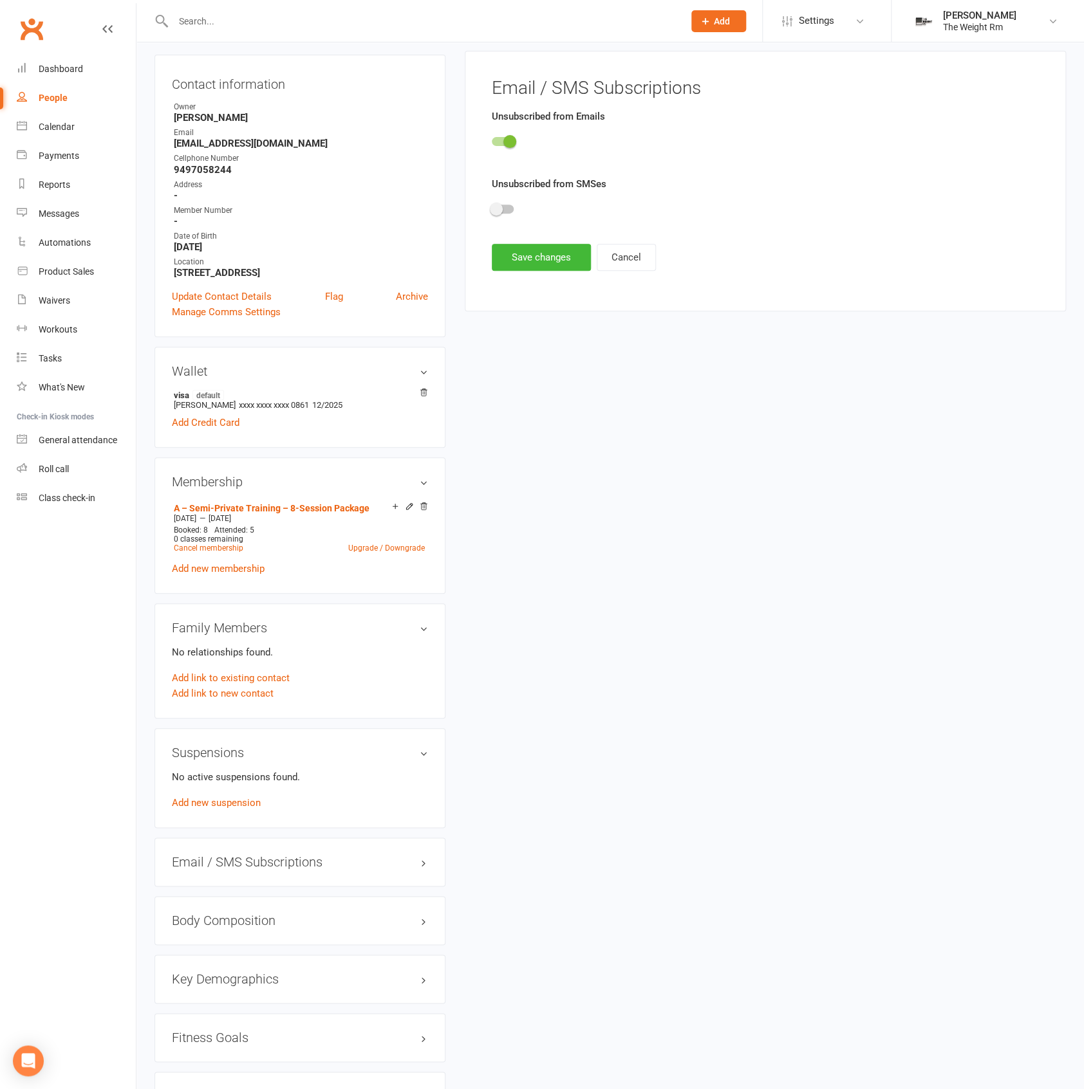
scroll to position [110, 0]
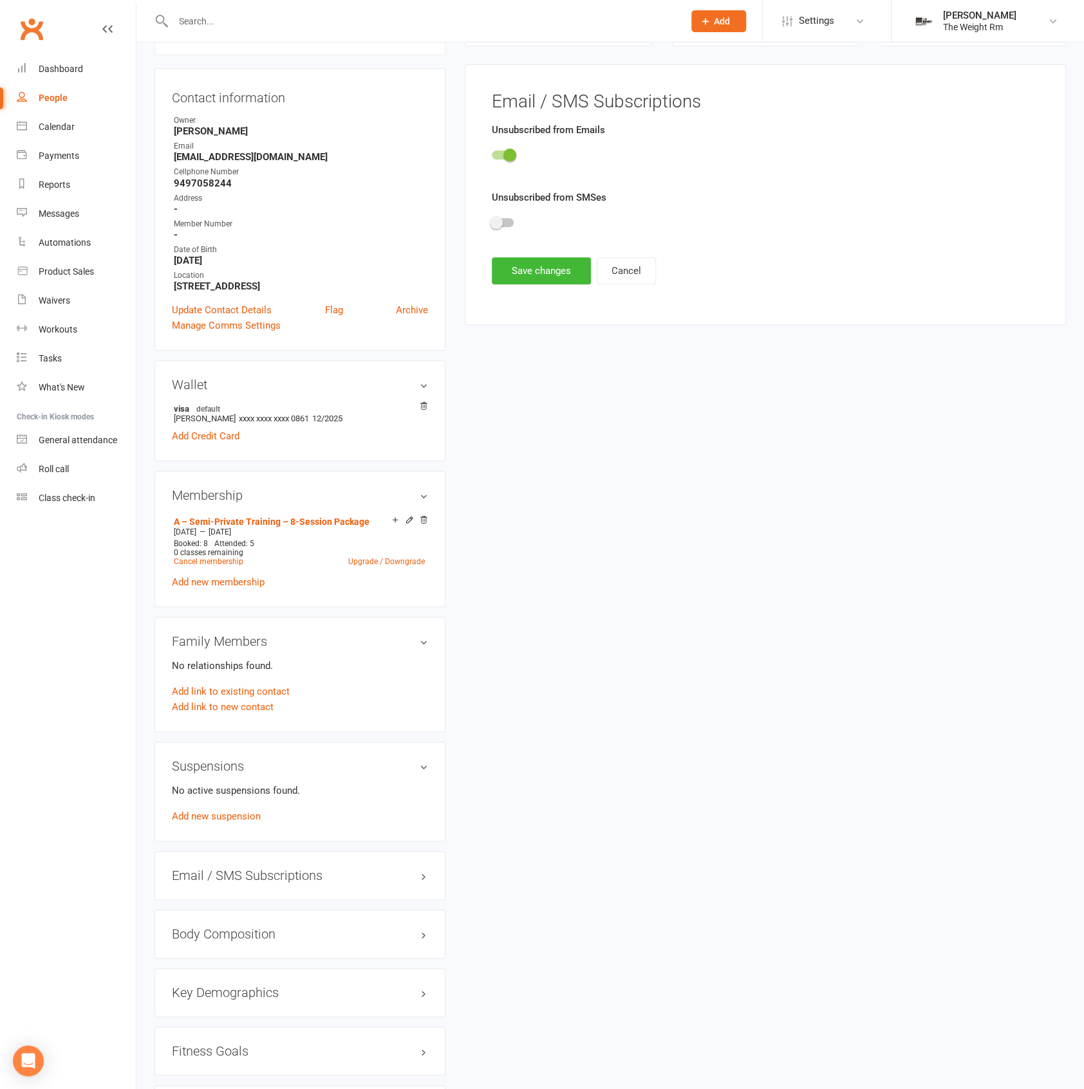
click at [519, 154] on div at bounding box center [765, 157] width 547 height 29
click at [508, 149] on span at bounding box center [509, 155] width 13 height 13
click at [492, 153] on input "checkbox" at bounding box center [492, 153] width 0 height 0
click at [539, 257] on button "Save changes" at bounding box center [541, 270] width 99 height 27
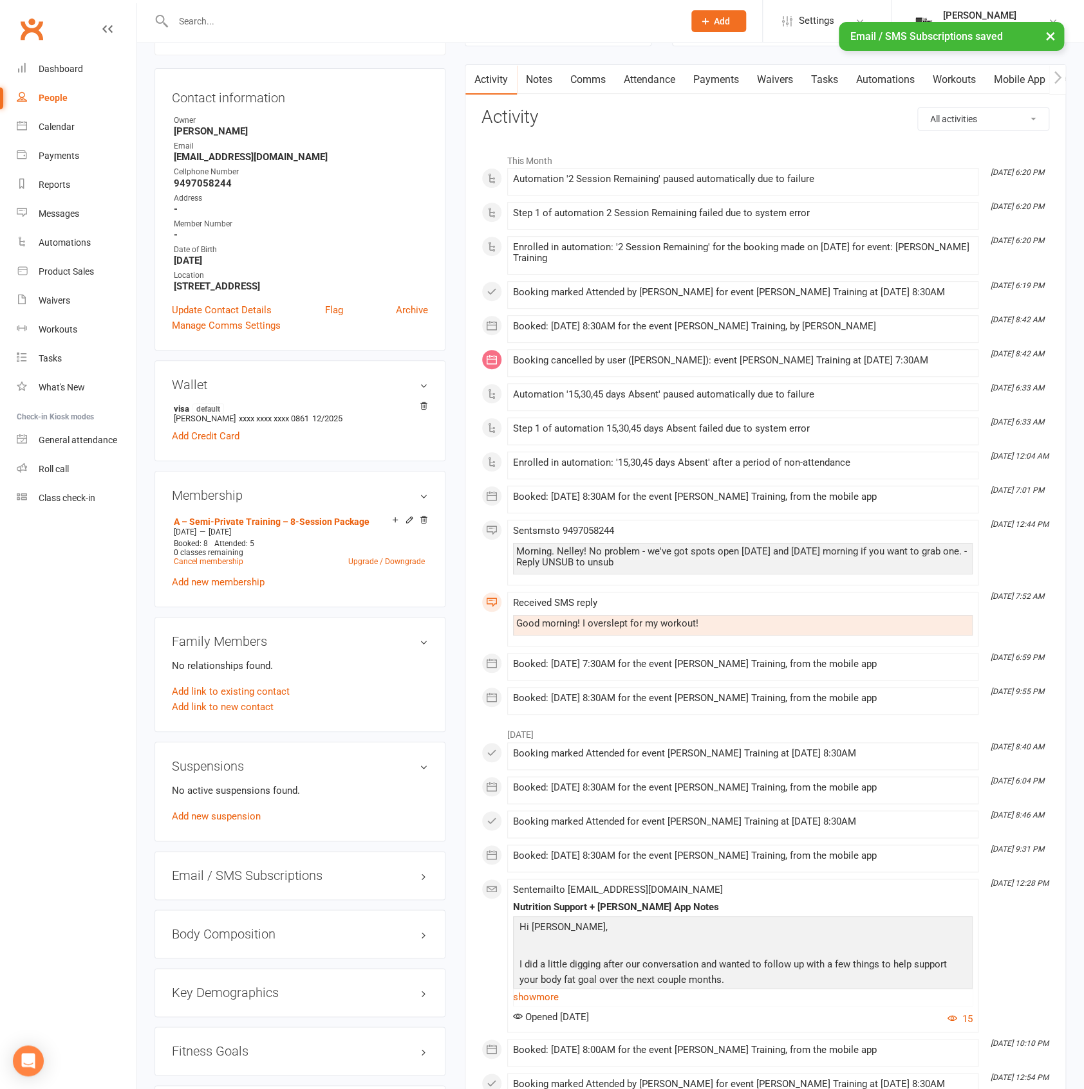
click at [258, 22] on div "× Email / SMS Subscriptions saved" at bounding box center [533, 22] width 1067 height 0
click at [259, 22] on div "× Email / SMS Subscriptions saved" at bounding box center [533, 22] width 1067 height 0
click at [241, 18] on input "text" at bounding box center [421, 21] width 505 height 18
type input "gretch"
click at [280, 22] on div "× Email / SMS Subscriptions saved" at bounding box center [533, 22] width 1067 height 0
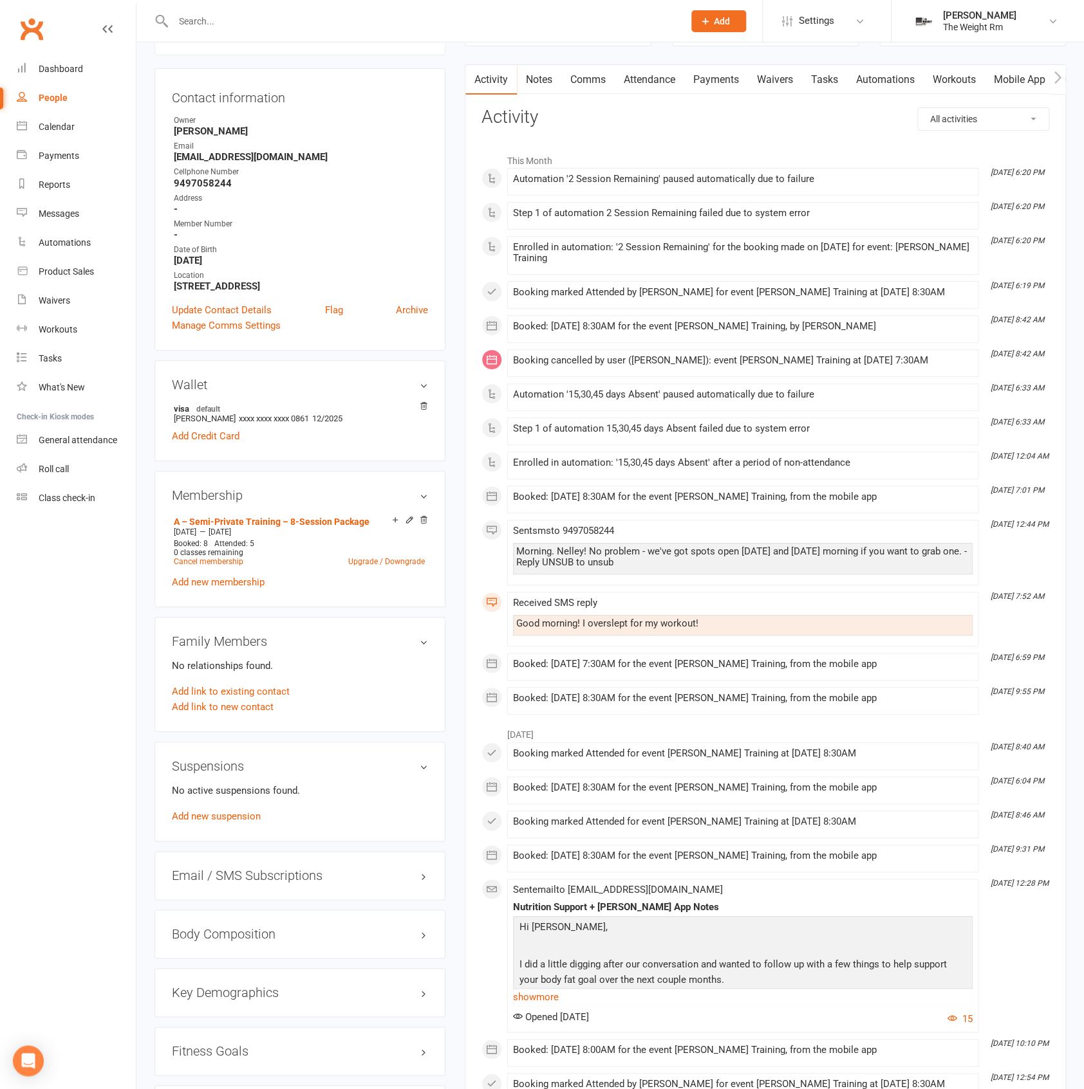
click at [255, 20] on input "text" at bounding box center [421, 21] width 505 height 18
type input "gretch"
click at [256, 53] on div "[PERSON_NAME]" at bounding box center [220, 57] width 71 height 19
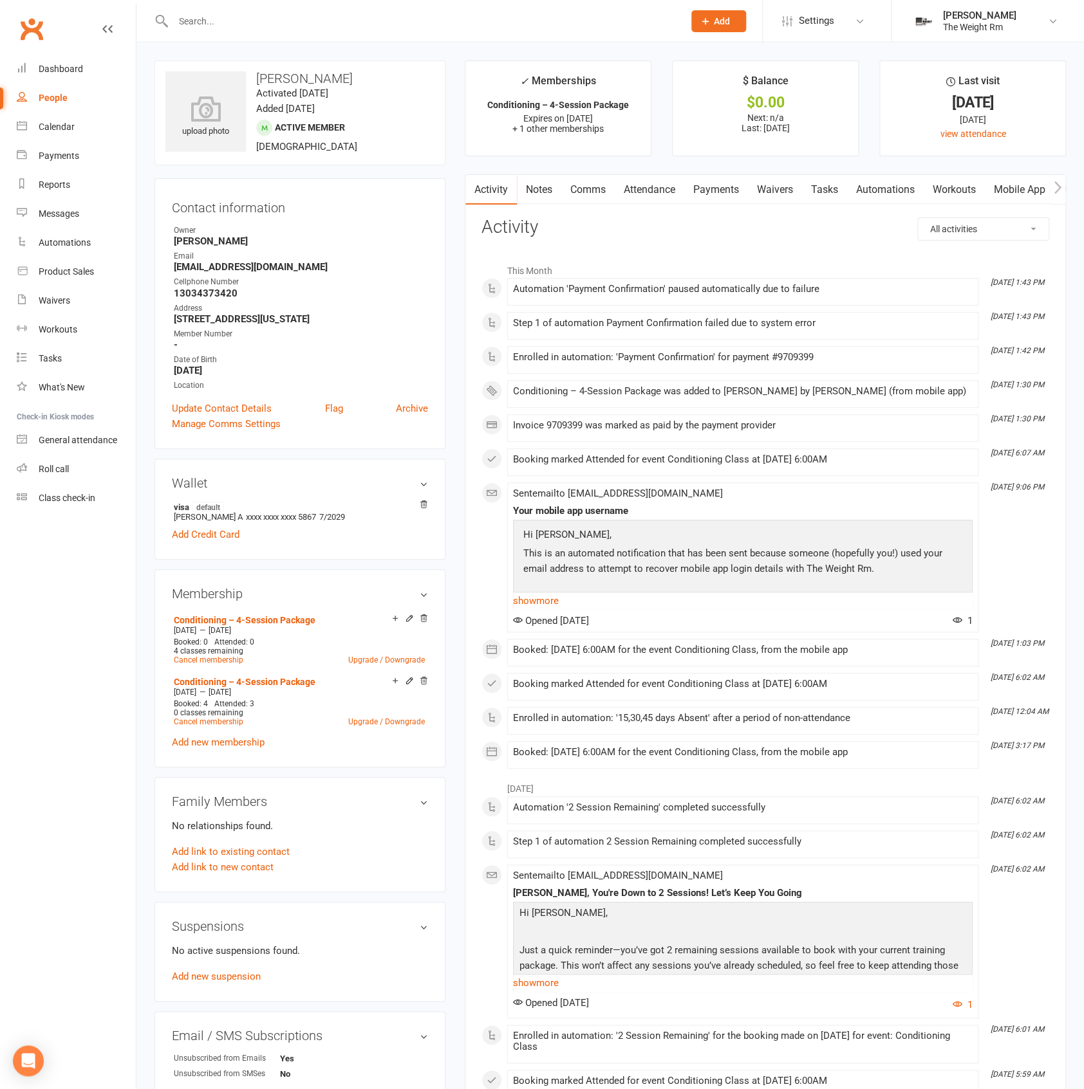
scroll to position [257, 0]
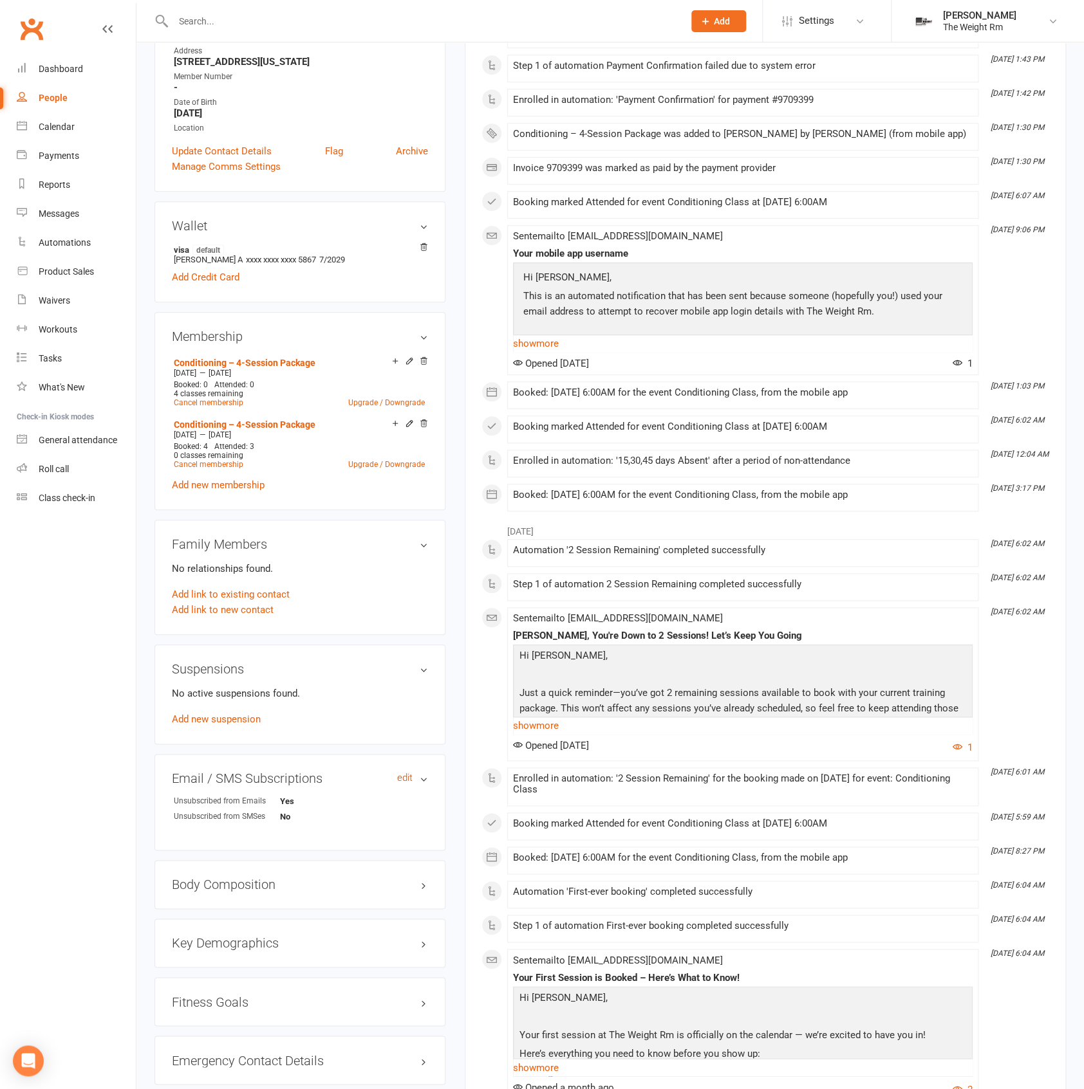
click at [407, 776] on link "edit" at bounding box center [404, 778] width 15 height 11
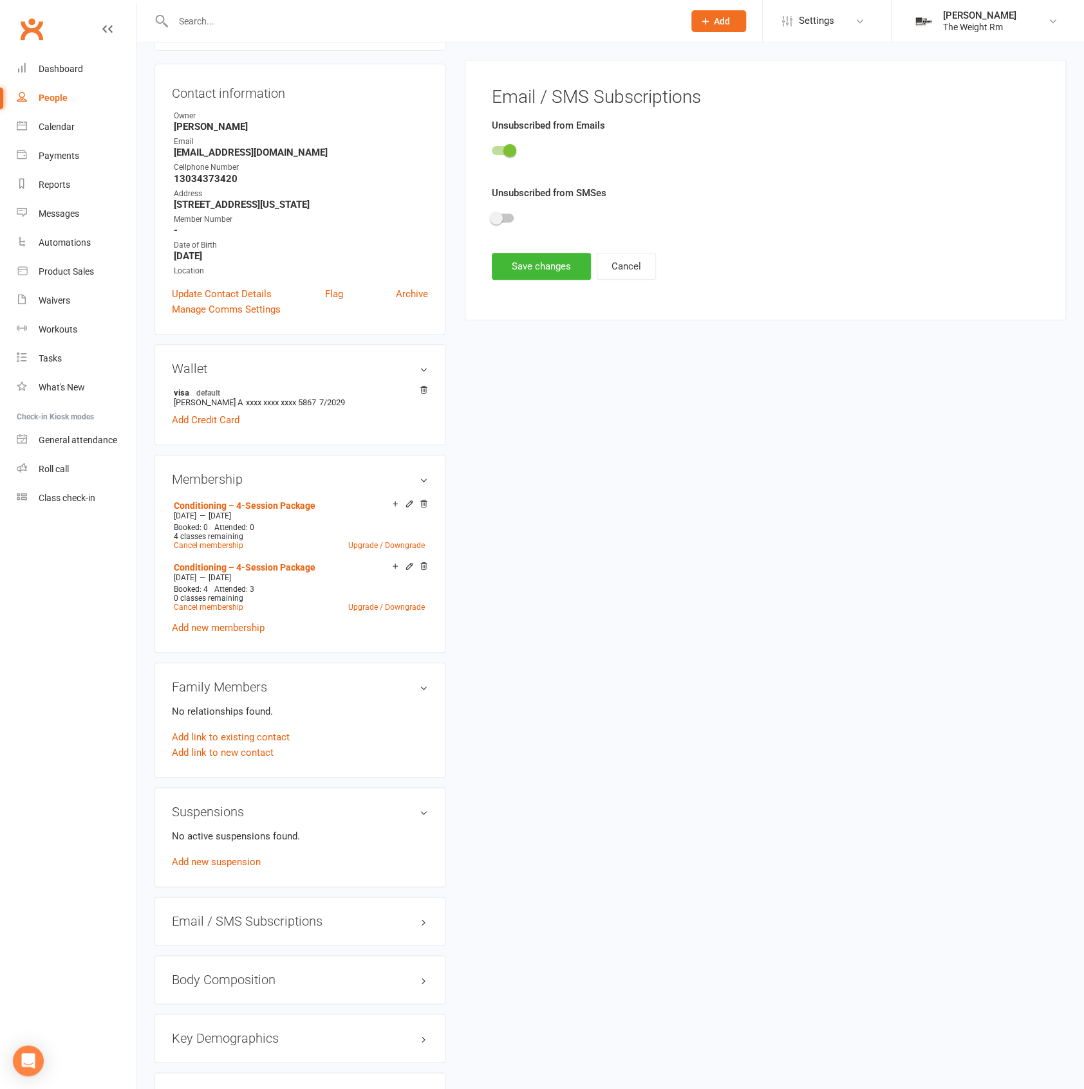
scroll to position [110, 0]
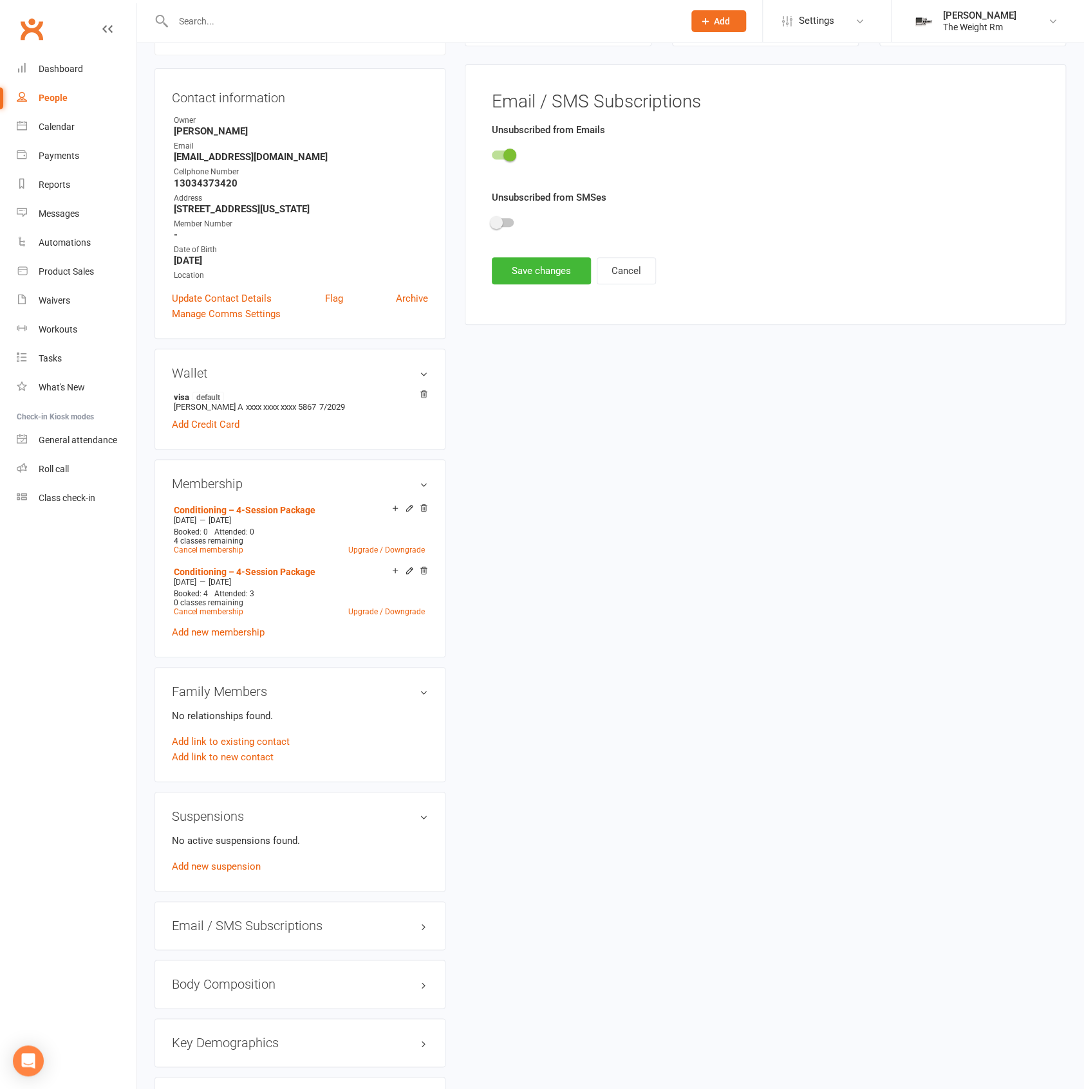
click at [510, 154] on span at bounding box center [509, 155] width 13 height 13
click at [492, 153] on input "checkbox" at bounding box center [492, 153] width 0 height 0
click at [537, 261] on button "Save changes" at bounding box center [541, 270] width 99 height 27
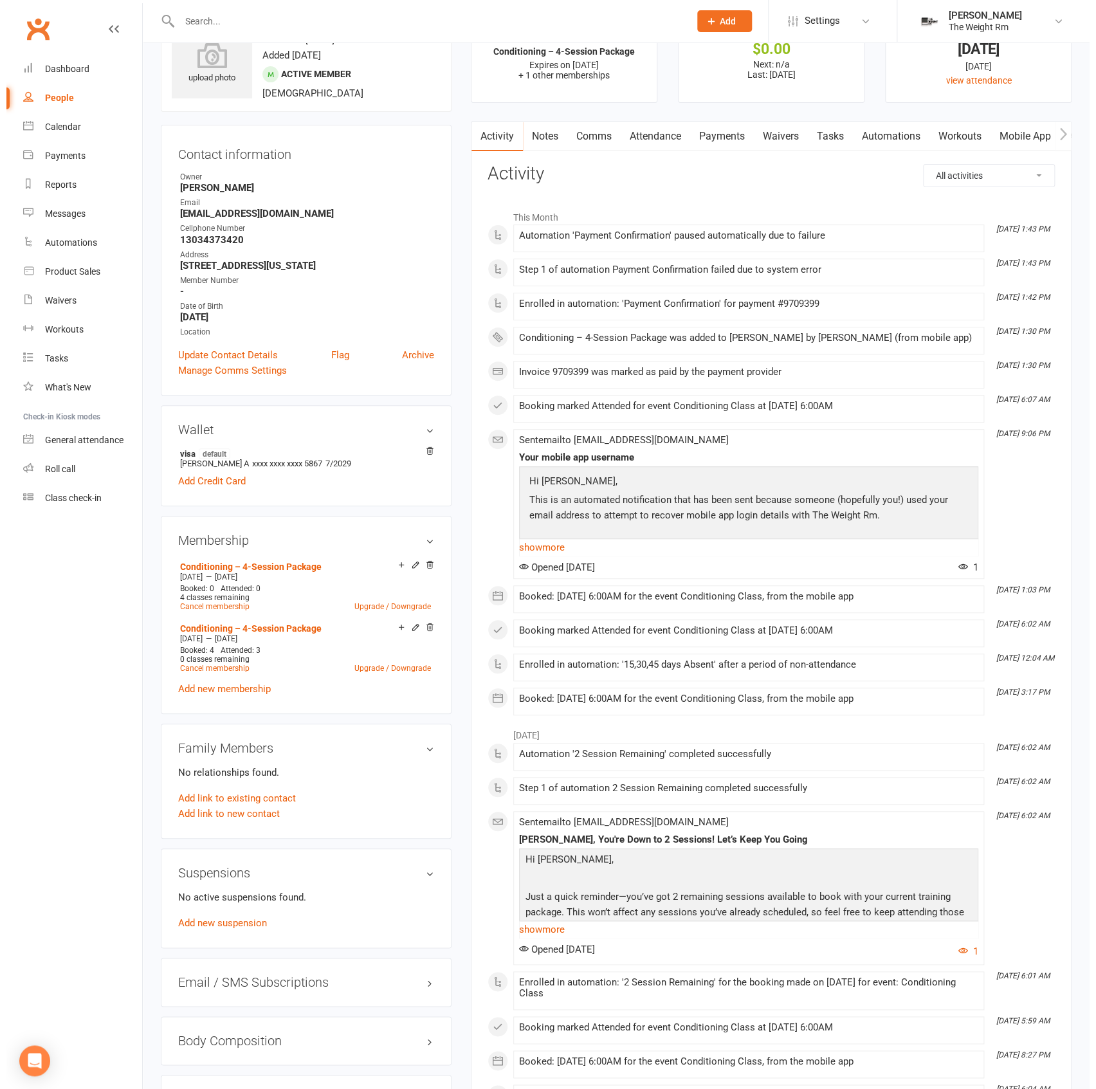
scroll to position [0, 0]
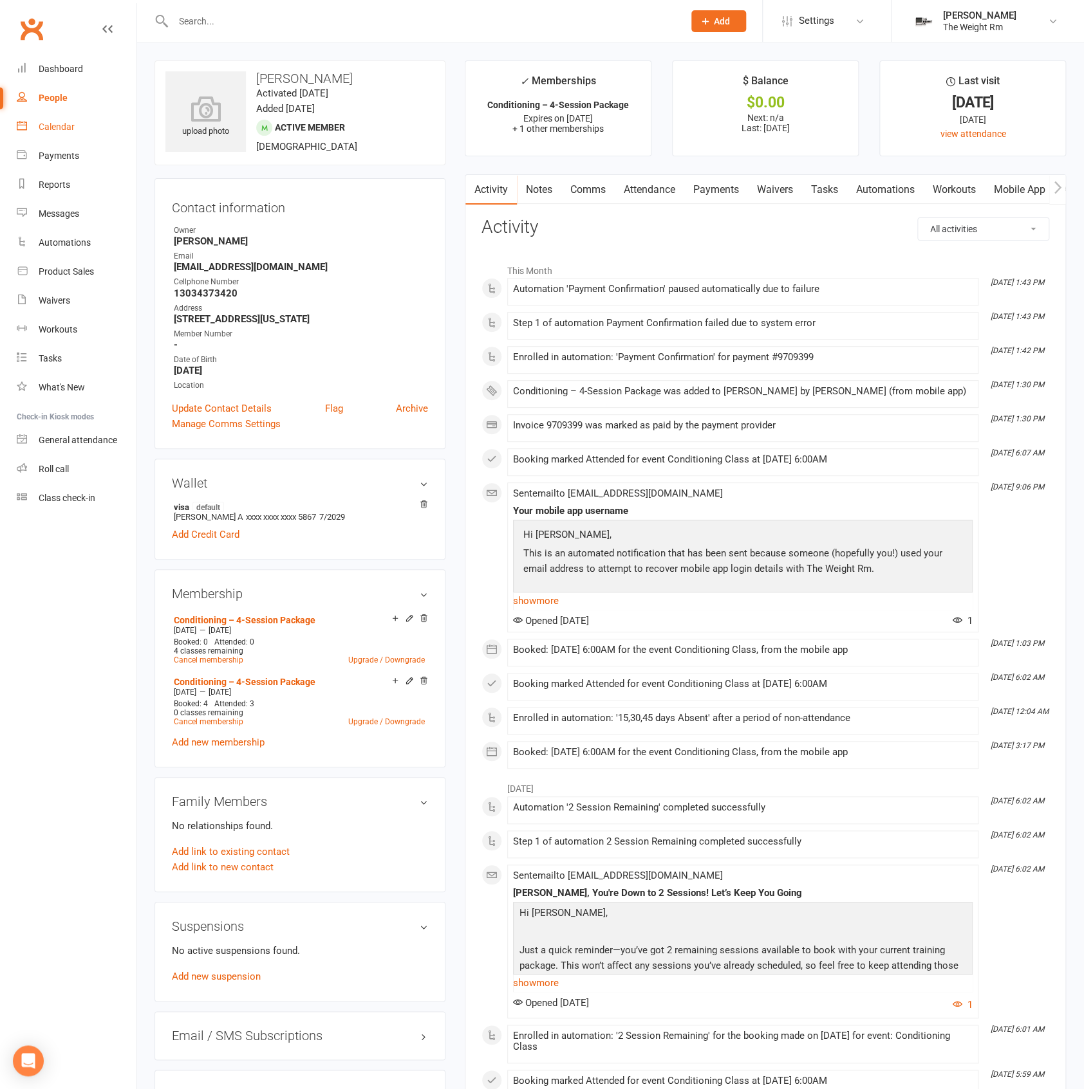
click at [42, 122] on div "Calendar" at bounding box center [57, 127] width 36 height 10
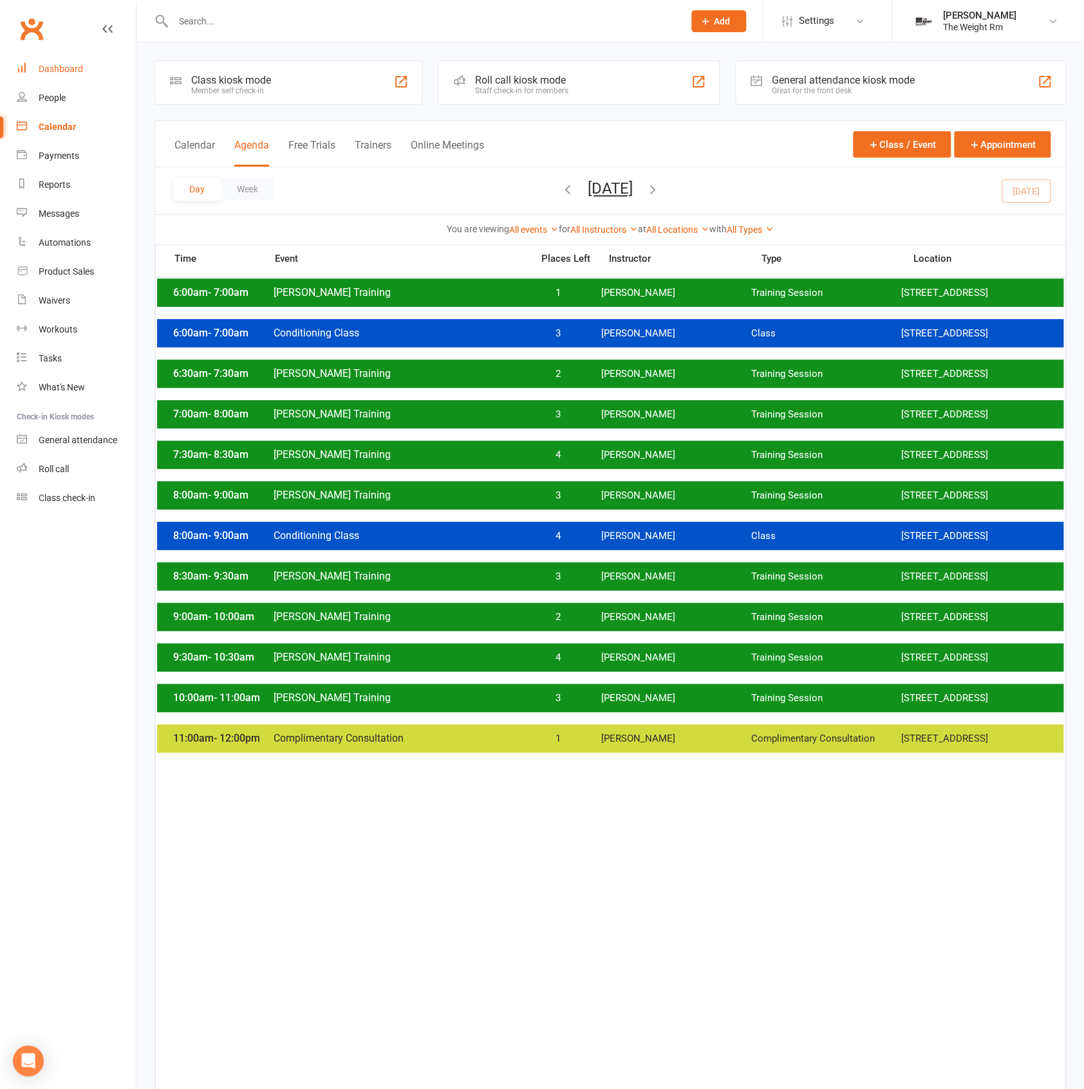
drag, startPoint x: 96, startPoint y: 73, endPoint x: 136, endPoint y: 75, distance: 39.9
click at [96, 73] on link "Dashboard" at bounding box center [76, 69] width 119 height 29
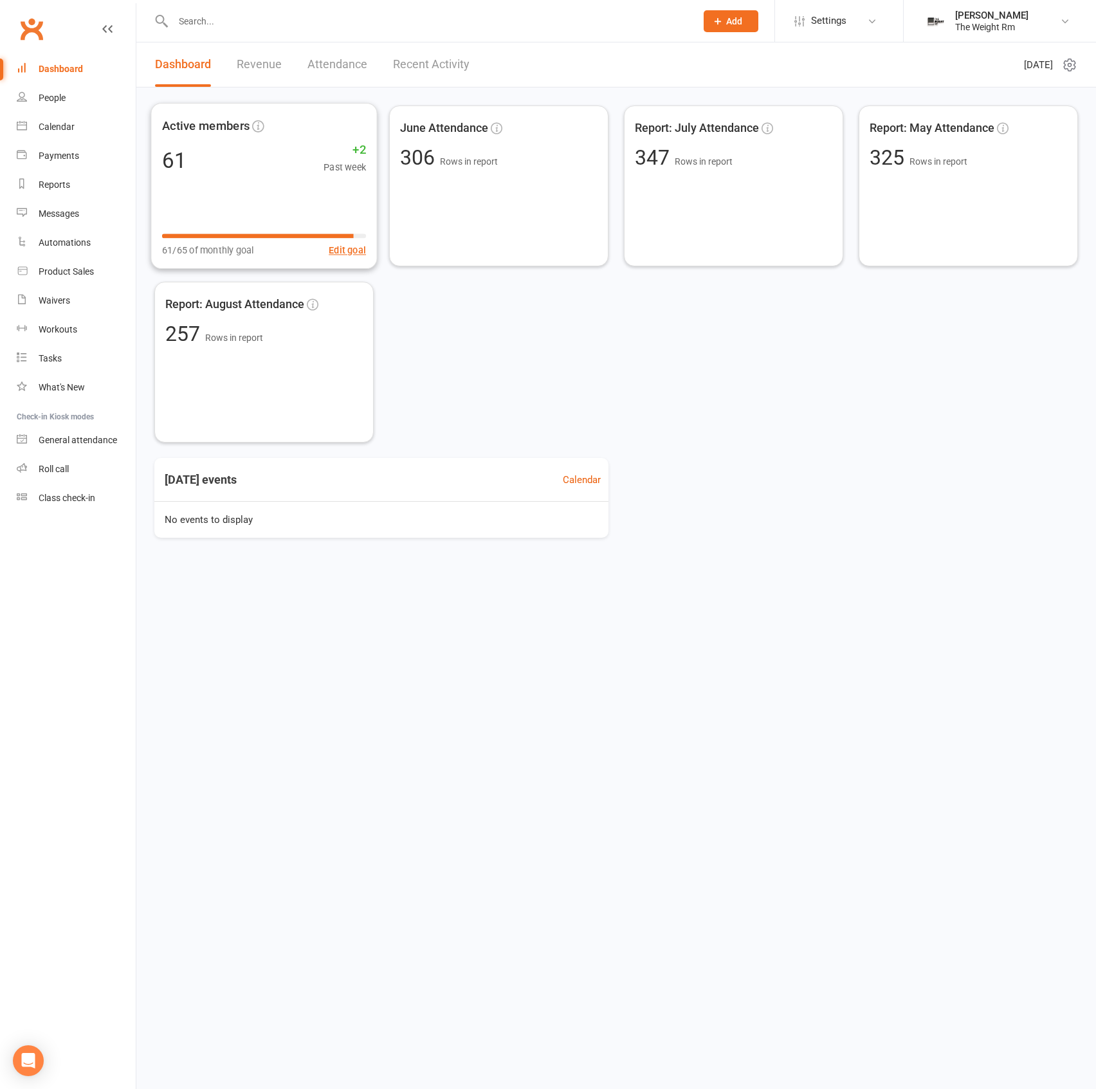
click at [254, 75] on link "Revenue" at bounding box center [259, 64] width 45 height 44
